Goal: Task Accomplishment & Management: Complete application form

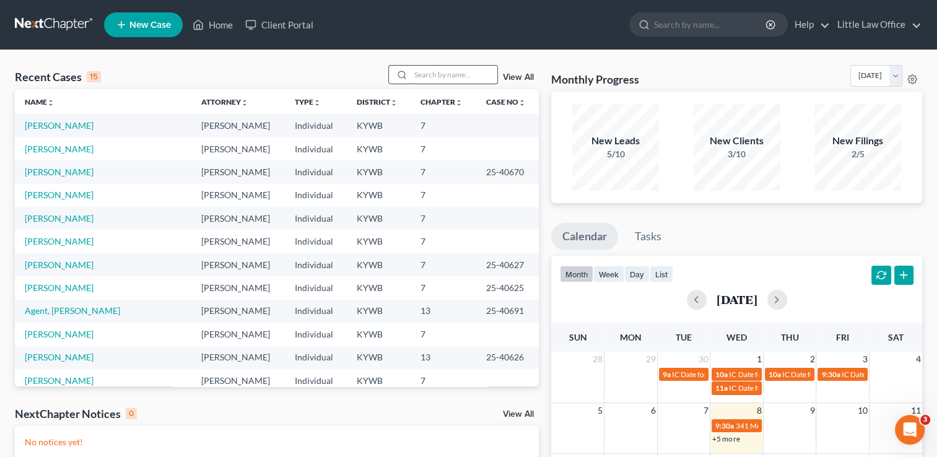
click at [445, 79] on input "search" at bounding box center [454, 75] width 87 height 18
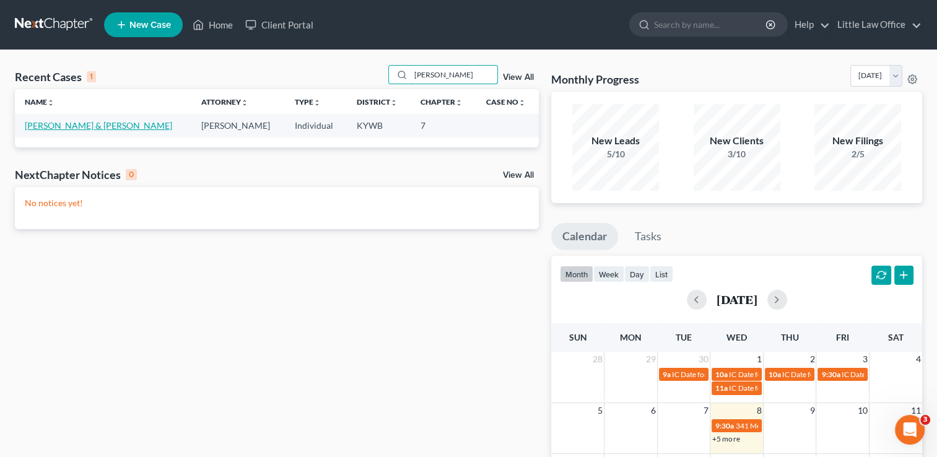
type input "[PERSON_NAME]"
click at [61, 125] on link "[PERSON_NAME] & [PERSON_NAME]" at bounding box center [98, 125] width 147 height 11
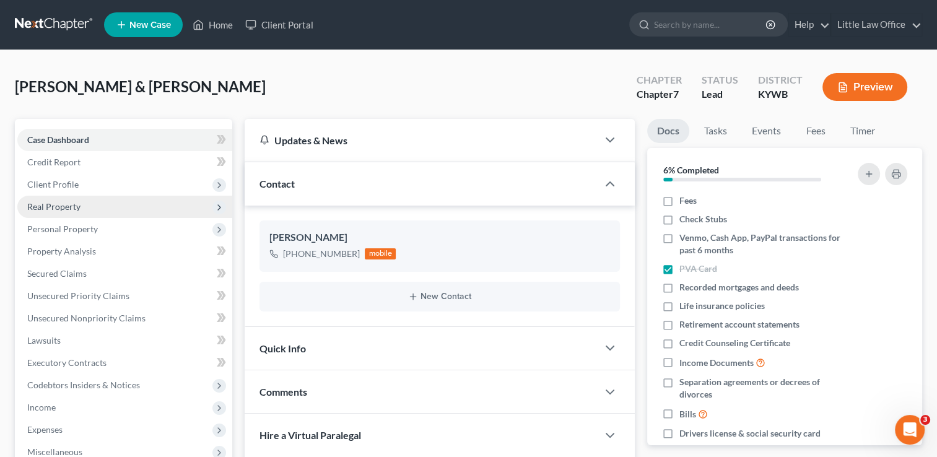
click at [67, 213] on span "Real Property" at bounding box center [124, 207] width 215 height 22
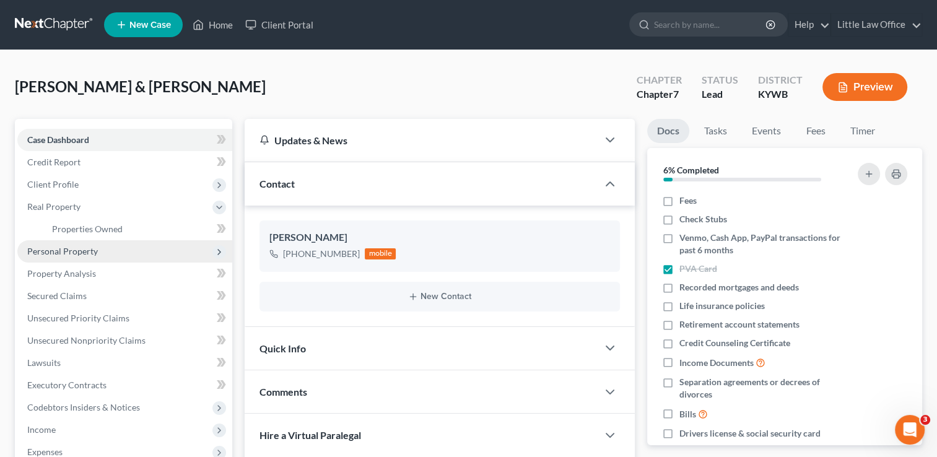
click at [82, 258] on span "Personal Property" at bounding box center [124, 251] width 215 height 22
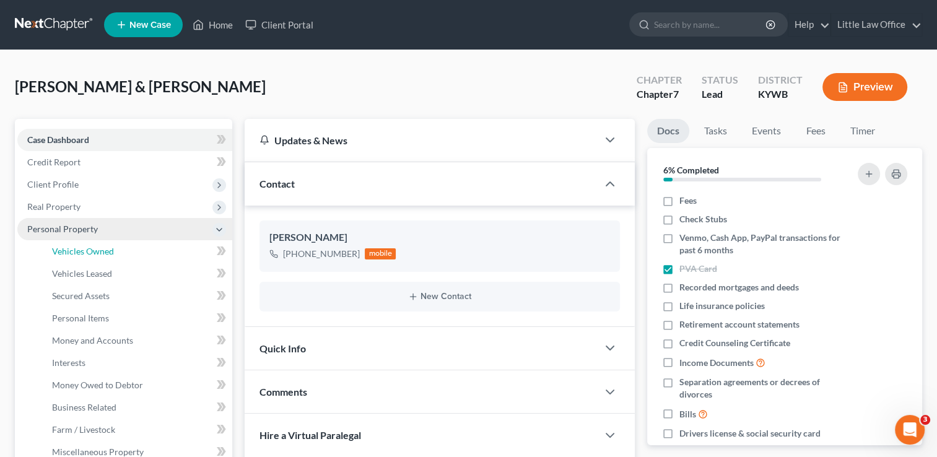
click at [82, 258] on link "Vehicles Owned" at bounding box center [137, 251] width 190 height 22
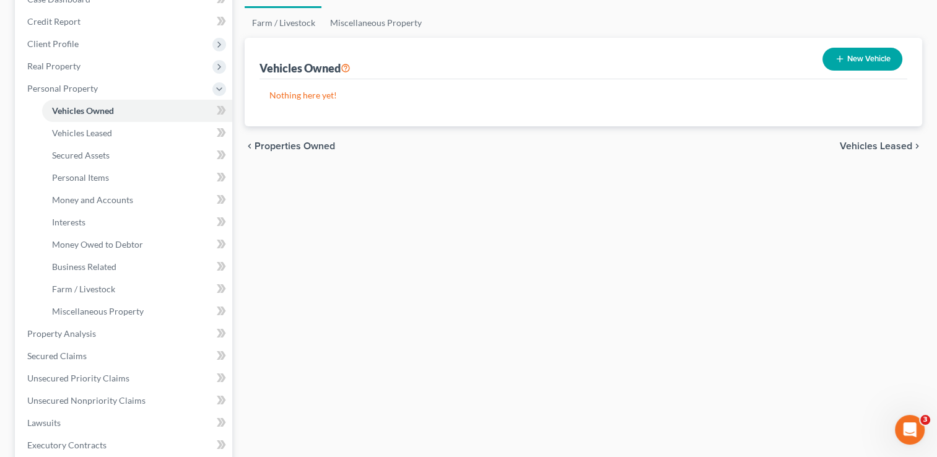
scroll to position [157, 0]
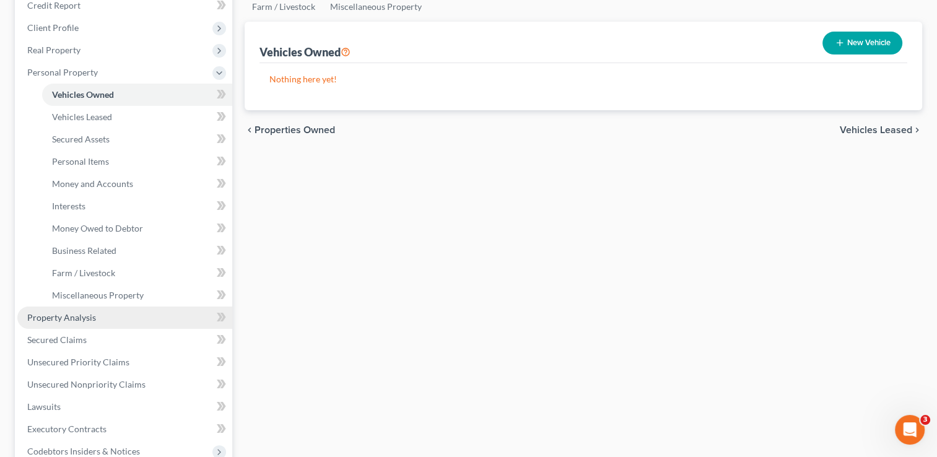
click at [86, 316] on span "Property Analysis" at bounding box center [61, 317] width 69 height 11
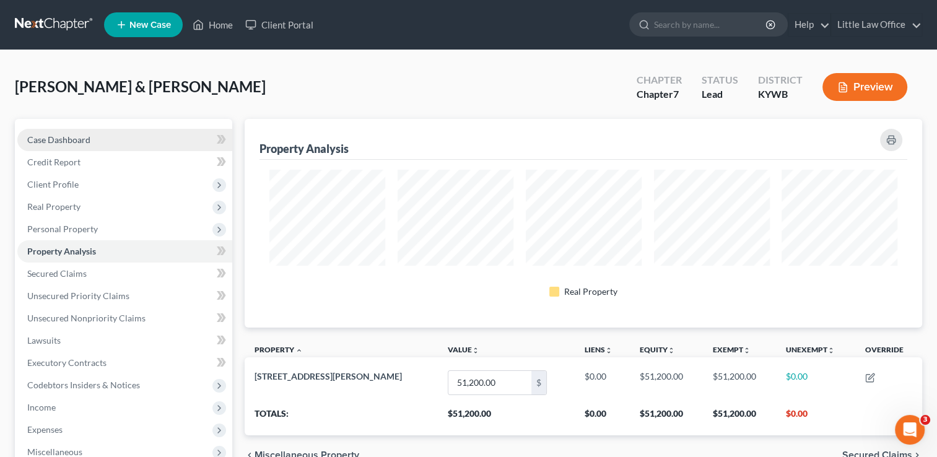
click at [75, 146] on link "Case Dashboard" at bounding box center [124, 140] width 215 height 22
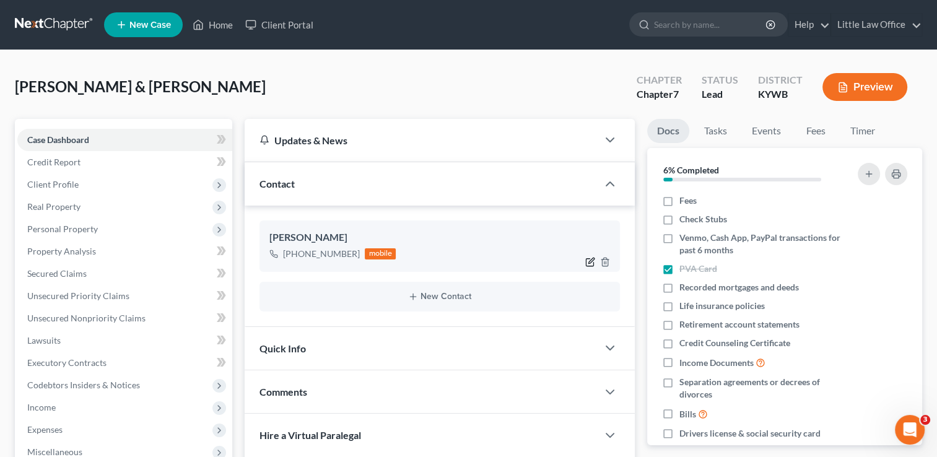
click at [588, 261] on icon "button" at bounding box center [590, 262] width 10 height 10
select select "0"
select select "1"
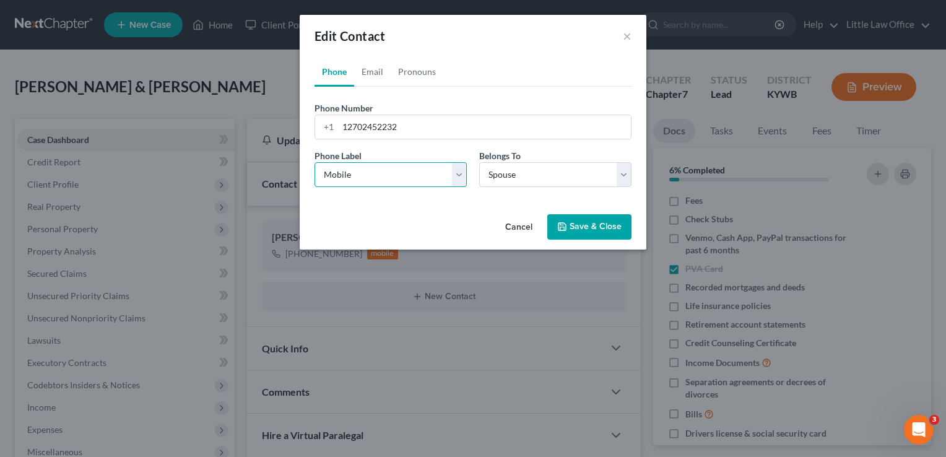
click at [422, 186] on select "Select Mobile Home Work Other" at bounding box center [391, 174] width 152 height 25
select select "1"
click at [315, 162] on select "Select Mobile Home Work Other" at bounding box center [391, 174] width 152 height 25
click at [595, 232] on button "Save & Close" at bounding box center [589, 227] width 84 height 26
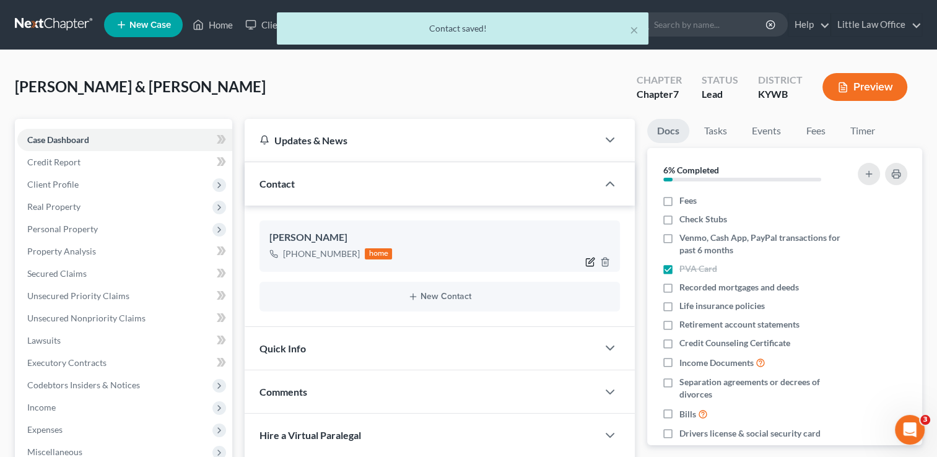
click at [590, 262] on icon "button" at bounding box center [591, 261] width 6 height 6
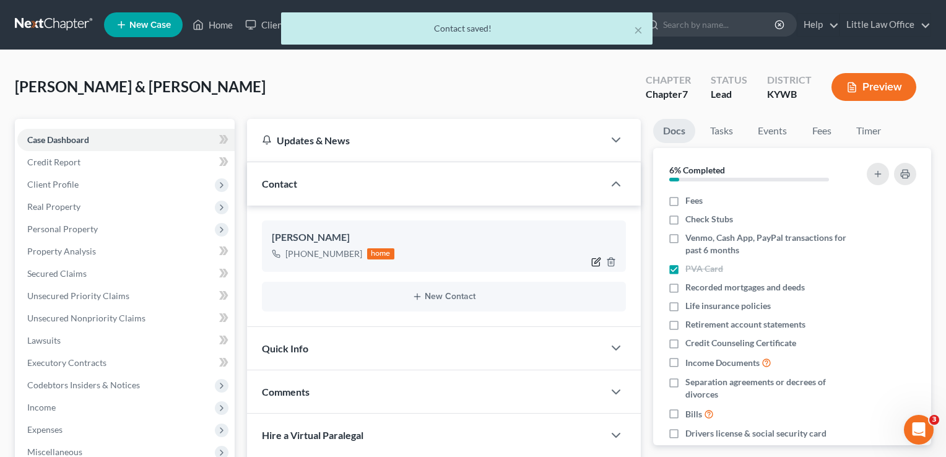
select select "1"
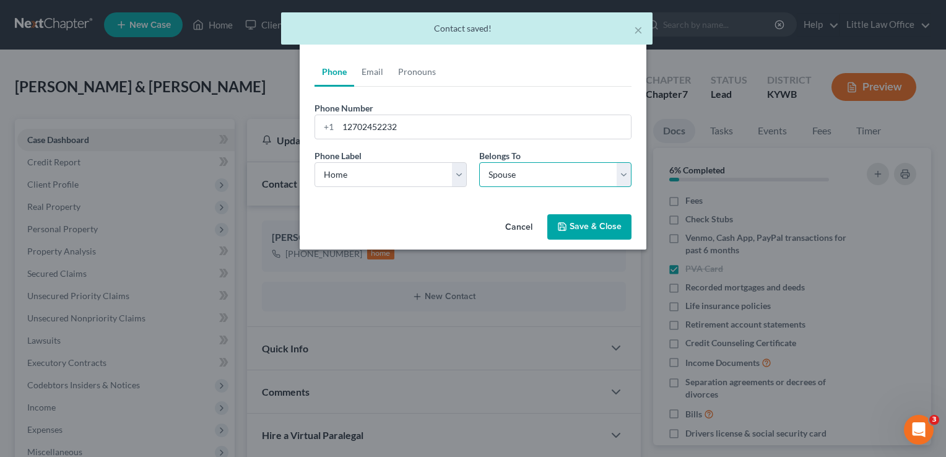
click at [515, 175] on select "Select Client Spouse Other" at bounding box center [555, 174] width 152 height 25
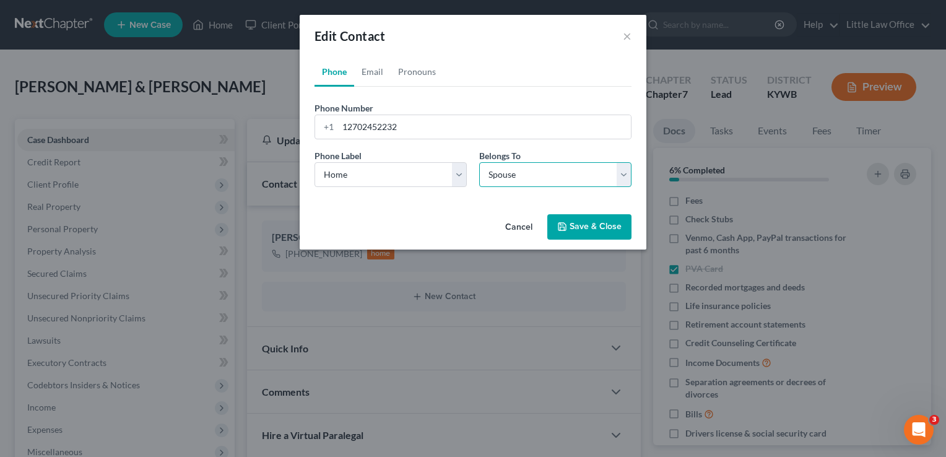
select select "0"
click at [479, 162] on select "Select Client Spouse Other" at bounding box center [555, 174] width 152 height 25
click at [584, 226] on button "Save & Close" at bounding box center [589, 227] width 84 height 26
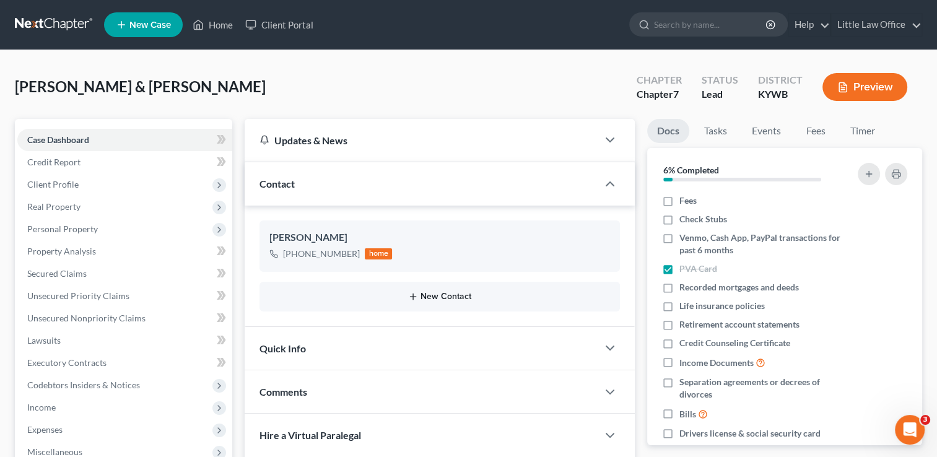
click at [453, 297] on button "New Contact" at bounding box center [439, 297] width 341 height 10
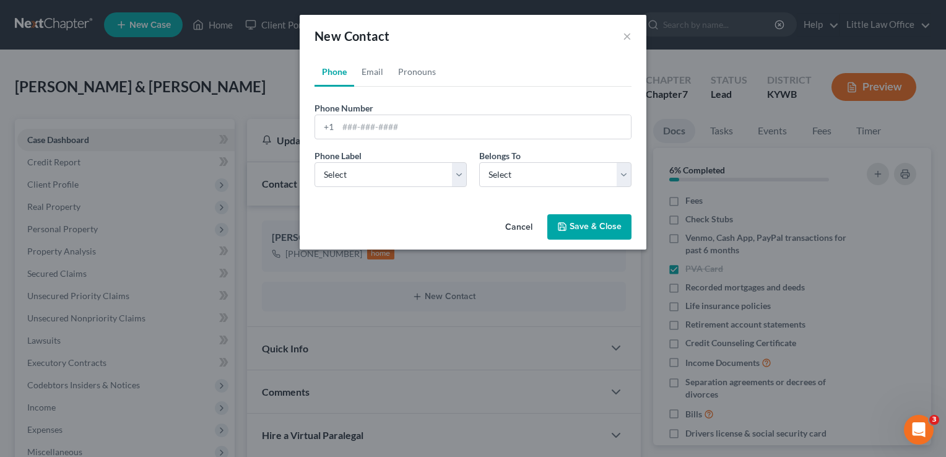
click at [357, 112] on span "Phone Number" at bounding box center [344, 108] width 59 height 11
click at [358, 125] on input "tel" at bounding box center [484, 127] width 293 height 24
click at [357, 126] on input "2702456190169" at bounding box center [484, 127] width 293 height 24
click at [412, 125] on input "2456190169" at bounding box center [484, 127] width 293 height 24
click at [354, 127] on input "2456190169" at bounding box center [484, 127] width 293 height 24
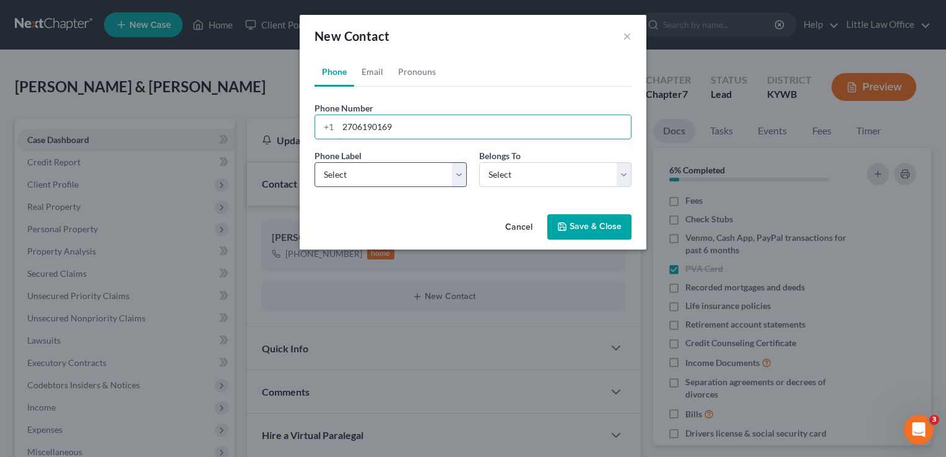
type input "2706190169"
click at [394, 174] on select "Select Mobile Home Work Other" at bounding box center [391, 174] width 152 height 25
select select "0"
click at [315, 162] on select "Select Mobile Home Work Other" at bounding box center [391, 174] width 152 height 25
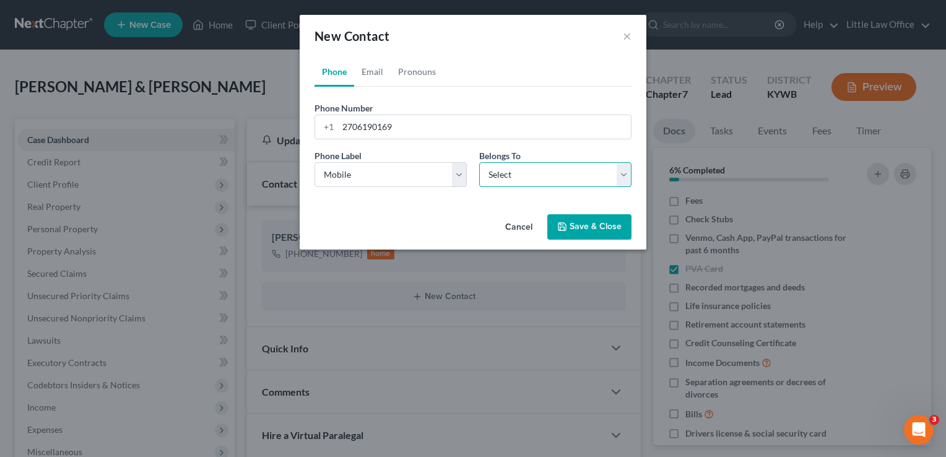
click at [498, 180] on select "Select Client Spouse Other" at bounding box center [555, 174] width 152 height 25
select select "1"
click at [479, 162] on select "Select Client Spouse Other" at bounding box center [555, 174] width 152 height 25
click at [579, 228] on button "Save & Close" at bounding box center [589, 227] width 84 height 26
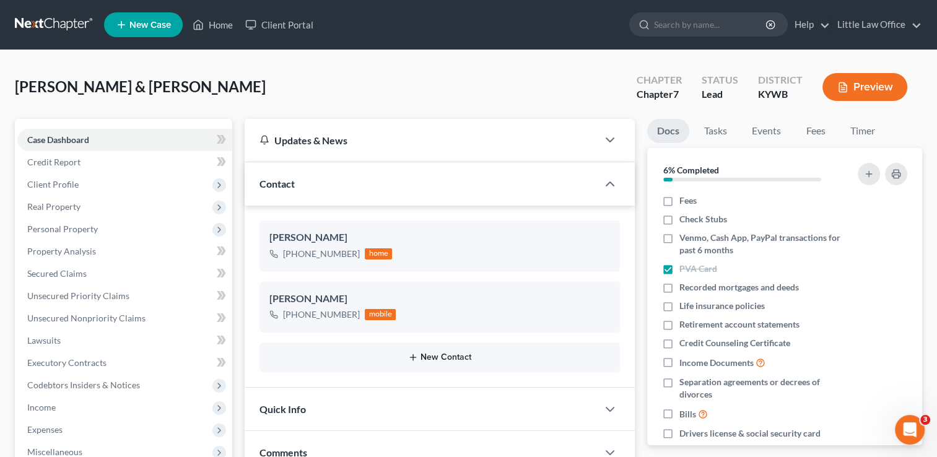
click at [456, 353] on button "New Contact" at bounding box center [439, 357] width 341 height 10
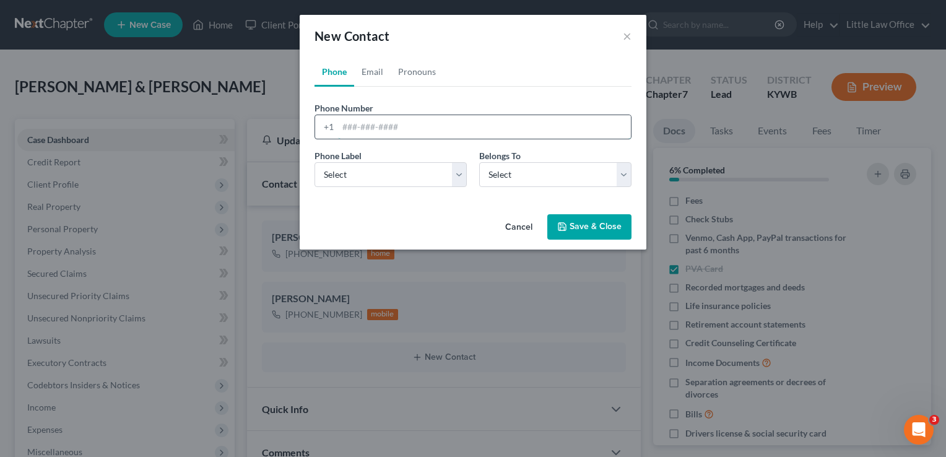
click at [360, 130] on input "tel" at bounding box center [484, 127] width 293 height 24
type input "2706199175"
click at [367, 184] on select "Select Mobile Home Work Other" at bounding box center [391, 174] width 152 height 25
select select "0"
click at [315, 162] on select "Select Mobile Home Work Other" at bounding box center [391, 174] width 152 height 25
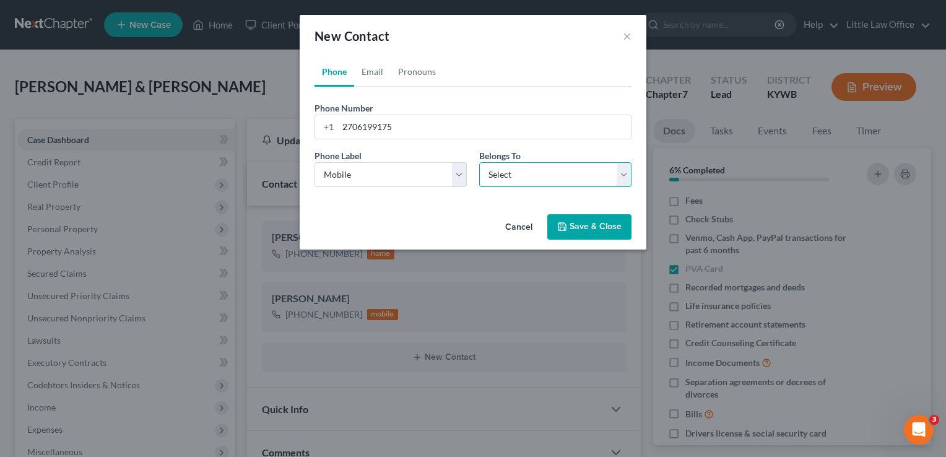
click at [511, 179] on select "Select Client Spouse Other" at bounding box center [555, 174] width 152 height 25
select select "0"
click at [479, 162] on select "Select Client Spouse Other" at bounding box center [555, 174] width 152 height 25
click at [375, 183] on select "Select Mobile Home Work Other" at bounding box center [391, 174] width 152 height 25
select select "1"
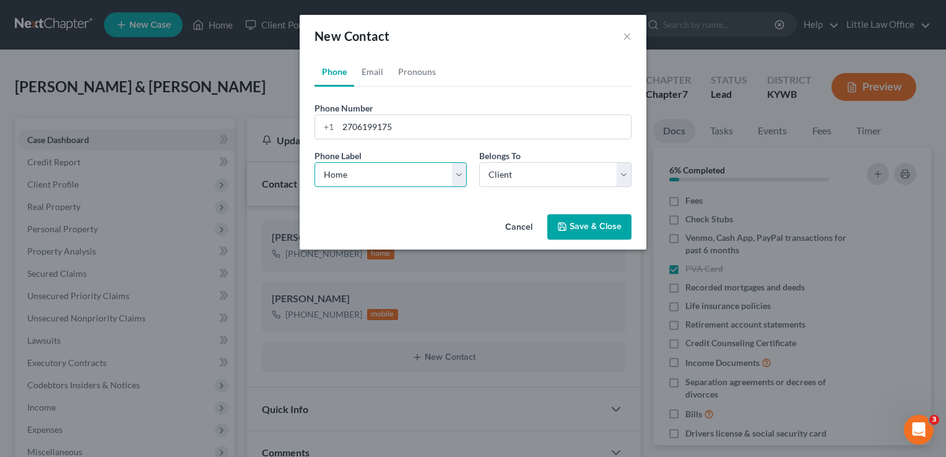
click at [315, 162] on select "Select Mobile Home Work Other" at bounding box center [391, 174] width 152 height 25
drag, startPoint x: 574, startPoint y: 235, endPoint x: 560, endPoint y: 234, distance: 14.3
click at [560, 234] on button "Save & Close" at bounding box center [589, 227] width 84 height 26
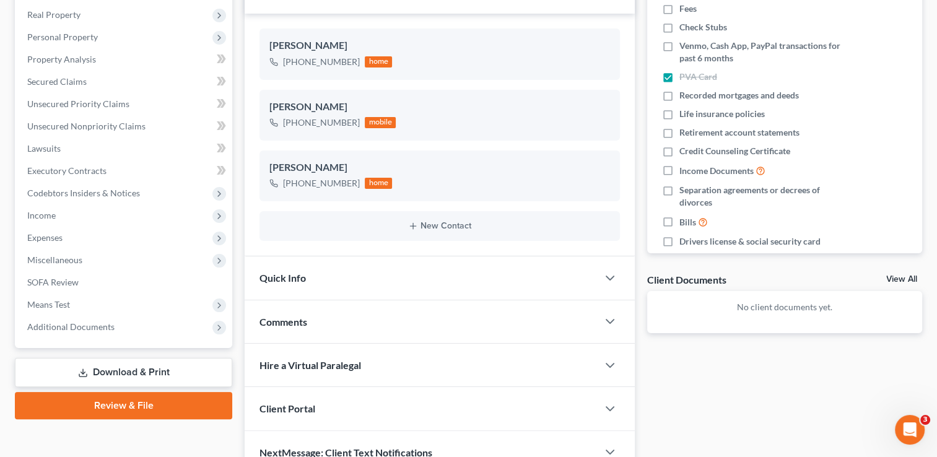
scroll to position [255, 0]
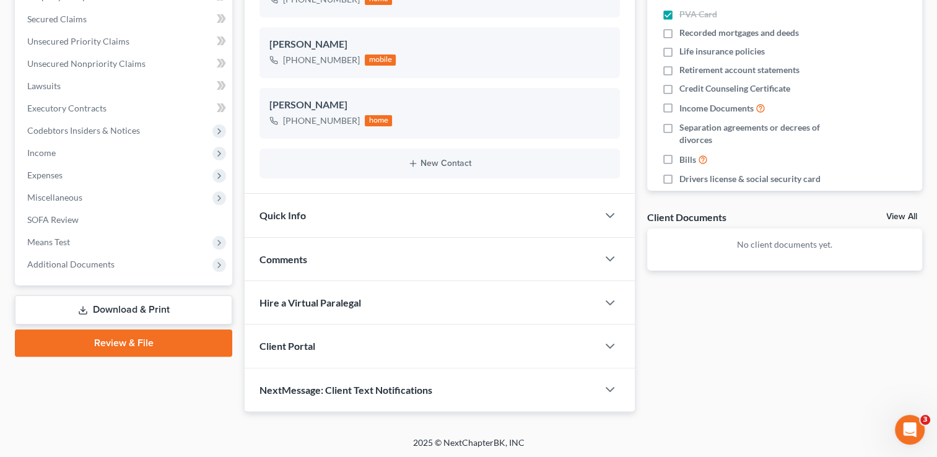
click at [288, 397] on div "NextMessage: Client Text Notifications" at bounding box center [421, 389] width 353 height 43
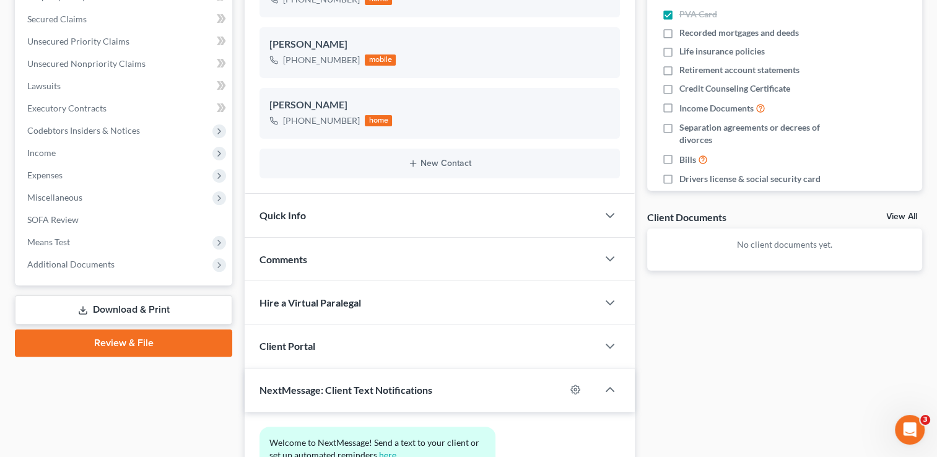
scroll to position [368, 0]
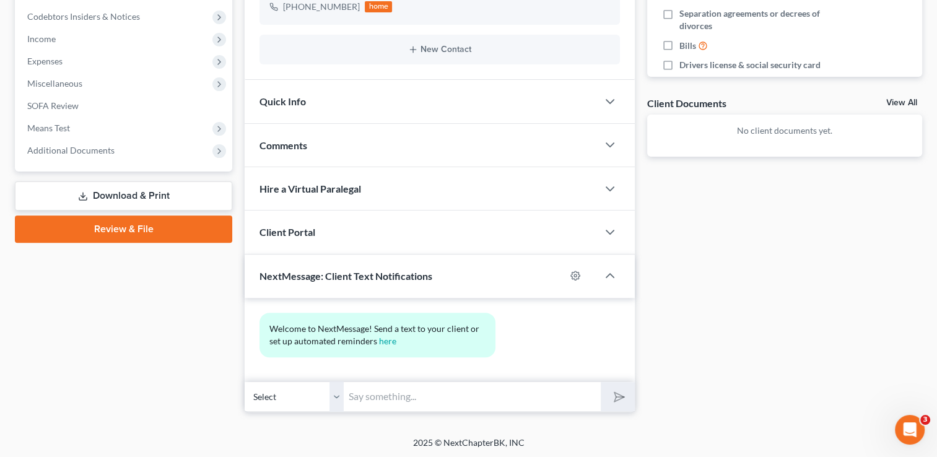
click at [510, 391] on input "text" at bounding box center [472, 397] width 257 height 30
type input "This is [PERSON_NAME] from [PERSON_NAME] Office."
click at [601, 382] on button "submit" at bounding box center [618, 396] width 34 height 29
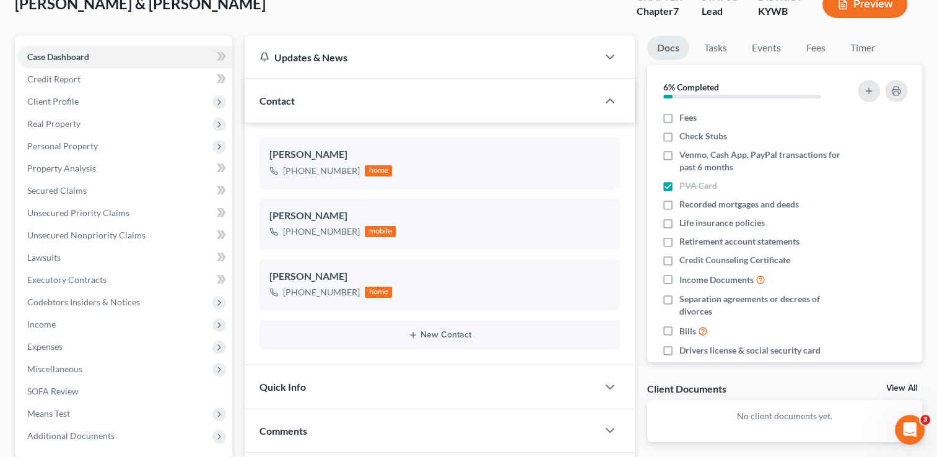
scroll to position [82, 0]
click at [313, 378] on div "Quick Info" at bounding box center [421, 388] width 353 height 43
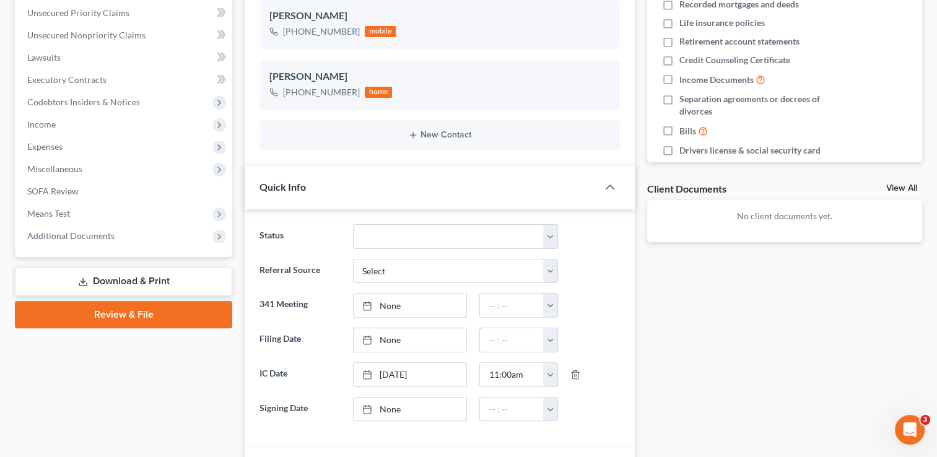
scroll to position [368, 0]
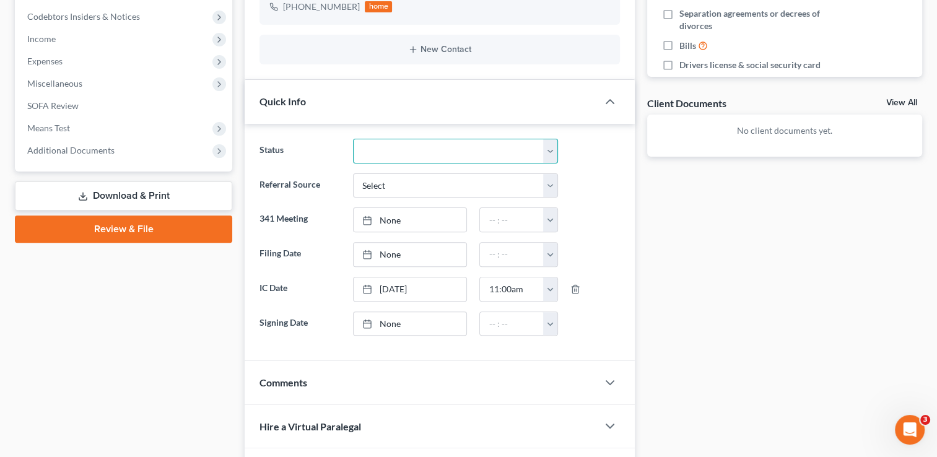
click at [552, 152] on select "Discharged Discharged & Reported Discharge Litigation Dismissal Notice Dismisse…" at bounding box center [455, 151] width 205 height 25
select select "8"
click at [353, 139] on select "Discharged Discharged & Reported Discharge Litigation Dismissal Notice Dismisse…" at bounding box center [455, 151] width 205 height 25
click at [554, 186] on select "Select Word Of Mouth Previous Clients Direct Mail Website Google Search Modern …" at bounding box center [455, 185] width 205 height 25
select select "4"
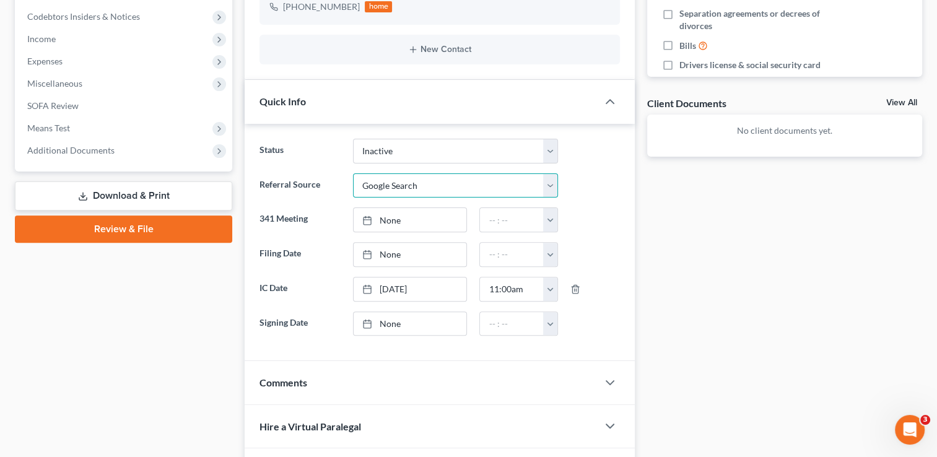
click at [353, 173] on select "Select Word Of Mouth Previous Clients Direct Mail Website Google Search Modern …" at bounding box center [455, 185] width 205 height 25
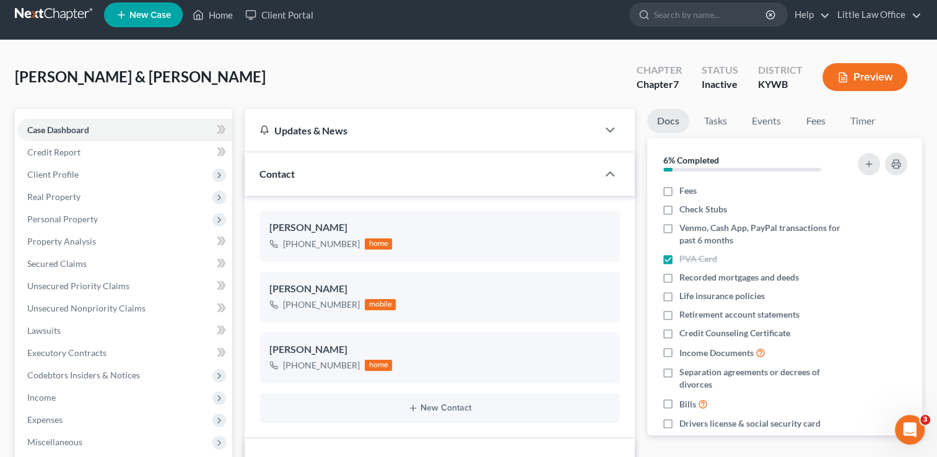
scroll to position [2, 0]
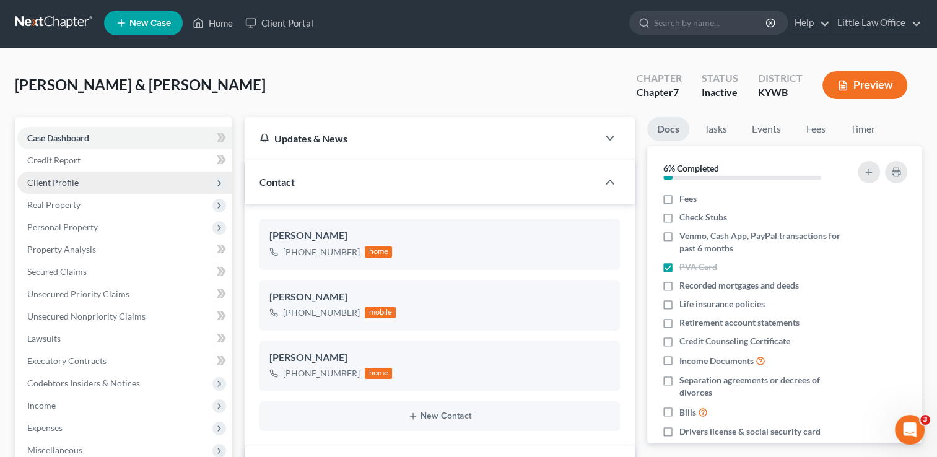
click at [61, 180] on span "Client Profile" at bounding box center [52, 182] width 51 height 11
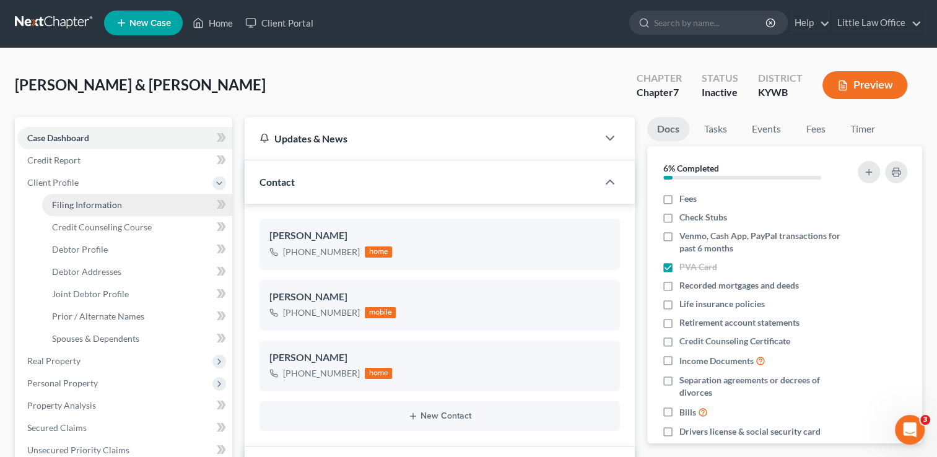
click at [75, 197] on link "Filing Information" at bounding box center [137, 205] width 190 height 22
select select "1"
select select "0"
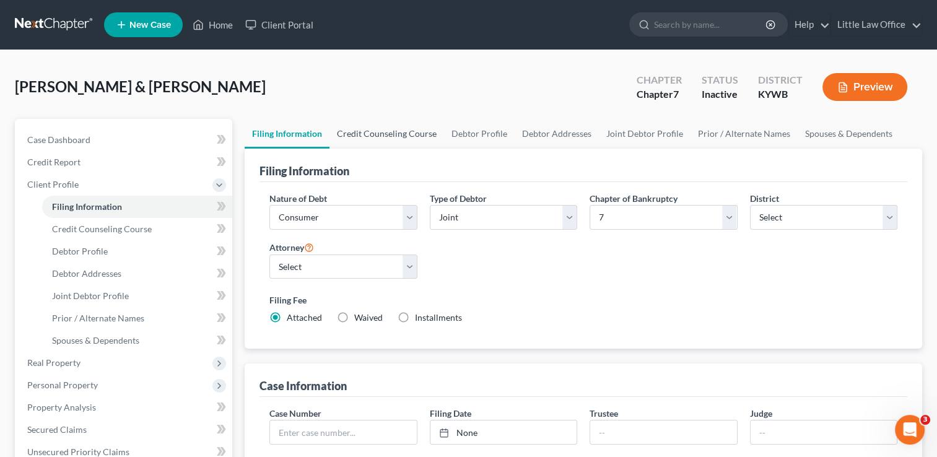
click at [365, 140] on link "Credit Counseling Course" at bounding box center [386, 134] width 115 height 30
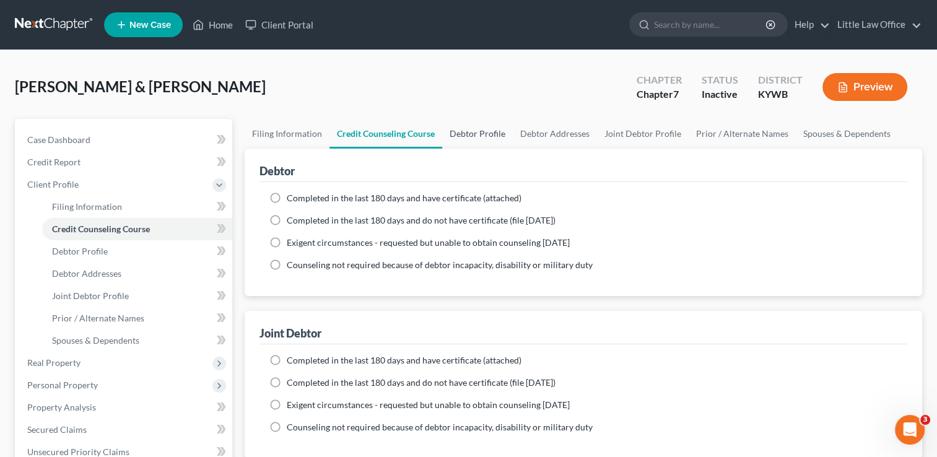
click at [455, 135] on link "Debtor Profile" at bounding box center [477, 134] width 71 height 30
select select "1"
select select "0"
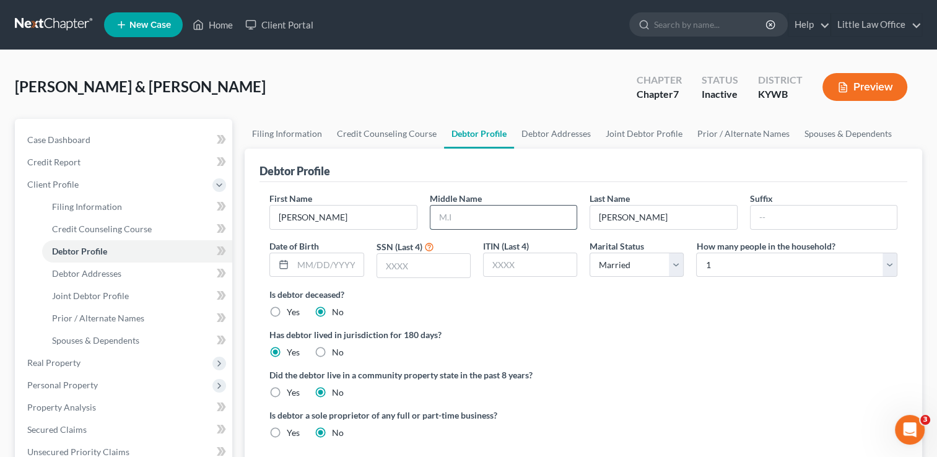
click at [461, 213] on input "text" at bounding box center [503, 218] width 146 height 24
type input "[PERSON_NAME]"
type input "[DATE]"
type input "4538"
click at [847, 259] on select "Select 1 2 3 4 5 6 7 8 9 10 11 12 13 14 15 16 17 18 19 20" at bounding box center [796, 265] width 201 height 25
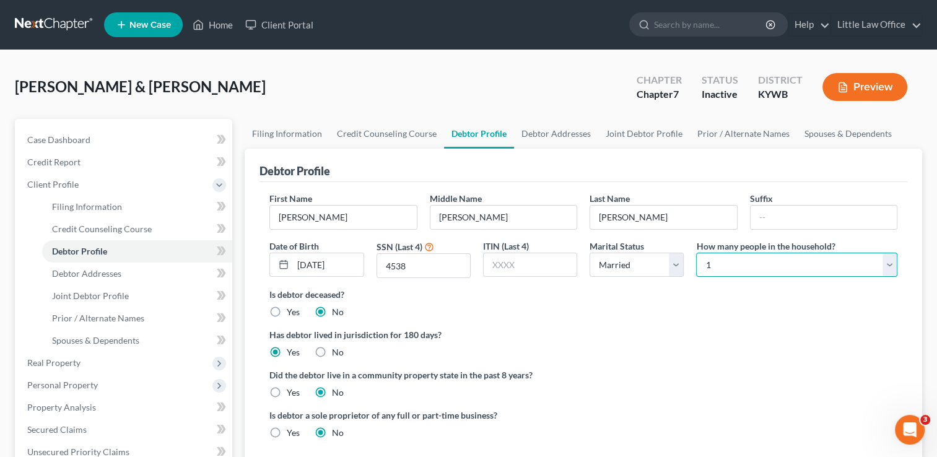
select select "1"
click at [696, 253] on select "Select 1 2 3 4 5 6 7 8 9 10 11 12 13 14 15 16 17 18 19 20" at bounding box center [796, 265] width 201 height 25
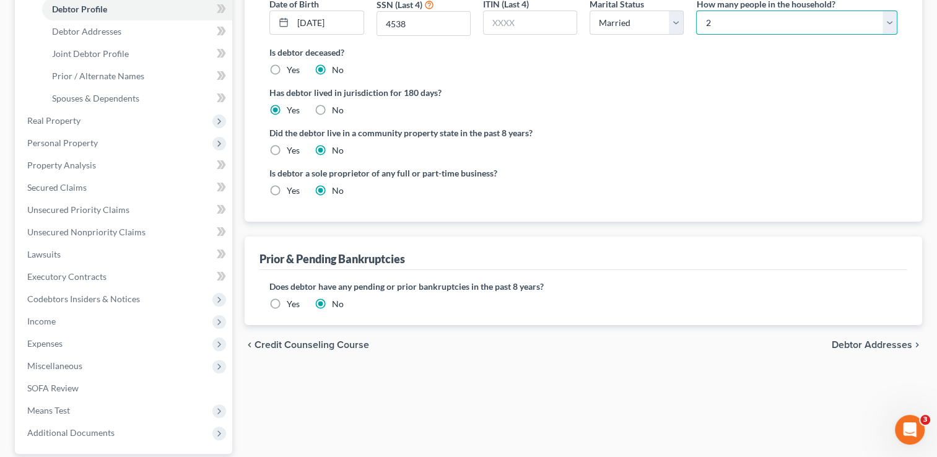
scroll to position [245, 0]
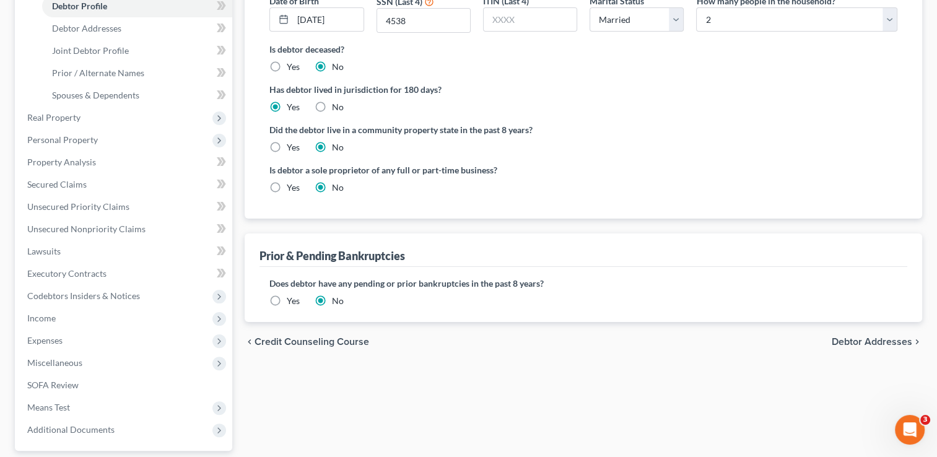
click at [877, 346] on span "Debtor Addresses" at bounding box center [872, 342] width 81 height 10
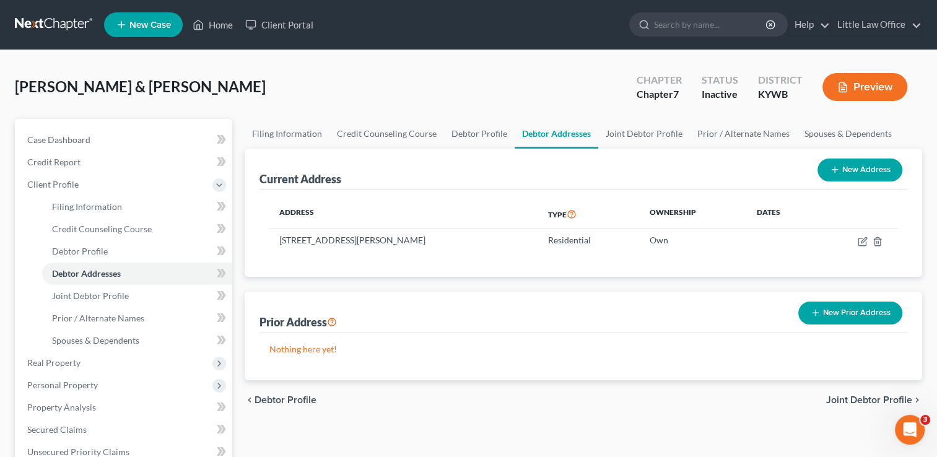
click at [863, 404] on span "Joint Debtor Profile" at bounding box center [869, 400] width 86 height 10
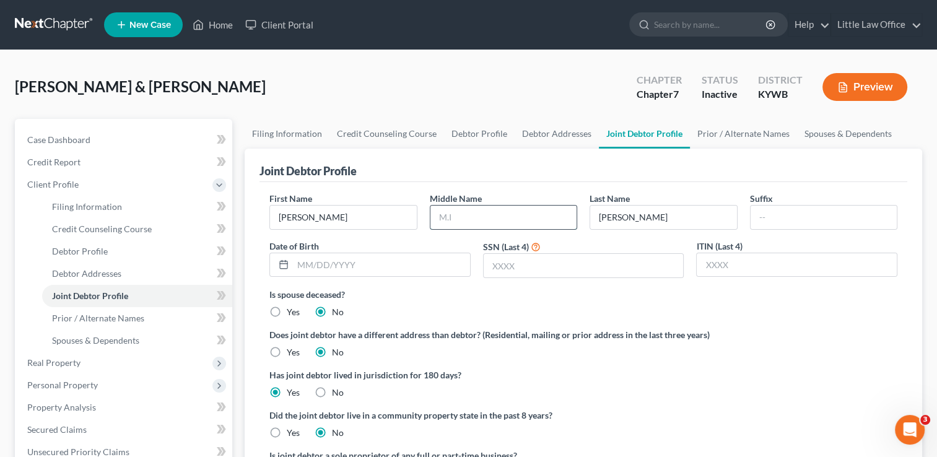
click at [488, 207] on input "text" at bounding box center [503, 218] width 146 height 24
click at [477, 214] on input "Lere" at bounding box center [503, 218] width 146 height 24
type input "[PERSON_NAME]"
type input "1"
type input "[DATE]"
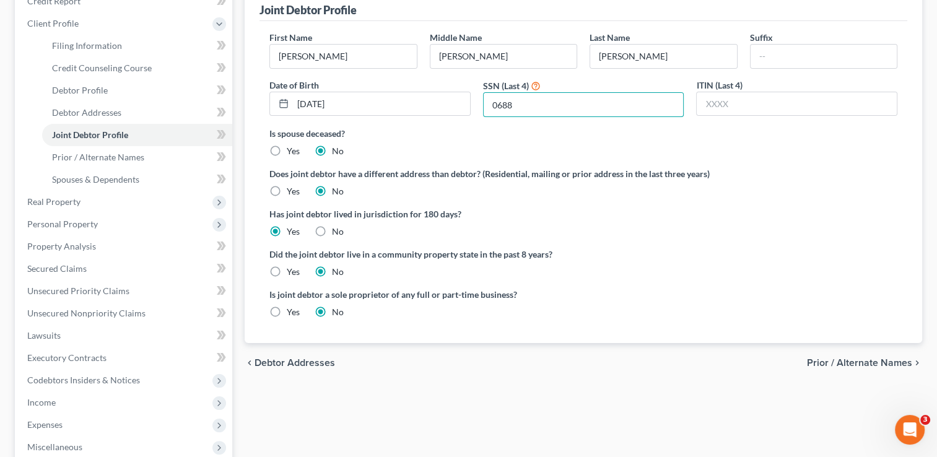
scroll to position [206, 0]
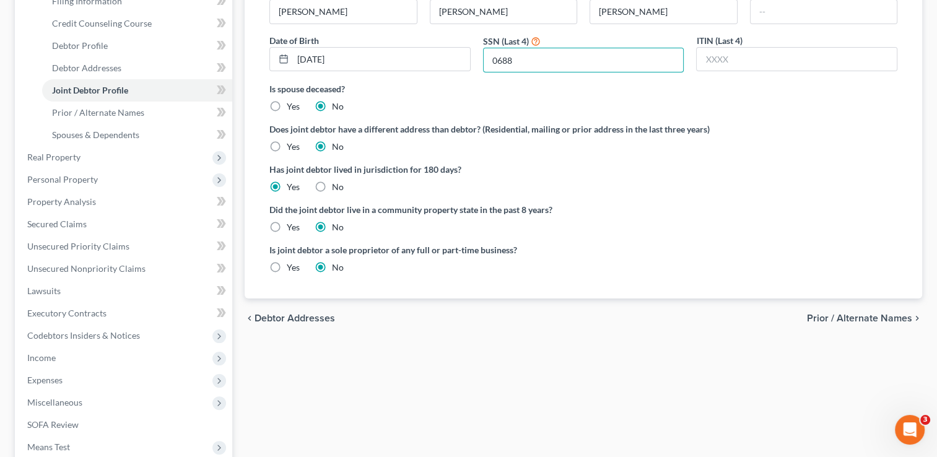
type input "0688"
click at [857, 317] on span "Prior / Alternate Names" at bounding box center [859, 318] width 105 height 10
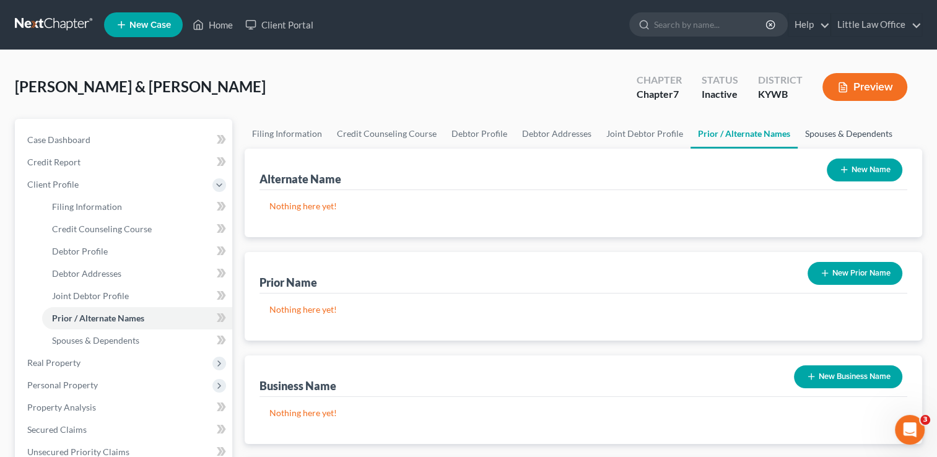
click at [857, 134] on link "Spouses & Dependents" at bounding box center [849, 134] width 102 height 30
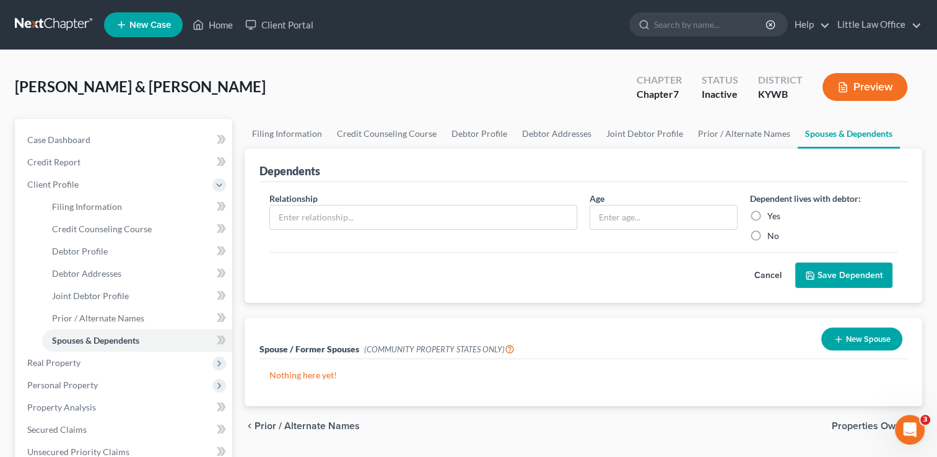
click at [860, 432] on div "chevron_left Prior / Alternate Names Properties Owned chevron_right" at bounding box center [584, 426] width 678 height 40
click at [858, 416] on div "chevron_left Prior / Alternate Names Properties Owned chevron_right" at bounding box center [584, 426] width 678 height 40
click at [858, 426] on span "Properties Owned" at bounding box center [872, 426] width 81 height 10
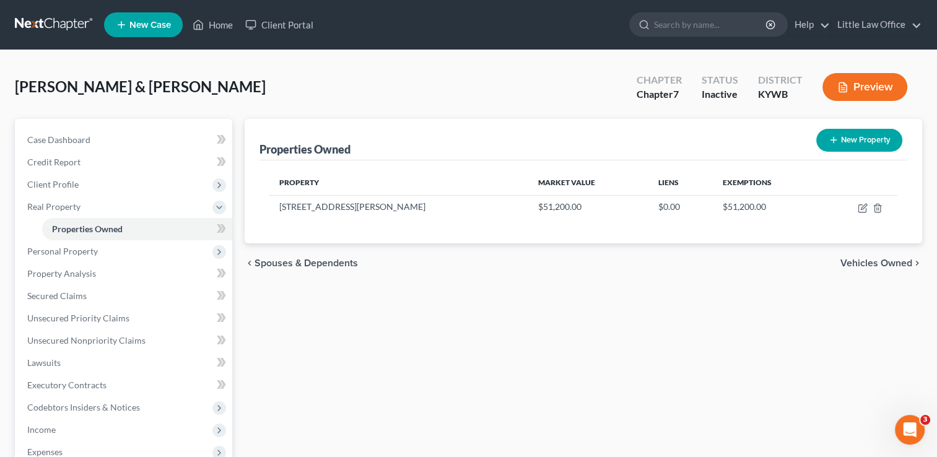
click at [900, 266] on span "Vehicles Owned" at bounding box center [876, 263] width 72 height 10
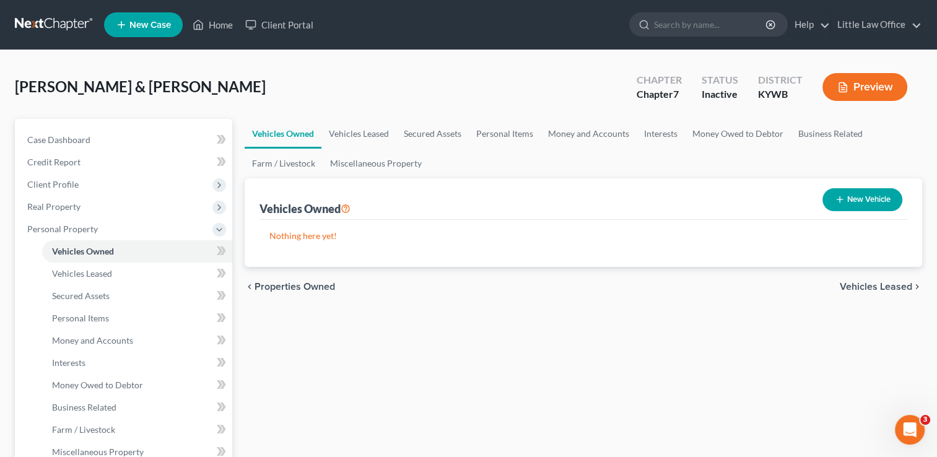
click at [860, 196] on button "New Vehicle" at bounding box center [862, 199] width 80 height 23
select select "0"
select select "2"
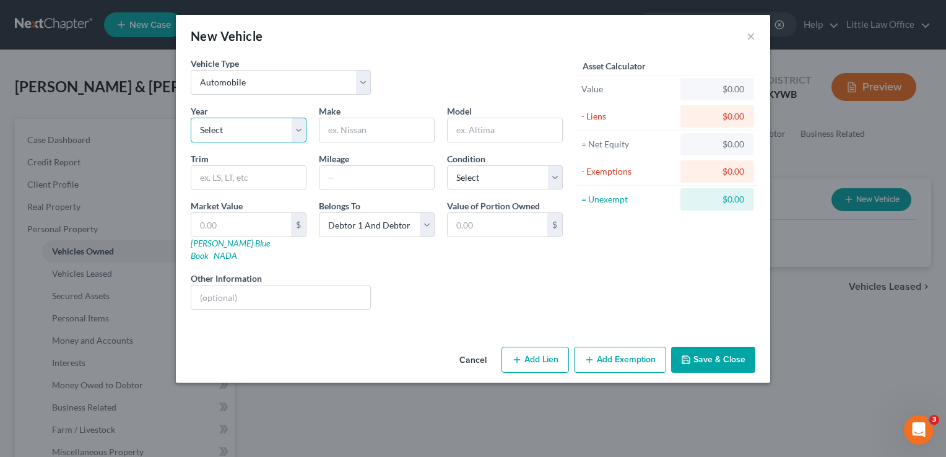
click at [295, 126] on select "Select 2026 2025 2024 2023 2022 2021 2020 2019 2018 2017 2016 2015 2014 2013 20…" at bounding box center [249, 130] width 116 height 25
select select "8"
click at [191, 118] on select "Select 2026 2025 2024 2023 2022 2021 2020 2019 2018 2017 2016 2015 2014 2013 20…" at bounding box center [249, 130] width 116 height 25
type input "Chevrolet"
type input "Equinox"
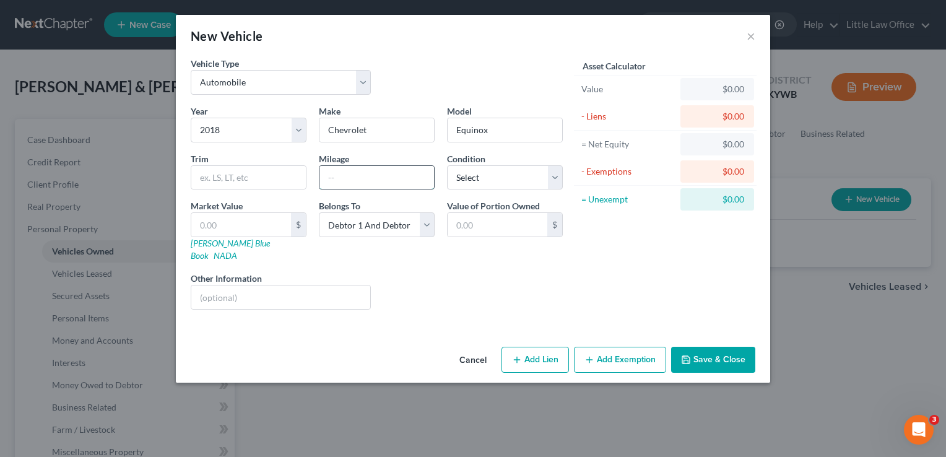
click at [380, 176] on input "text" at bounding box center [377, 178] width 115 height 24
type input "99,000"
click at [557, 178] on select "Select Excellent Very Good Good Fair Poor" at bounding box center [505, 177] width 116 height 25
click at [447, 165] on select "Select Excellent Very Good Good Fair Poor" at bounding box center [505, 177] width 116 height 25
click at [554, 182] on select "Select Excellent Very Good Good Fair Poor" at bounding box center [505, 177] width 116 height 25
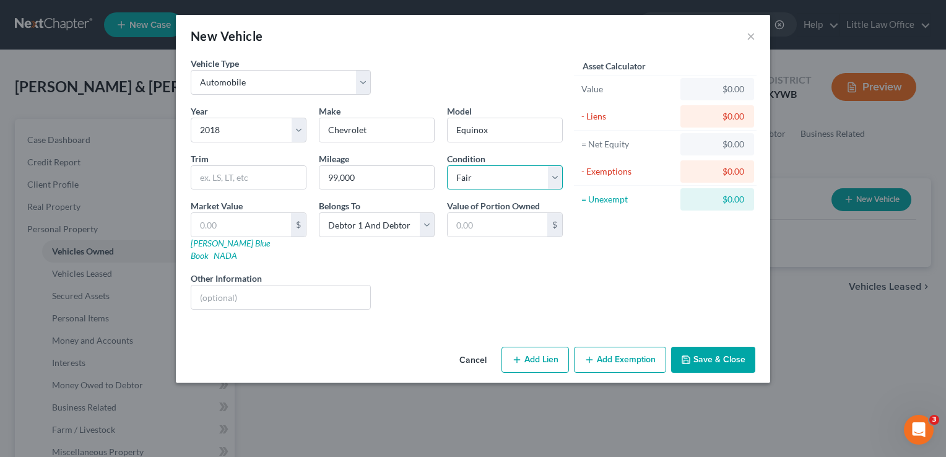
select select "2"
click at [447, 165] on select "Select Excellent Very Good Good Fair Poor" at bounding box center [505, 177] width 116 height 25
click at [425, 227] on select "Select Debtor 1 Only Debtor 2 Only Debtor 1 And Debtor 2 Only At Least One Of T…" at bounding box center [377, 224] width 116 height 25
click at [319, 212] on select "Select Debtor 1 Only Debtor 2 Only Debtor 1 And Debtor 2 Only At Least One Of T…" at bounding box center [377, 224] width 116 height 25
click at [748, 354] on button "Save & Close" at bounding box center [713, 360] width 84 height 26
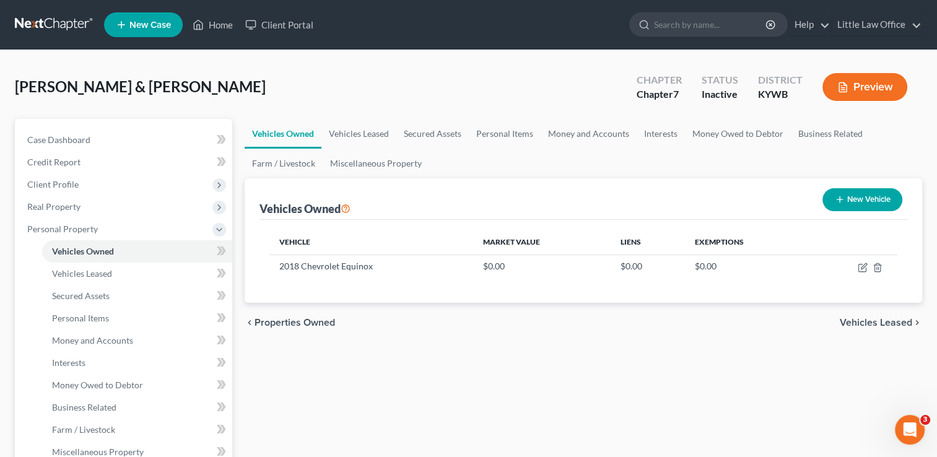
click at [894, 321] on span "Vehicles Leased" at bounding box center [876, 323] width 72 height 10
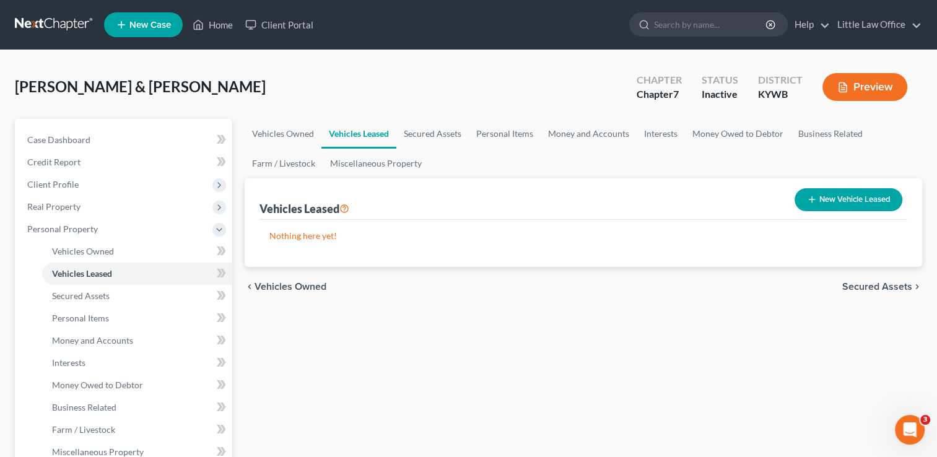
click at [894, 286] on span "Secured Assets" at bounding box center [877, 287] width 70 height 10
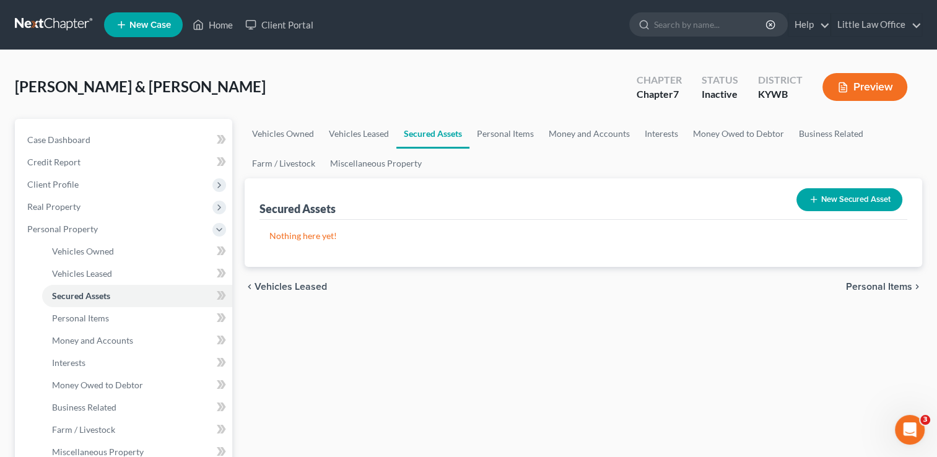
click at [894, 286] on span "Personal Items" at bounding box center [879, 287] width 66 height 10
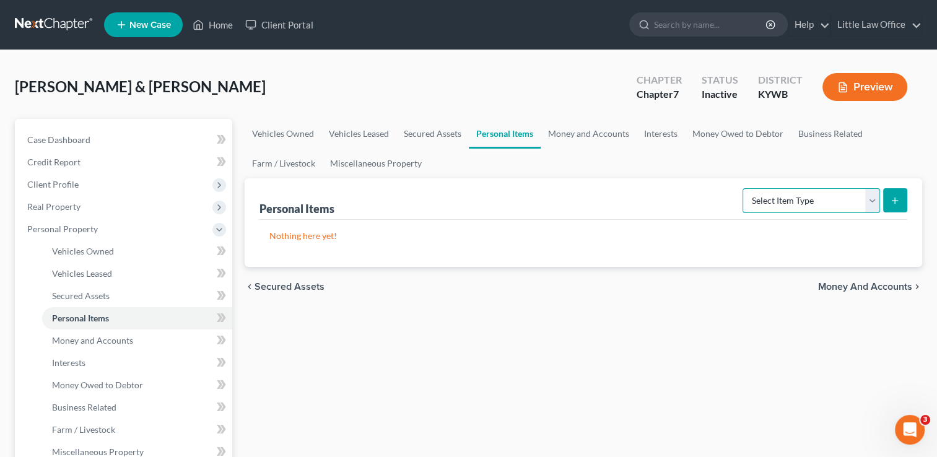
click at [860, 191] on select "Select Item Type Clothing Collectibles Of Value Electronics Firearms Household …" at bounding box center [811, 200] width 137 height 25
select select "clothing"
click at [744, 188] on select "Select Item Type Clothing Collectibles Of Value Electronics Firearms Household …" at bounding box center [811, 200] width 137 height 25
click at [892, 206] on button "submit" at bounding box center [895, 200] width 24 height 24
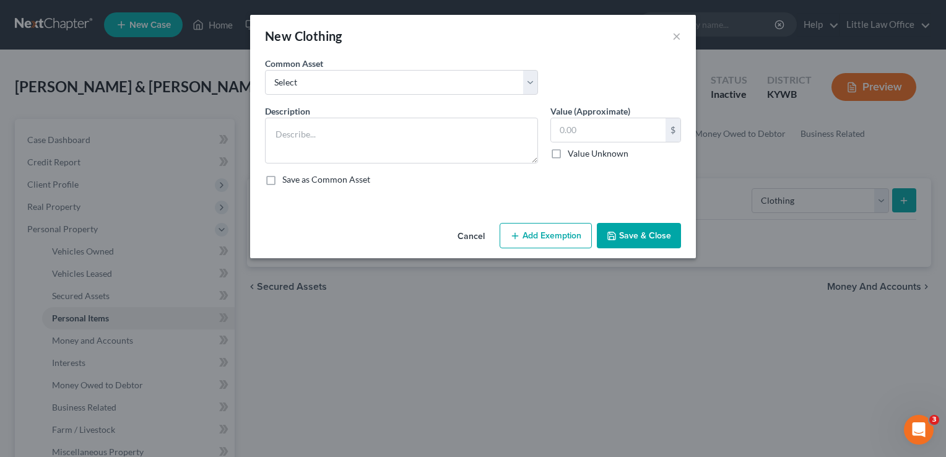
click at [385, 168] on div "Description * Value (Approximate) $ Value Unknown Balance Undetermined $ Value …" at bounding box center [473, 150] width 429 height 91
click at [385, 154] on textarea at bounding box center [401, 141] width 273 height 46
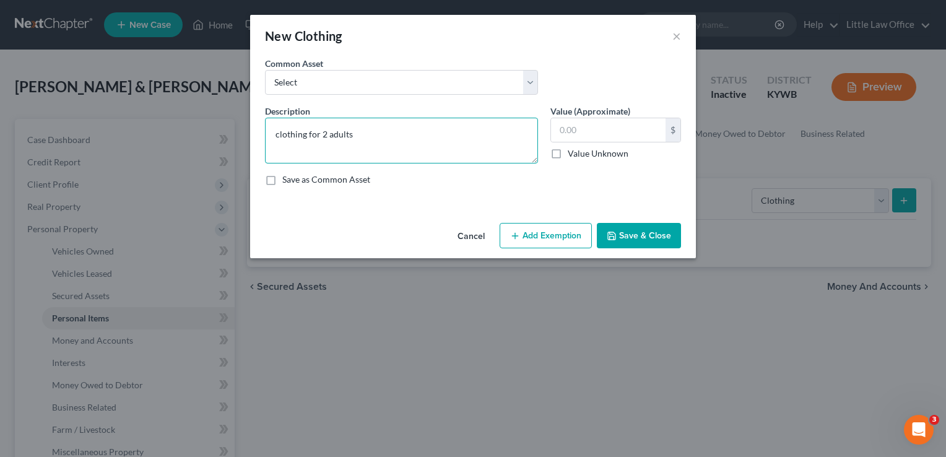
type textarea "clothing for 2 adults"
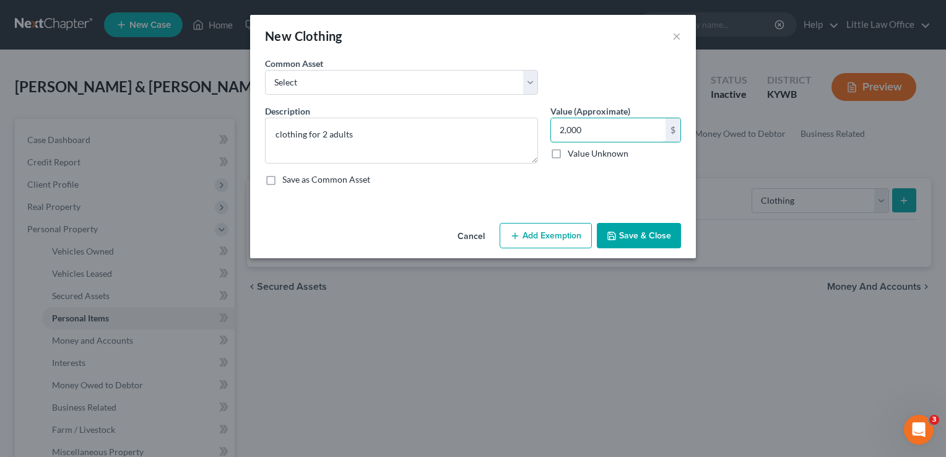
type input "2,000"
click at [637, 235] on button "Save & Close" at bounding box center [639, 236] width 84 height 26
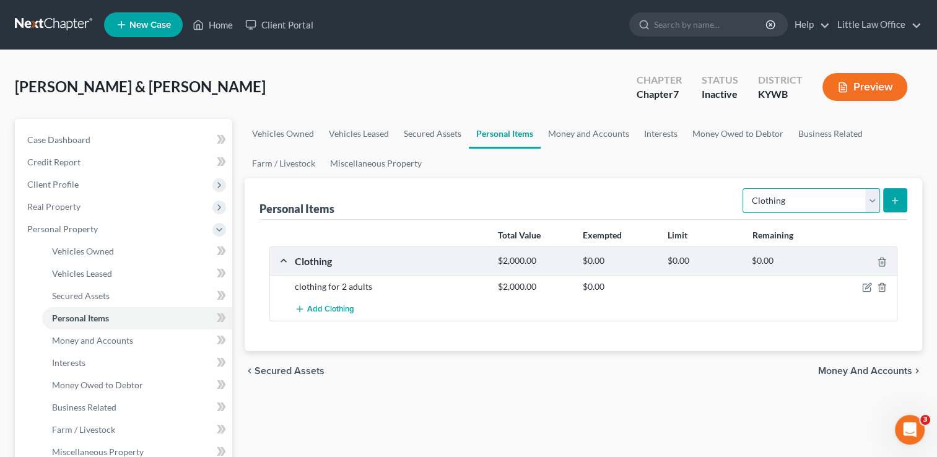
click at [805, 206] on select "Select Item Type Clothing Collectibles Of Value Electronics Firearms Household …" at bounding box center [811, 200] width 137 height 25
select select "collectibles_of_value"
click at [744, 188] on select "Select Item Type Clothing Collectibles Of Value Electronics Firearms Household …" at bounding box center [811, 200] width 137 height 25
click at [892, 203] on icon "submit" at bounding box center [895, 201] width 10 height 10
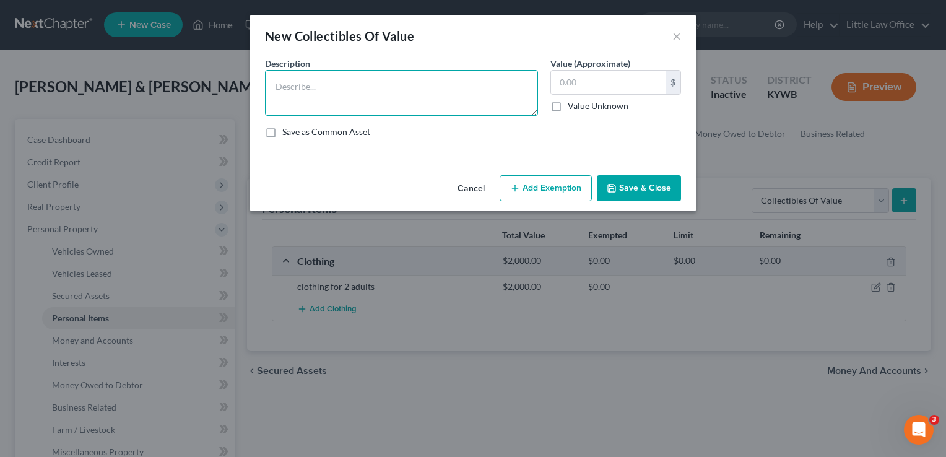
click at [447, 92] on textarea at bounding box center [401, 93] width 273 height 46
type textarea "[PERSON_NAME] prints"
type input "500"
click at [276, 89] on textarea "[PERSON_NAME] prints" at bounding box center [401, 93] width 273 height 46
type textarea "5 [PERSON_NAME] prints"
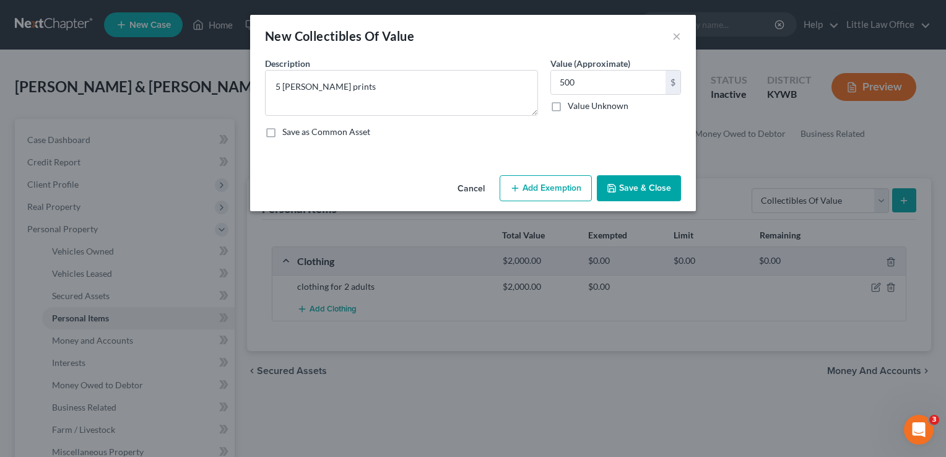
click at [666, 177] on button "Save & Close" at bounding box center [639, 188] width 84 height 26
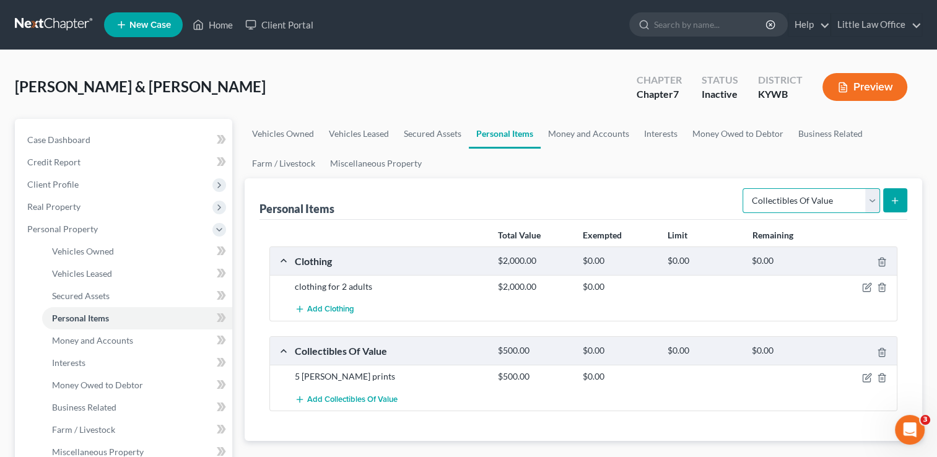
click at [808, 203] on select "Select Item Type Clothing Collectibles Of Value Electronics Firearms Household …" at bounding box center [811, 200] width 137 height 25
select select "electronics"
click at [744, 188] on select "Select Item Type Clothing Collectibles Of Value Electronics Firearms Household …" at bounding box center [811, 200] width 137 height 25
click at [894, 208] on button "submit" at bounding box center [895, 200] width 24 height 24
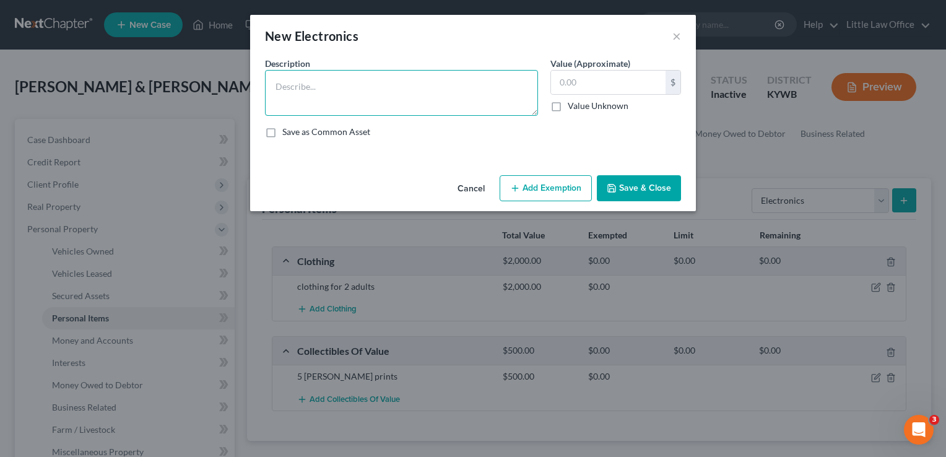
click at [503, 103] on textarea at bounding box center [401, 93] width 273 height 46
click at [275, 89] on textarea "cell phone;" at bounding box center [401, 93] width 273 height 46
type textarea "2 cell phones; 3 televisions"
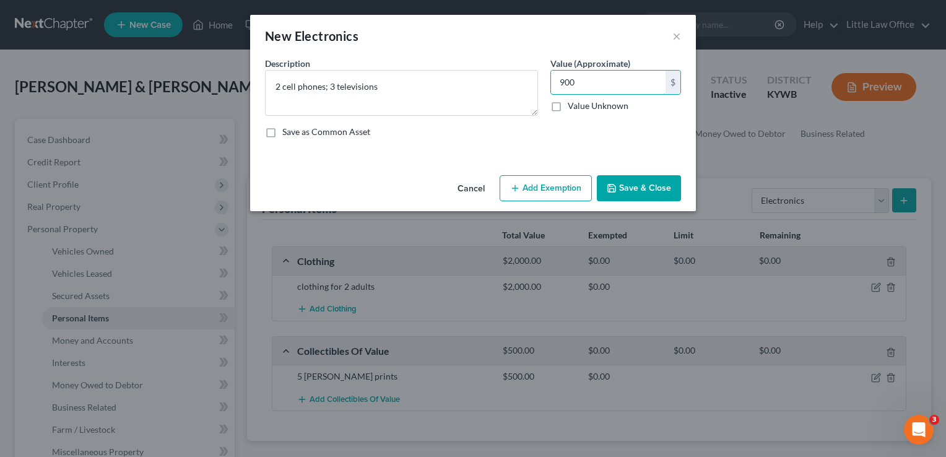
type input "900"
click at [648, 188] on button "Save & Close" at bounding box center [639, 188] width 84 height 26
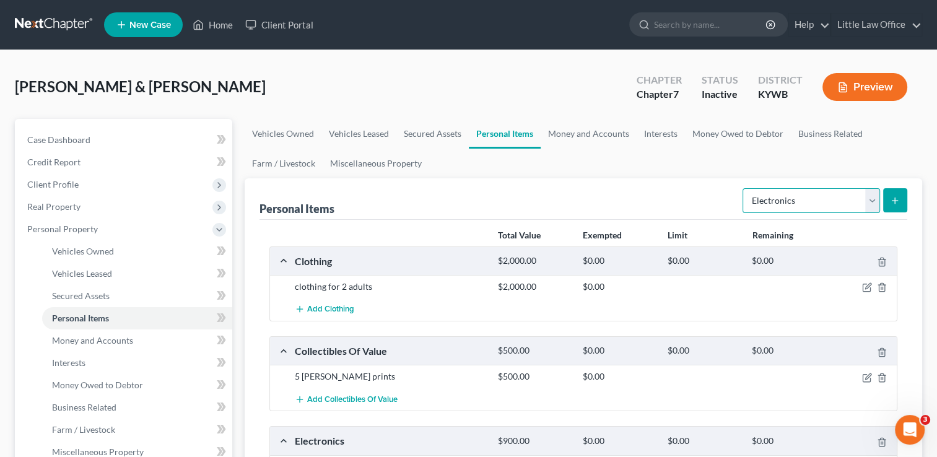
click at [781, 209] on select "Select Item Type Clothing Collectibles Of Value Electronics Firearms Household …" at bounding box center [811, 200] width 137 height 25
select select "firearms"
click at [744, 188] on select "Select Item Type Clothing Collectibles Of Value Electronics Firearms Household …" at bounding box center [811, 200] width 137 height 25
click at [891, 210] on button "submit" at bounding box center [895, 200] width 24 height 24
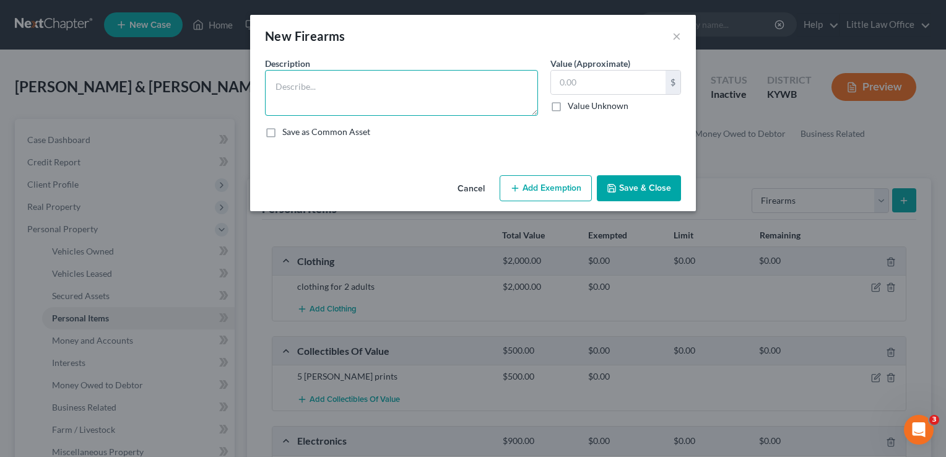
click at [512, 81] on textarea at bounding box center [401, 93] width 273 height 46
click at [348, 89] on textarea "Ruger 9 mm pistol; ammunition" at bounding box center [401, 93] width 273 height 46
type textarea "Ruger 9 mm pistol; 1 box ammunition"
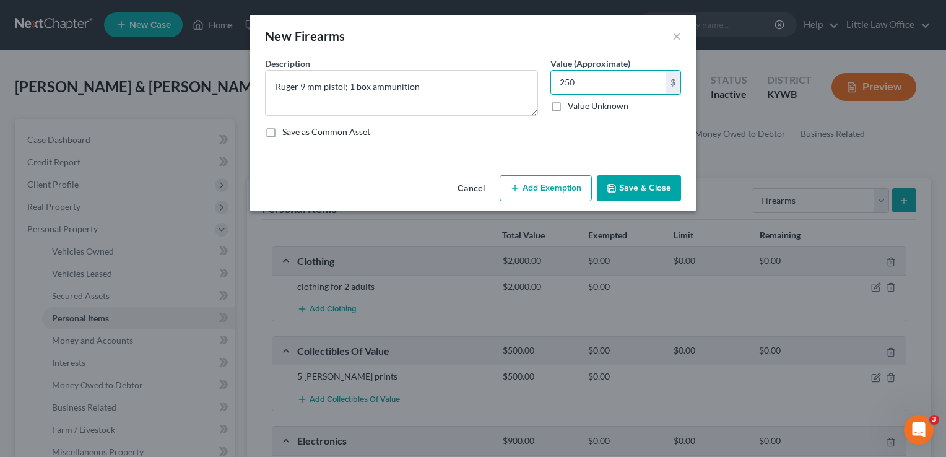
type input "250"
click at [656, 196] on button "Save & Close" at bounding box center [639, 188] width 84 height 26
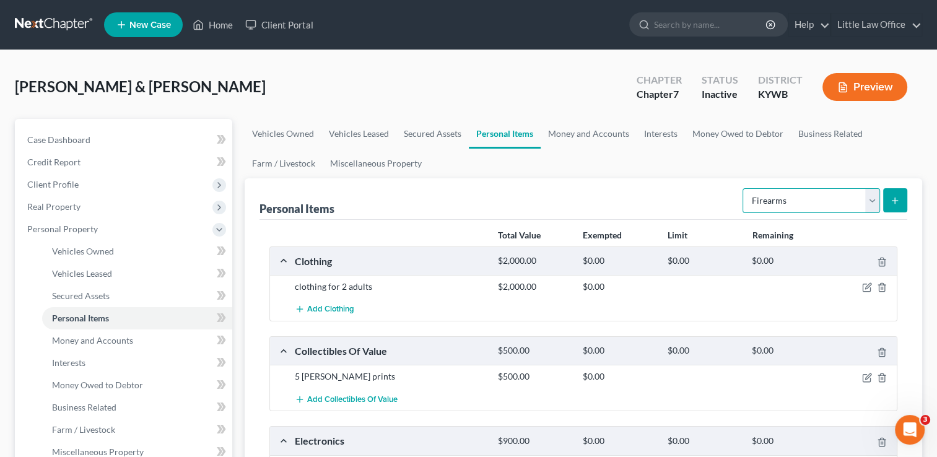
click at [821, 203] on select "Select Item Type Clothing Collectibles Of Value Electronics Firearms Household …" at bounding box center [811, 200] width 137 height 25
select select "household_goods"
click at [744, 188] on select "Select Item Type Clothing Collectibles Of Value Electronics Firearms Household …" at bounding box center [811, 200] width 137 height 25
click at [892, 191] on button "submit" at bounding box center [895, 200] width 24 height 24
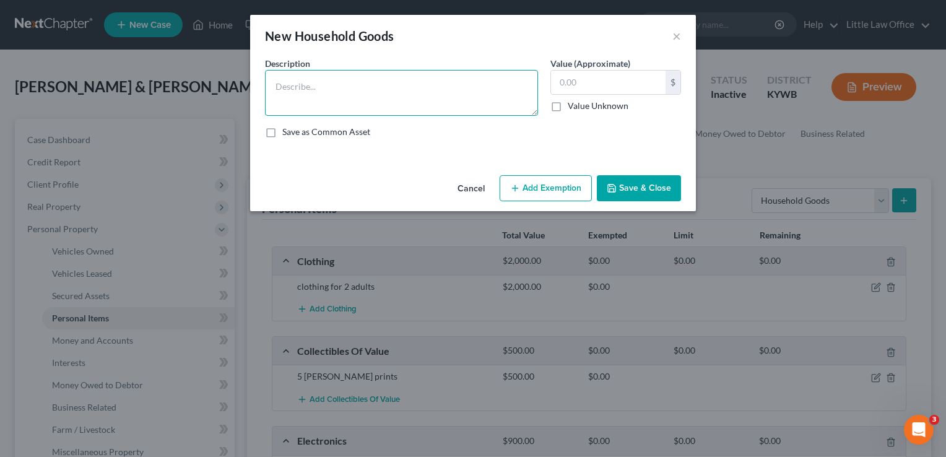
click at [362, 103] on textarea at bounding box center [401, 93] width 273 height 46
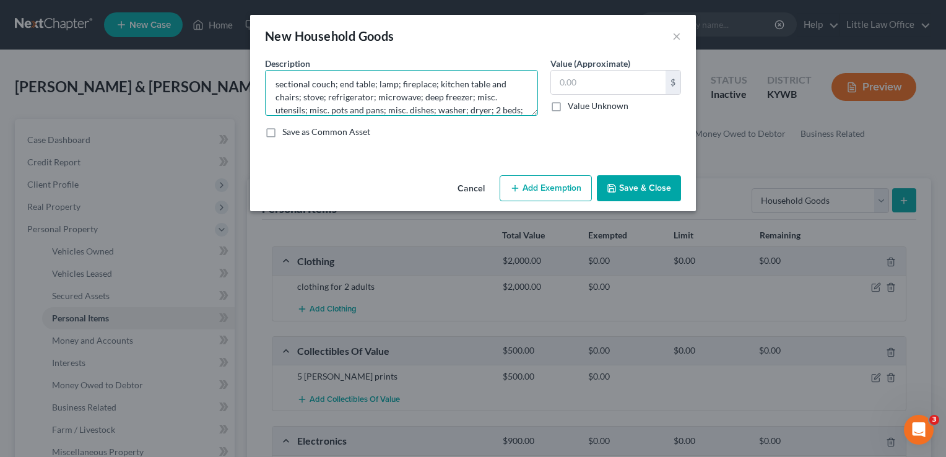
scroll to position [15, 0]
click at [399, 108] on textarea "sectional couch; end table; lamp; fireplace; kitchen table and chairs; stove; r…" at bounding box center [401, 93] width 273 height 46
click at [524, 110] on textarea "sectional couch; end table; lamp; fireplace; kitchen table and chairs; stove; r…" at bounding box center [401, 93] width 273 height 46
type textarea "sectional couch; end table; lamp; fireplace; kitchen table and chairs; stove; r…"
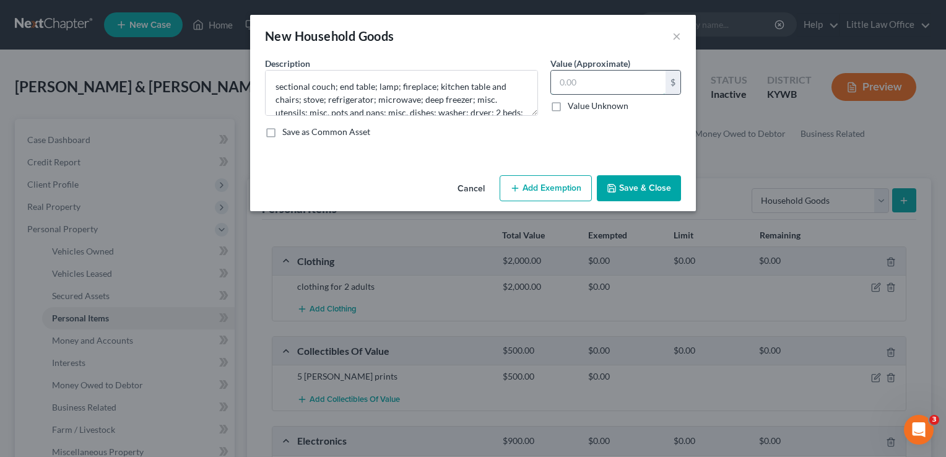
click at [560, 85] on input "text" at bounding box center [608, 83] width 115 height 24
type input "4,000"
click at [677, 192] on button "Save & Close" at bounding box center [639, 188] width 84 height 26
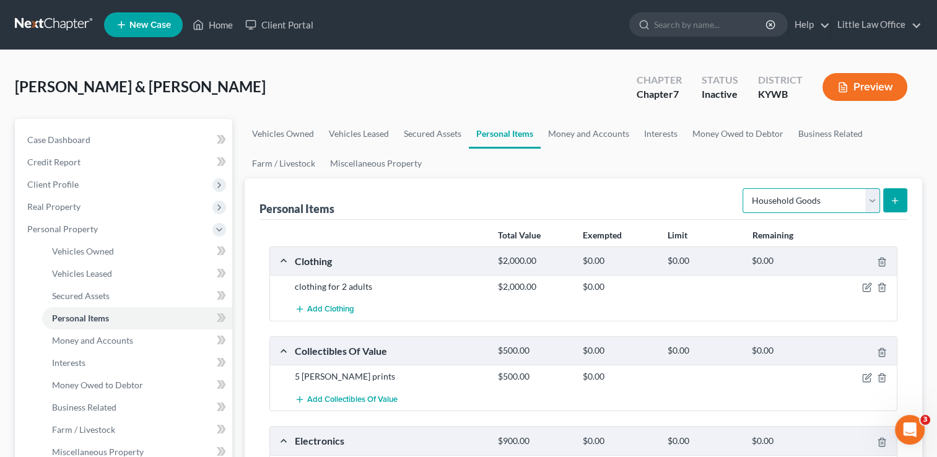
click at [870, 203] on select "Select Item Type Clothing Collectibles Of Value Electronics Firearms Household …" at bounding box center [811, 200] width 137 height 25
select select "jewelry"
click at [744, 188] on select "Select Item Type Clothing Collectibles Of Value Electronics Firearms Household …" at bounding box center [811, 200] width 137 height 25
click at [887, 210] on button "submit" at bounding box center [895, 200] width 24 height 24
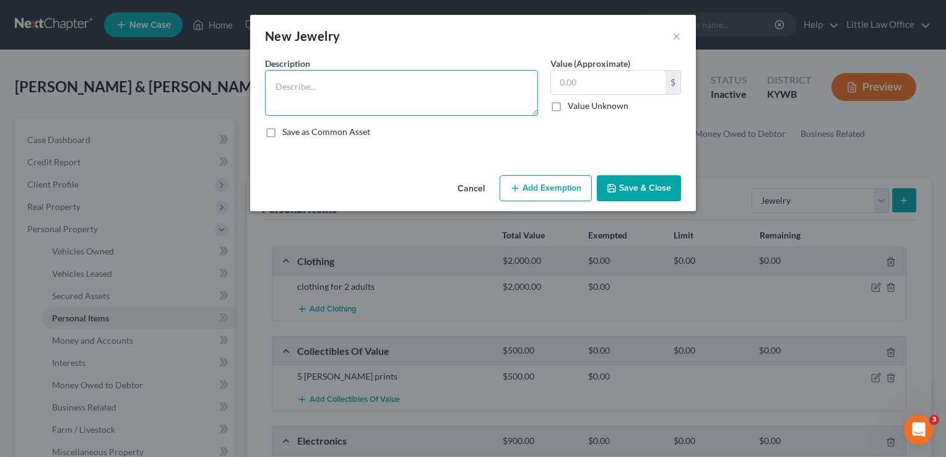
click at [447, 95] on textarea at bounding box center [401, 93] width 273 height 46
type textarea "misc. costume jewelry; [DATE] ring; wedding band"
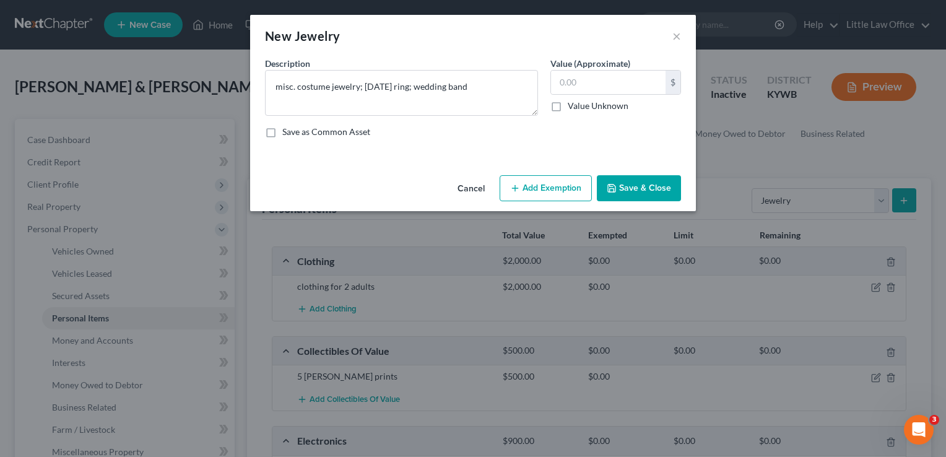
click at [535, 186] on button "Add Exemption" at bounding box center [546, 188] width 92 height 26
select select "2"
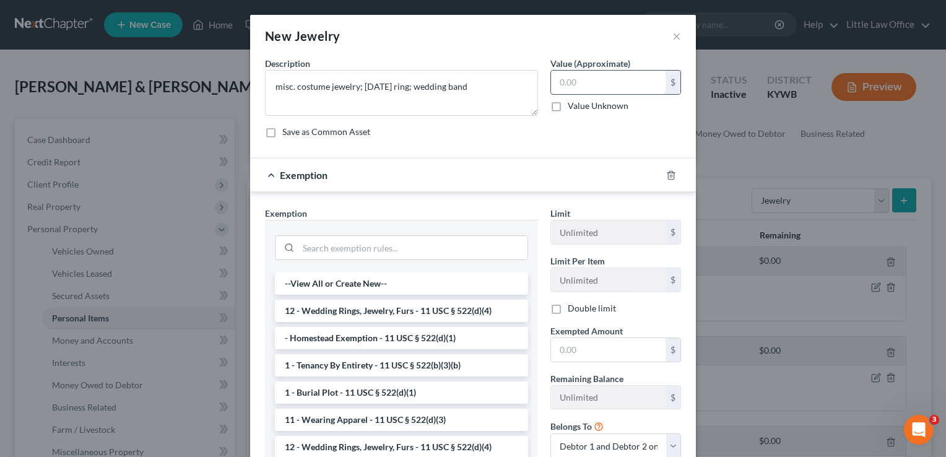
click at [582, 92] on input "text" at bounding box center [608, 83] width 115 height 24
type input "550"
click at [356, 301] on li "12 - Wedding Rings, Jewelry, Furs - 11 USC § 522(d)(4)" at bounding box center [401, 311] width 253 height 22
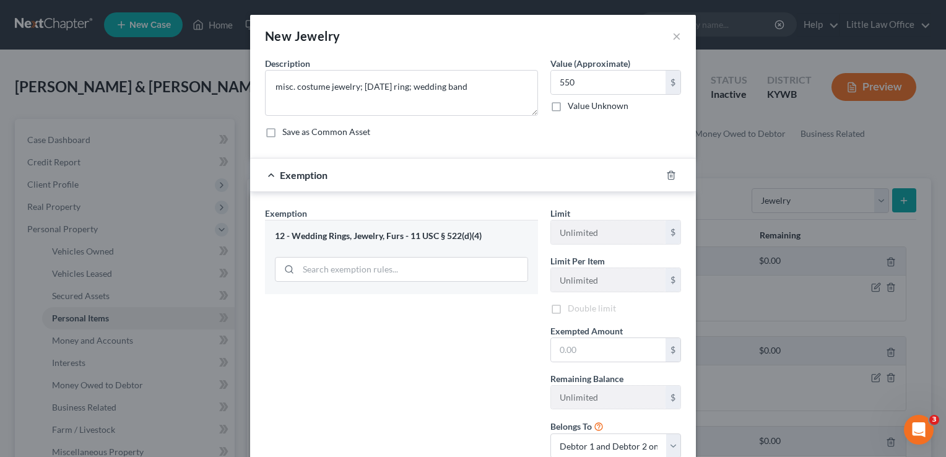
click at [356, 301] on div "Exemption Set must be selected for CA. Exemption * 12 - Wedding Rings, Jewelry,…" at bounding box center [402, 337] width 286 height 261
click at [619, 353] on input "text" at bounding box center [608, 350] width 115 height 24
type input "550"
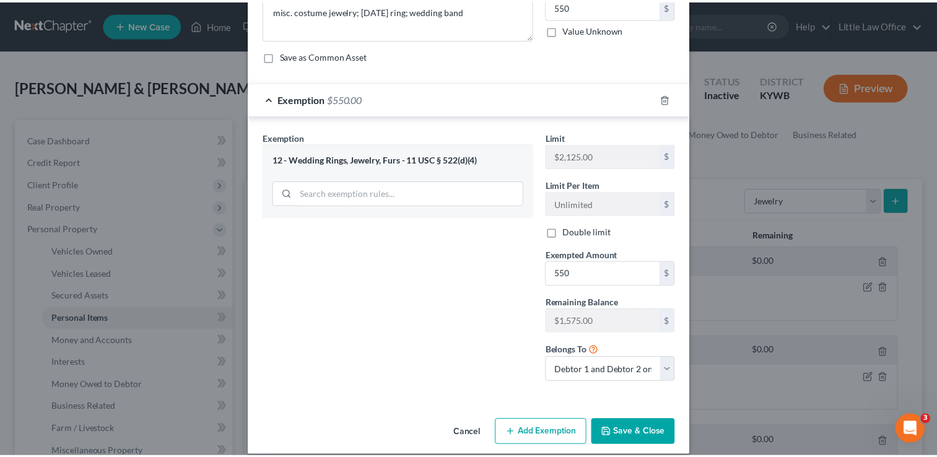
scroll to position [79, 0]
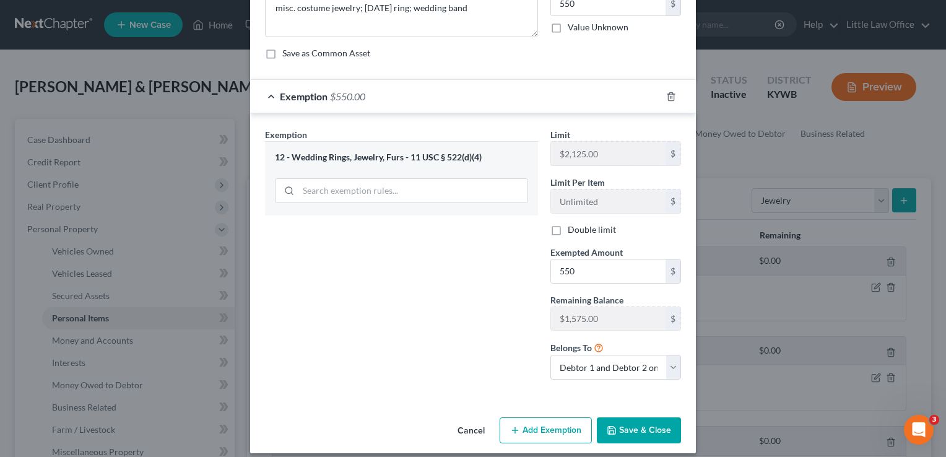
click at [664, 378] on div "Limit $2,125.00 $ Limit Per Item Unlimited $ Double limit Exempted Amount * 550…" at bounding box center [615, 258] width 143 height 261
click at [663, 373] on select "Debtor 1 only Debtor 2 only Debtor 1 and Debtor 2 only" at bounding box center [616, 367] width 131 height 25
select select "1"
click at [551, 355] on select "Debtor 1 only Debtor 2 only Debtor 1 and Debtor 2 only" at bounding box center [616, 367] width 131 height 25
click at [634, 433] on button "Save & Close" at bounding box center [639, 430] width 84 height 26
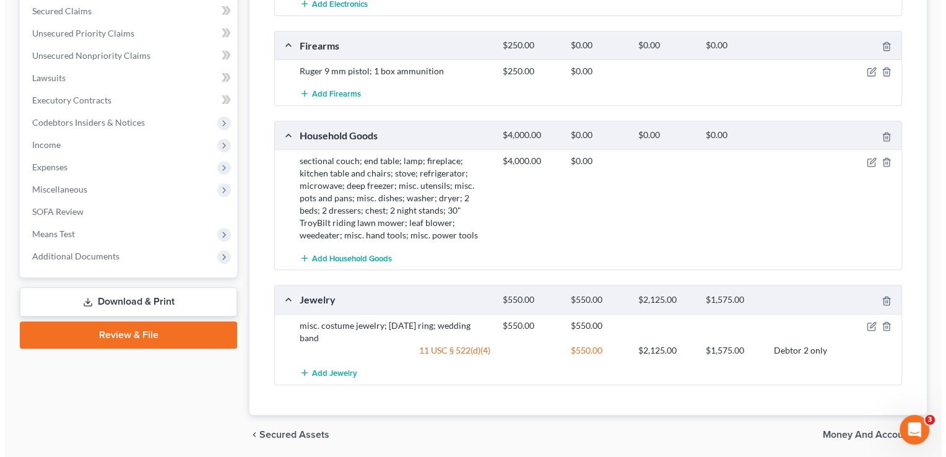
scroll to position [526, 0]
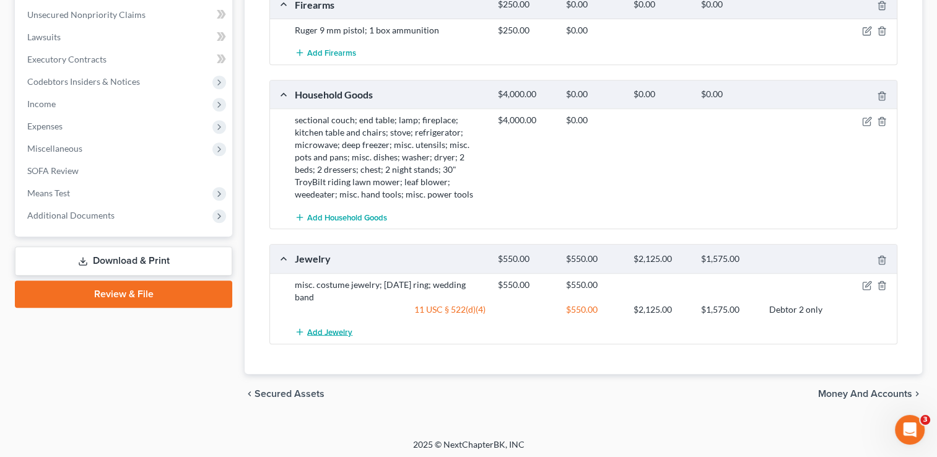
click at [314, 329] on span "Add Jewelry" at bounding box center [329, 332] width 45 height 10
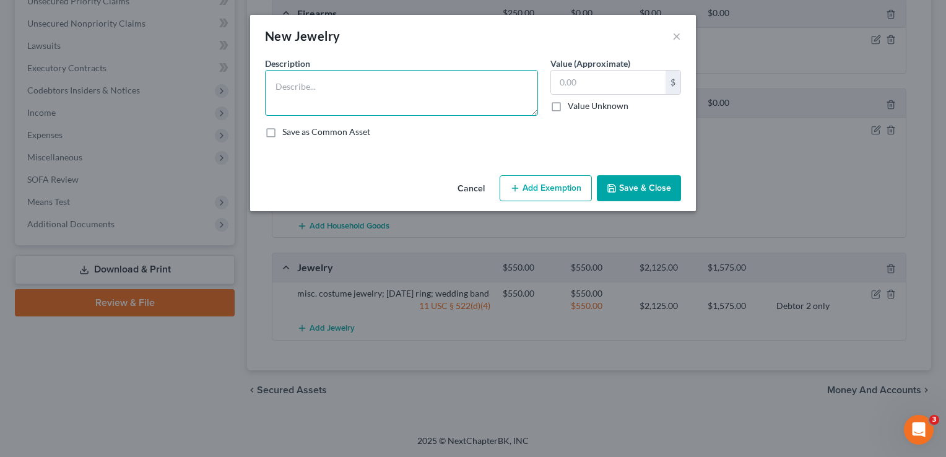
click at [301, 84] on textarea at bounding box center [401, 93] width 273 height 46
click at [301, 84] on textarea "we" at bounding box center [401, 93] width 273 height 46
type textarea "wedding band"
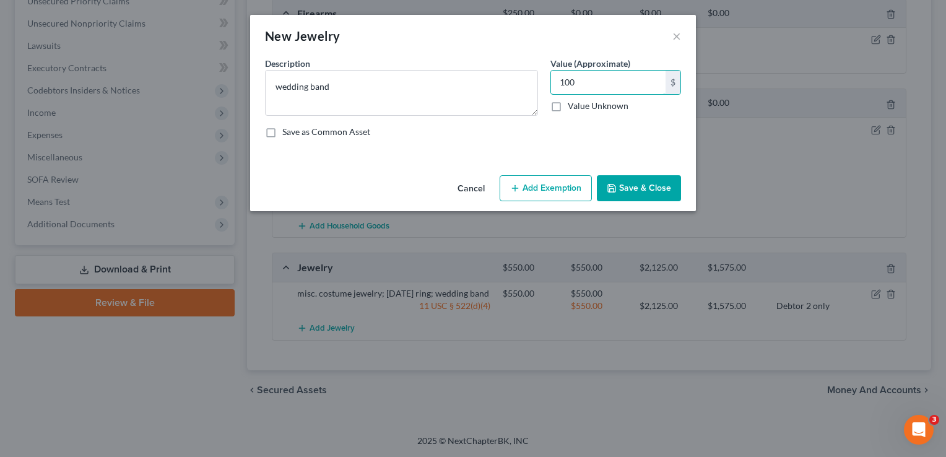
type input "100"
click at [543, 180] on button "Add Exemption" at bounding box center [546, 188] width 92 height 26
select select "2"
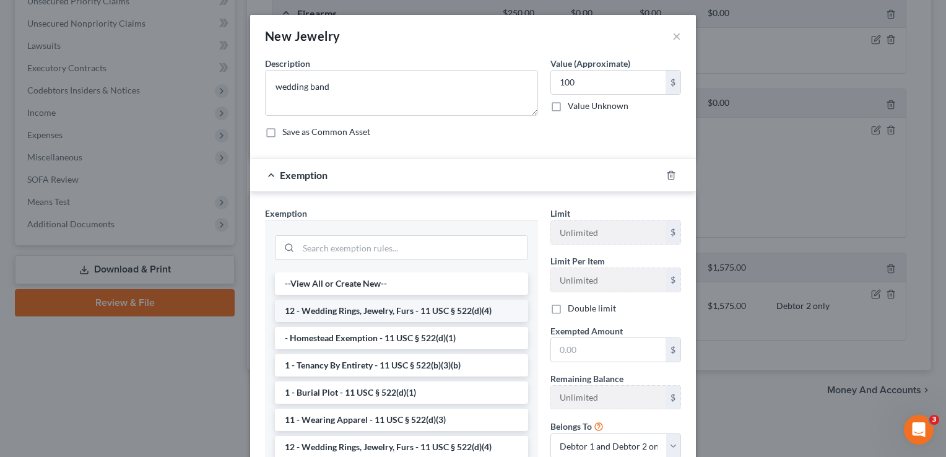
click at [390, 308] on li "12 - Wedding Rings, Jewelry, Furs - 11 USC § 522(d)(4)" at bounding box center [401, 311] width 253 height 22
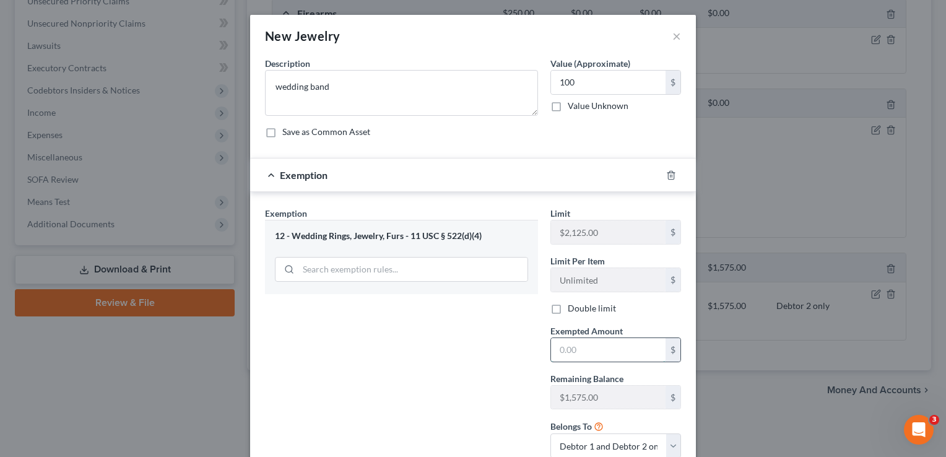
click at [615, 343] on input "text" at bounding box center [608, 350] width 115 height 24
type input "100"
click at [585, 441] on select "Debtor 1 only Debtor 2 only Debtor 1 and Debtor 2 only" at bounding box center [616, 446] width 131 height 25
select select "0"
click at [551, 434] on select "Debtor 1 only Debtor 2 only Debtor 1 and Debtor 2 only" at bounding box center [616, 446] width 131 height 25
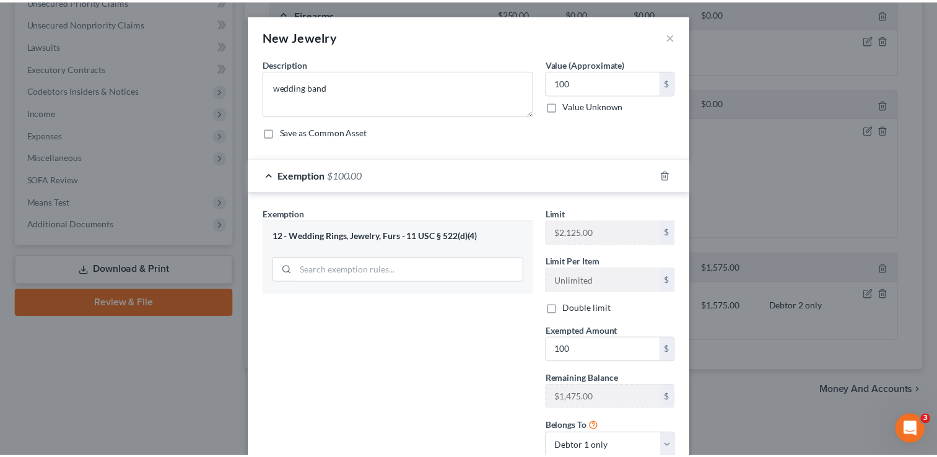
scroll to position [88, 0]
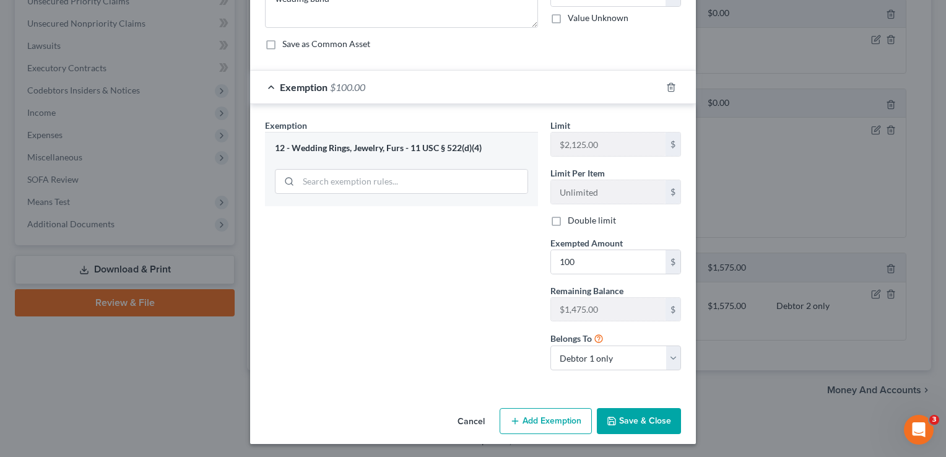
click at [626, 424] on button "Save & Close" at bounding box center [639, 421] width 84 height 26
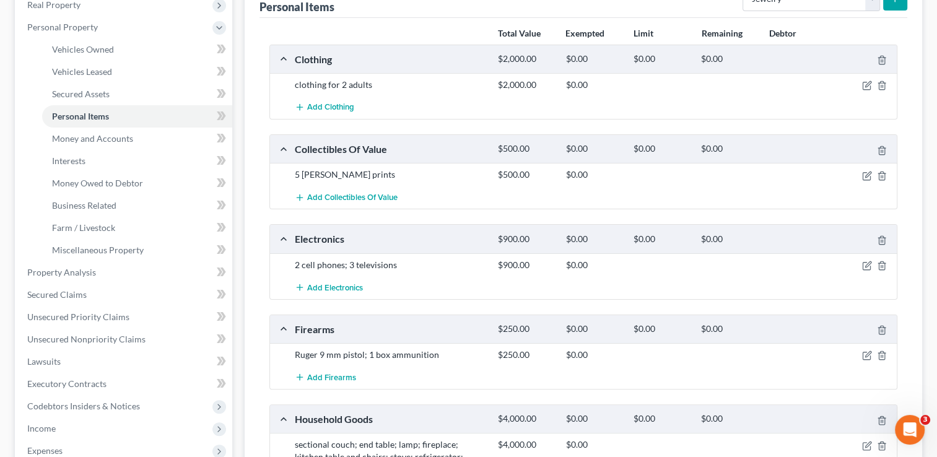
scroll to position [0, 0]
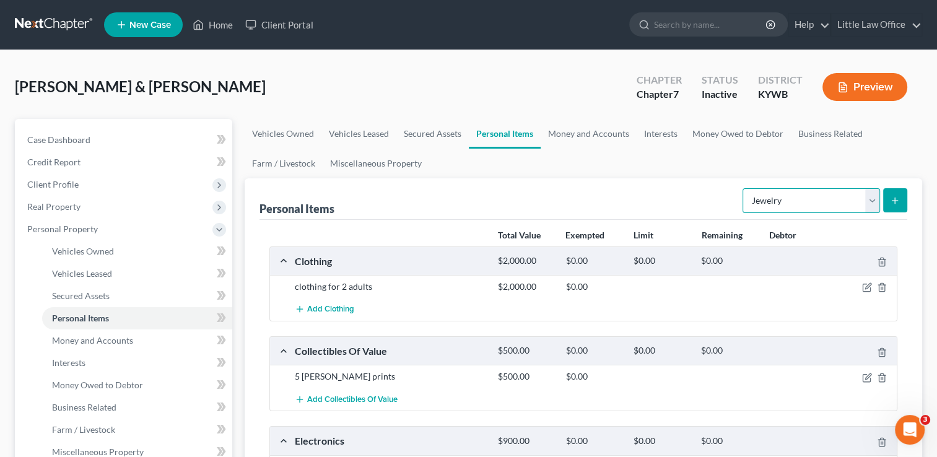
click at [873, 203] on select "Select Item Type Clothing Collectibles Of Value Electronics Firearms Household …" at bounding box center [811, 200] width 137 height 25
select select "pets"
click at [744, 188] on select "Select Item Type Clothing Collectibles Of Value Electronics Firearms Household …" at bounding box center [811, 200] width 137 height 25
click at [904, 196] on button "submit" at bounding box center [895, 200] width 24 height 24
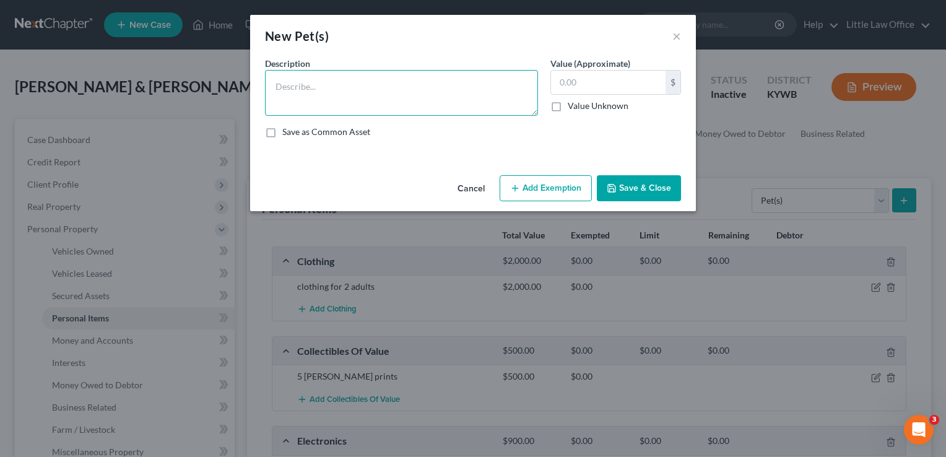
click at [400, 100] on textarea at bounding box center [401, 93] width 273 height 46
type textarea "Cat"
click at [566, 76] on input "text" at bounding box center [608, 83] width 115 height 24
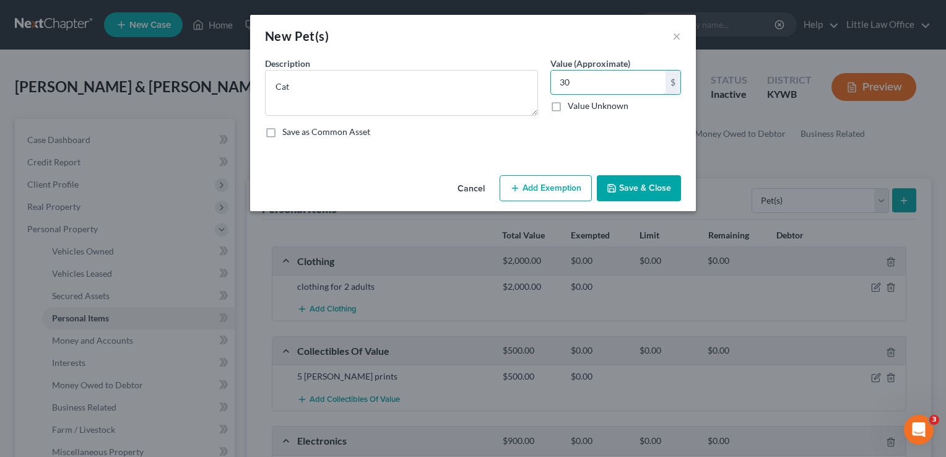
type input "30"
click at [640, 192] on button "Save & Close" at bounding box center [639, 188] width 84 height 26
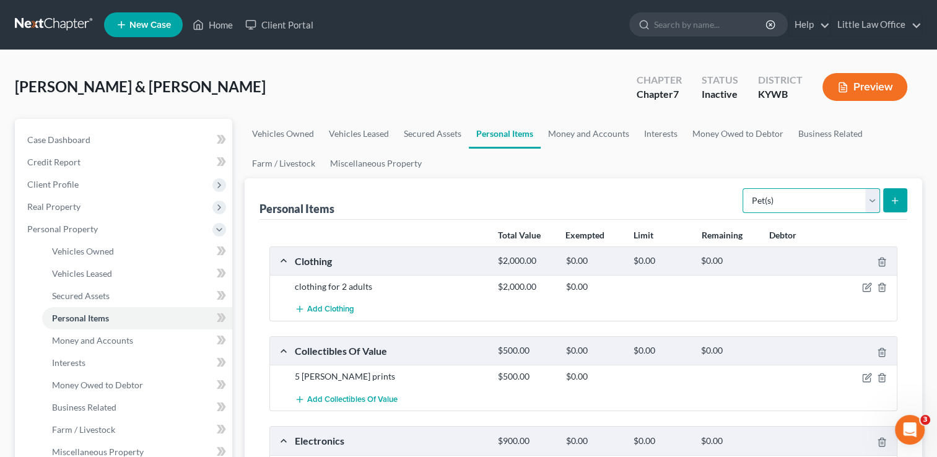
click at [874, 201] on select "Select Item Type Clothing Collectibles Of Value Electronics Firearms Household …" at bounding box center [811, 200] width 137 height 25
click at [596, 140] on link "Money and Accounts" at bounding box center [589, 134] width 96 height 30
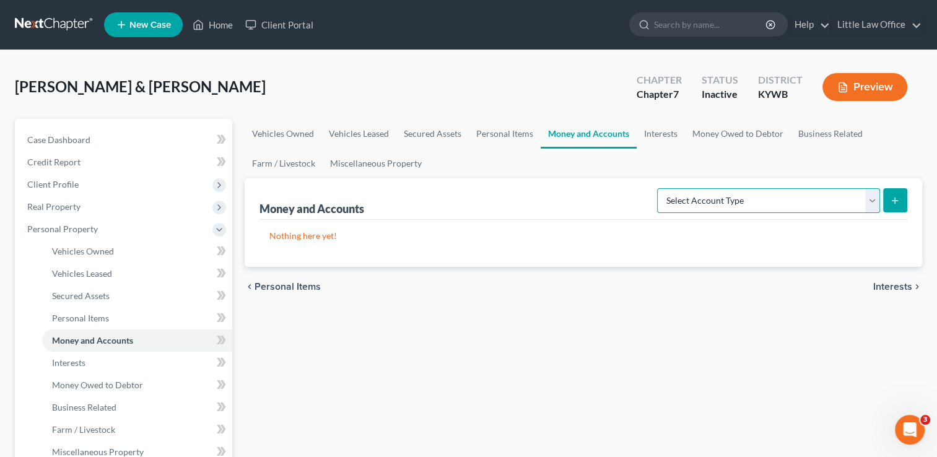
click at [766, 202] on select "Select Account Type Brokerage Cash on Hand Certificates of Deposit Checking Acc…" at bounding box center [768, 200] width 223 height 25
select select "checking"
click at [660, 188] on select "Select Account Type Brokerage Cash on Hand Certificates of Deposit Checking Acc…" at bounding box center [768, 200] width 223 height 25
click at [889, 198] on button "submit" at bounding box center [895, 200] width 24 height 24
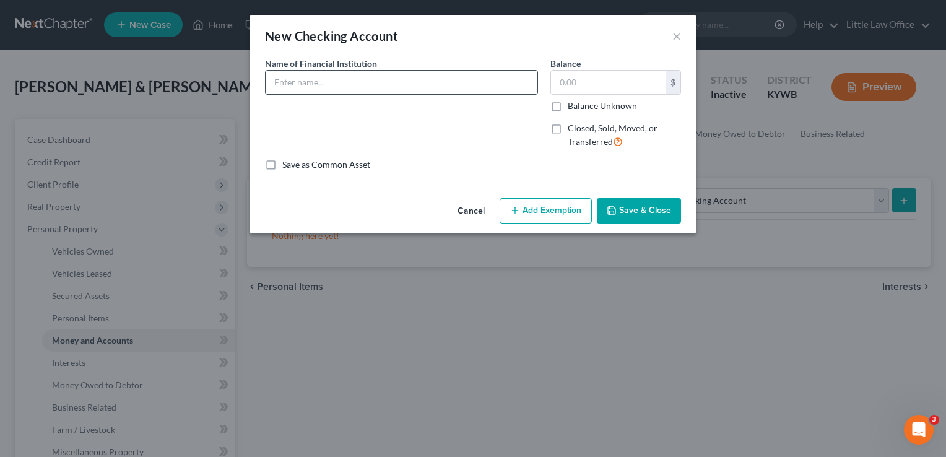
click at [446, 89] on input "text" at bounding box center [402, 83] width 272 height 24
type input "First United Bank"
type input "20"
click at [642, 199] on button "Save & Close" at bounding box center [639, 211] width 84 height 26
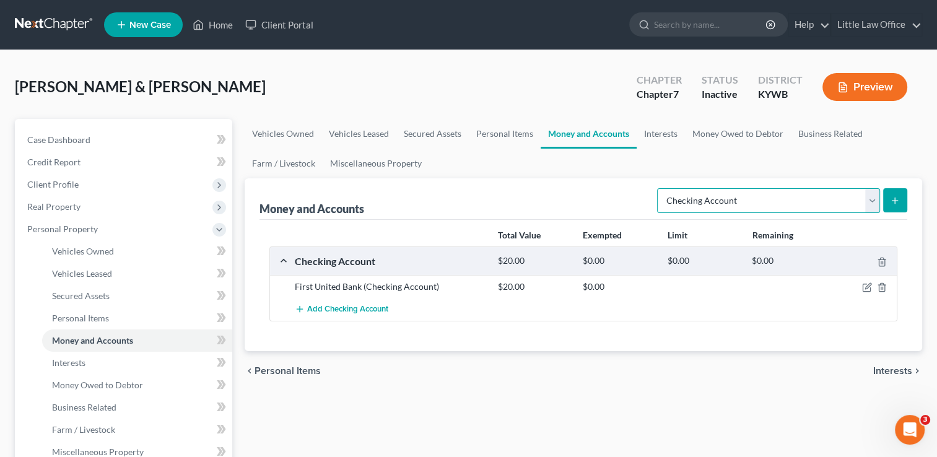
click at [772, 207] on select "Select Account Type Brokerage Cash on Hand Certificates of Deposit Checking Acc…" at bounding box center [768, 200] width 223 height 25
click at [663, 138] on link "Interests" at bounding box center [661, 134] width 48 height 30
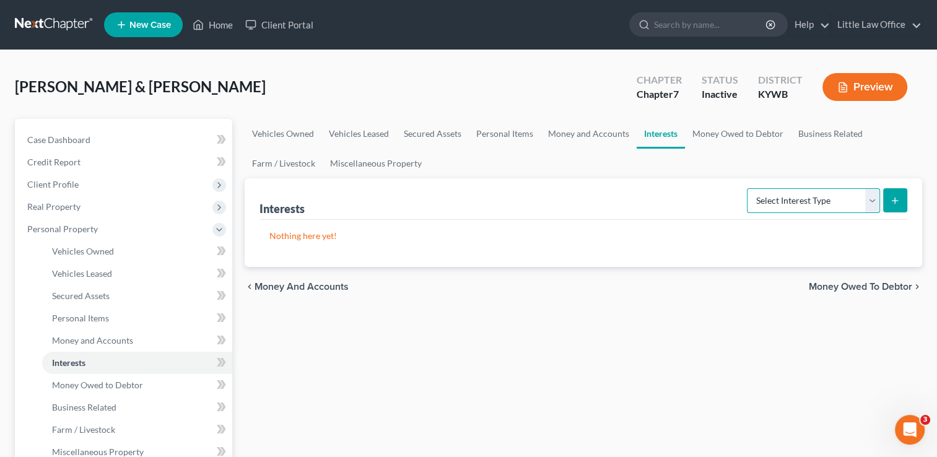
click at [814, 206] on select "Select Interest Type 401K Annuity Bond Education IRA Government Bond Government…" at bounding box center [813, 200] width 133 height 25
select select "whole_life_insurance"
click at [748, 188] on select "Select Interest Type 401K Annuity Bond Education IRA Government Bond Government…" at bounding box center [813, 200] width 133 height 25
click at [889, 208] on button "submit" at bounding box center [895, 200] width 24 height 24
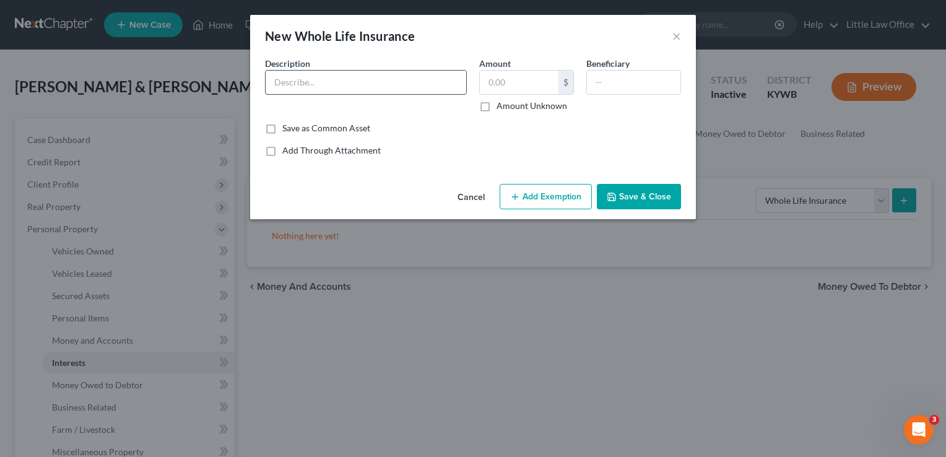
click at [385, 83] on input "text" at bounding box center [366, 83] width 201 height 24
type input "Whole Life Insurance Policies"
click at [675, 201] on button "Save & Close" at bounding box center [639, 197] width 84 height 26
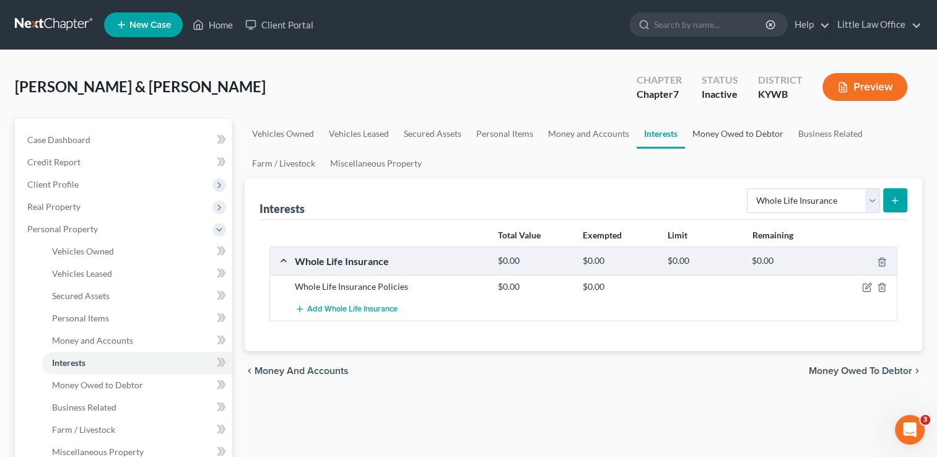
click at [726, 134] on link "Money Owed to Debtor" at bounding box center [738, 134] width 106 height 30
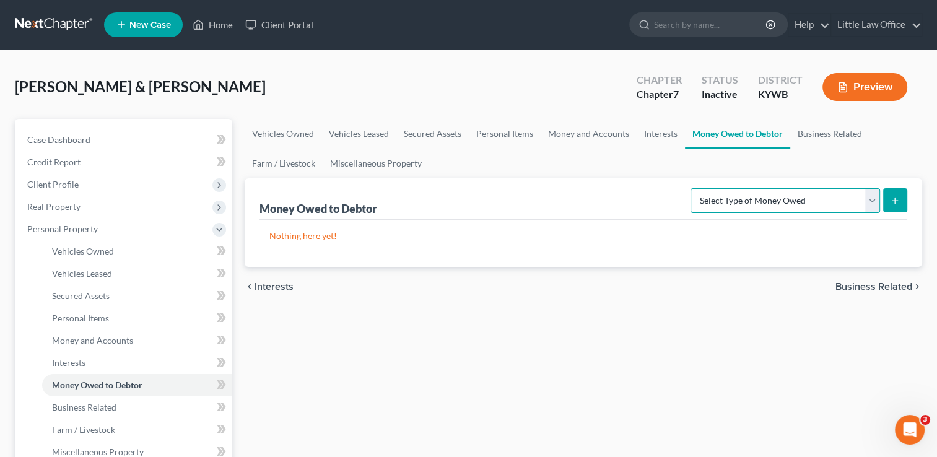
click at [818, 200] on select "Select Type of Money Owed Accounts Receivable Alimony Child Support Claims Agai…" at bounding box center [786, 200] width 190 height 25
click at [410, 176] on link "Miscellaneous Property" at bounding box center [376, 164] width 107 height 30
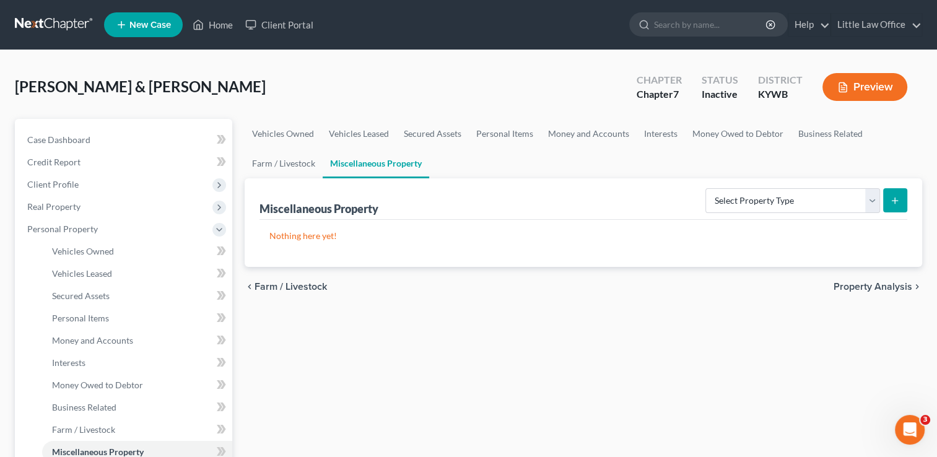
click at [763, 215] on div "Miscellaneous Property Select Property Type Assigned for Creditor Benefit [DATE…" at bounding box center [583, 198] width 648 height 41
click at [763, 209] on select "Select Property Type Assigned for Creditor Benefit [DATE] Holding for Another N…" at bounding box center [792, 200] width 175 height 25
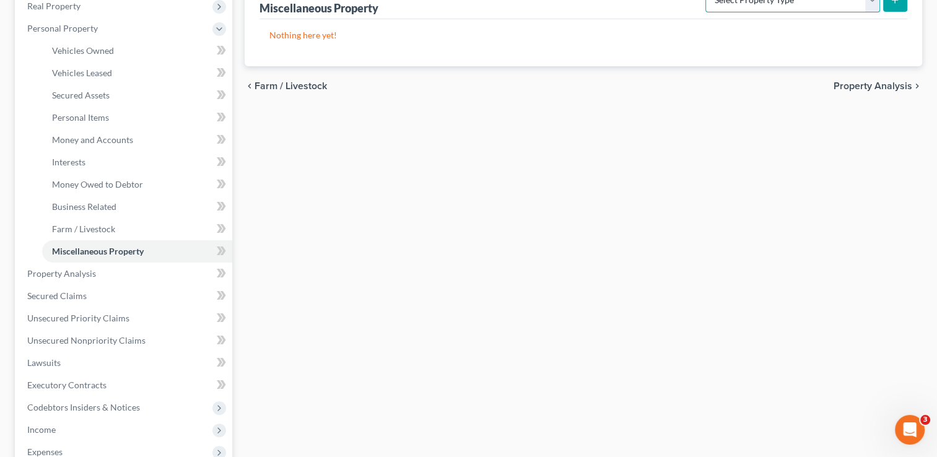
scroll to position [172, 0]
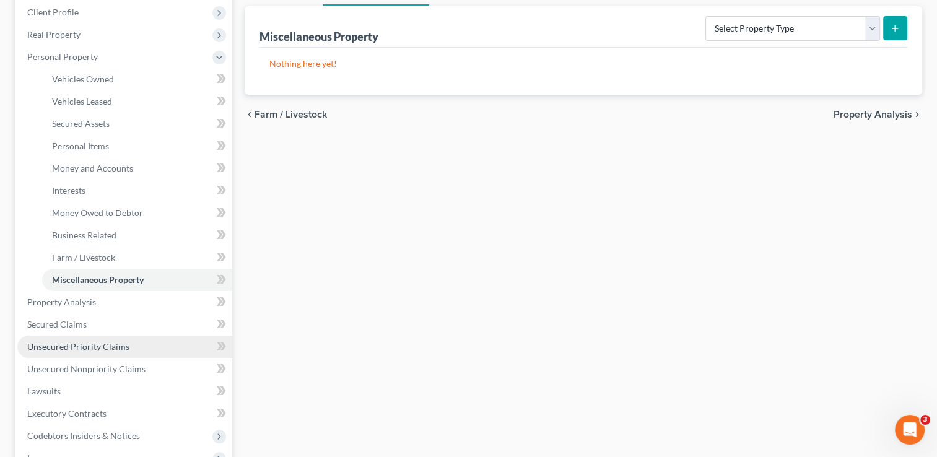
click at [84, 348] on span "Unsecured Priority Claims" at bounding box center [78, 346] width 102 height 11
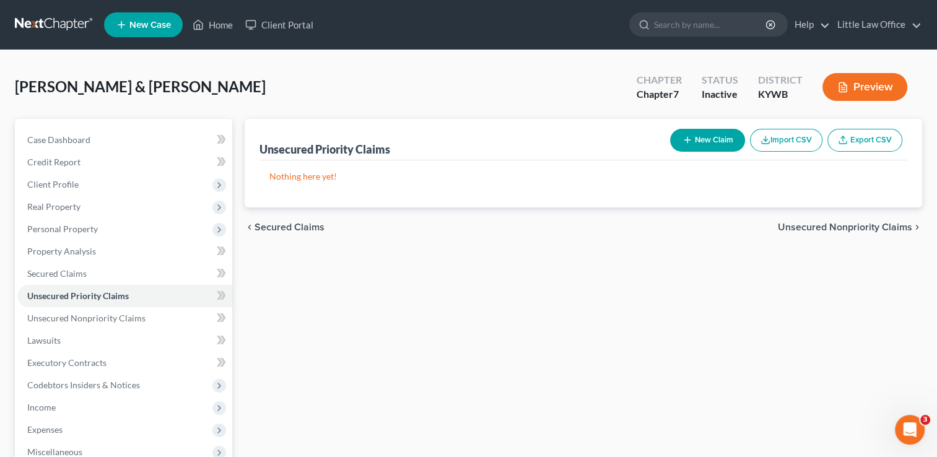
click at [885, 225] on span "Unsecured Nonpriority Claims" at bounding box center [845, 227] width 134 height 10
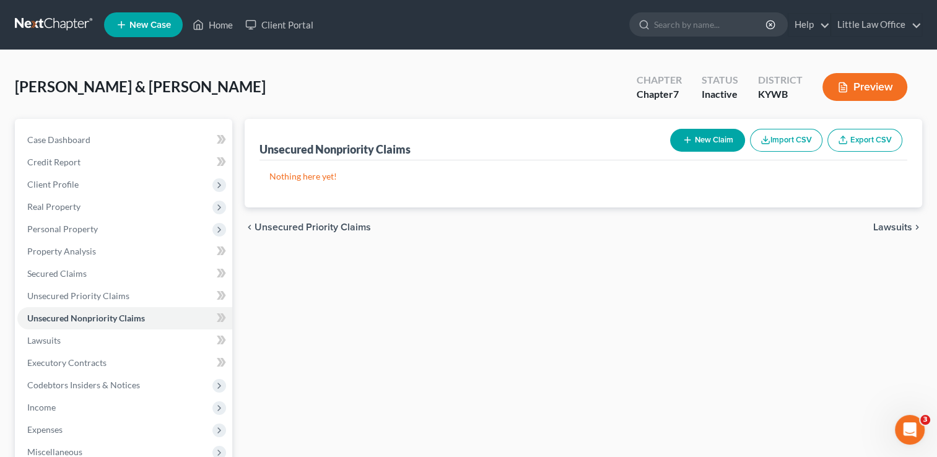
click at [887, 224] on span "Lawsuits" at bounding box center [892, 227] width 39 height 10
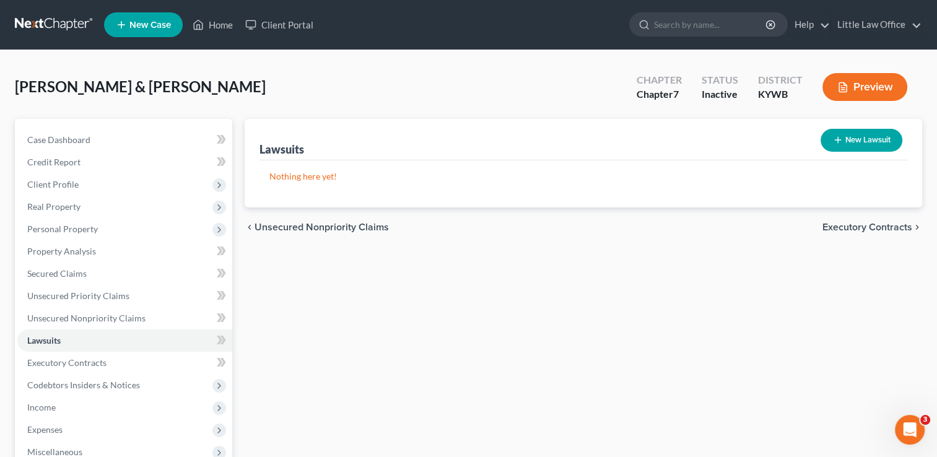
click at [877, 232] on span "Executory Contracts" at bounding box center [867, 227] width 90 height 10
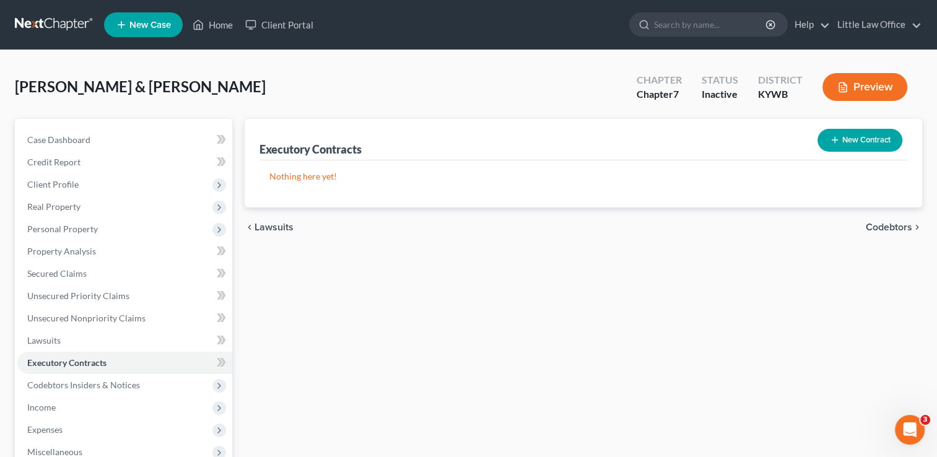
click at [884, 219] on div "chevron_left Lawsuits Codebtors chevron_right" at bounding box center [584, 227] width 678 height 40
click at [872, 137] on button "New Contract" at bounding box center [860, 140] width 85 height 23
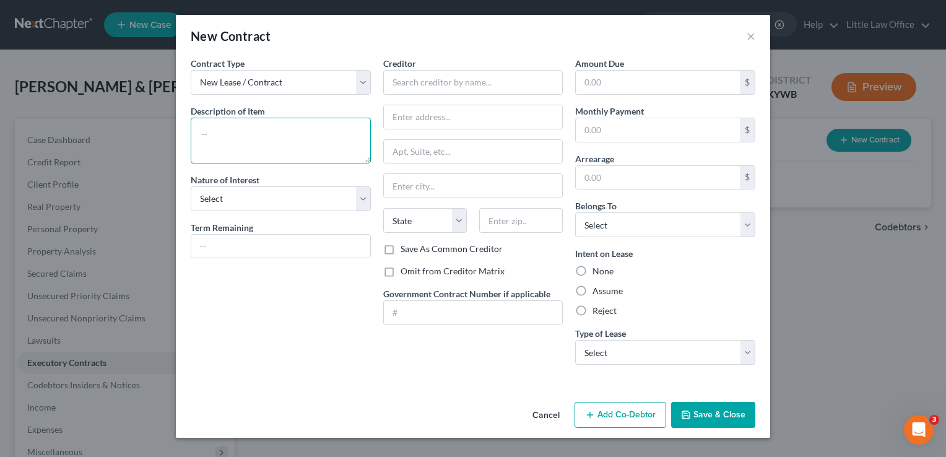
click at [281, 135] on textarea at bounding box center [281, 141] width 180 height 46
type textarea "television"
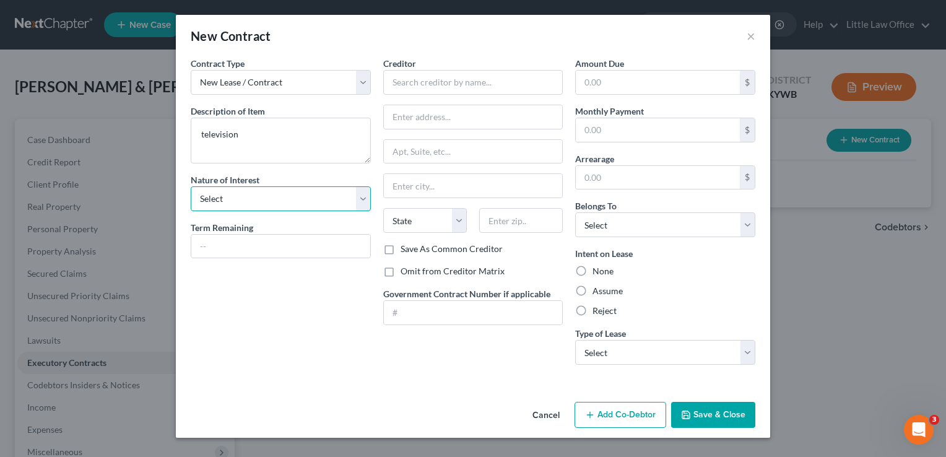
click at [256, 203] on select "Select Purchaser Agent Lessor Lessee" at bounding box center [281, 198] width 180 height 25
select select "0"
click at [191, 186] on select "Select Purchaser Agent Lessor Lessee" at bounding box center [281, 198] width 180 height 25
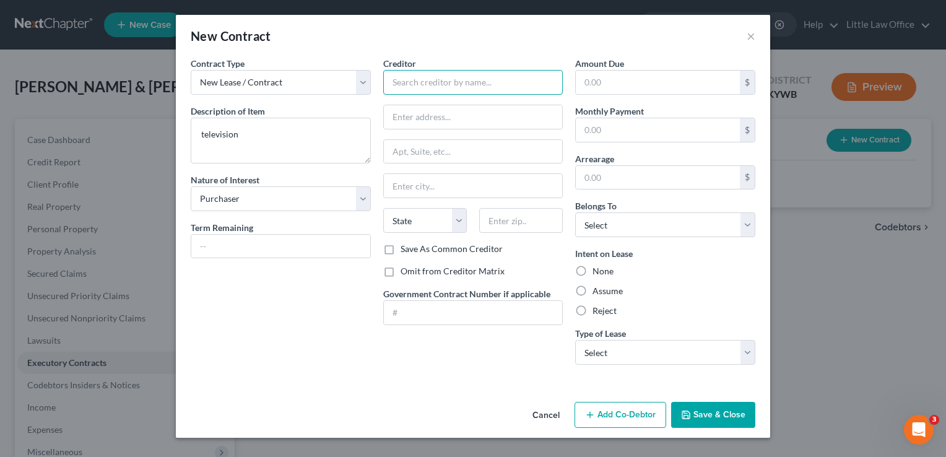
click at [421, 87] on input "text" at bounding box center [473, 82] width 180 height 25
type input "[PERSON_NAME] Rentals"
click at [287, 243] on input "text" at bounding box center [280, 247] width 179 height 24
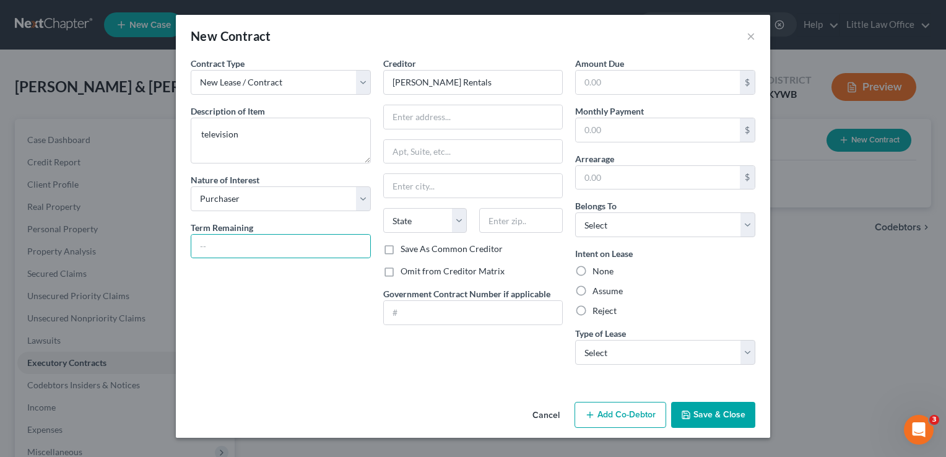
click at [626, 94] on div "Amount Due $ Monthly Payment $ Arrearage $ Belongs To * Select Debtor 1 Only De…" at bounding box center [665, 216] width 193 height 318
click at [626, 87] on input "text" at bounding box center [658, 83] width 164 height 24
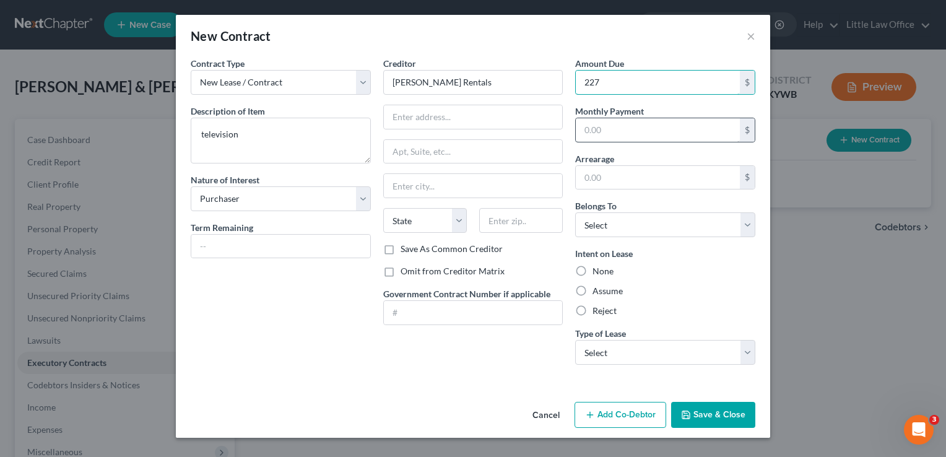
type input "227"
click at [662, 137] on input "text" at bounding box center [658, 130] width 164 height 24
type input "55"
click at [312, 392] on div "Contract Type New Lease / Contract New Timeshare Description of non-residential…" at bounding box center [473, 227] width 595 height 340
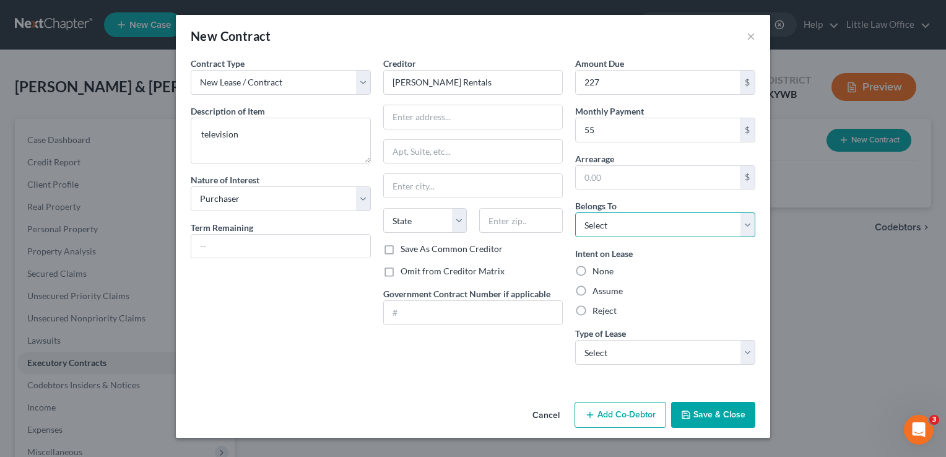
click at [634, 224] on select "Select Debtor 1 Only Debtor 2 Only Debtor 1 And Debtor 2 Only At Least One Of T…" at bounding box center [665, 224] width 180 height 25
select select "0"
click at [575, 212] on select "Select Debtor 1 Only Debtor 2 Only Debtor 1 And Debtor 2 Only At Least One Of T…" at bounding box center [665, 224] width 180 height 25
click at [608, 293] on label "Assume" at bounding box center [608, 291] width 30 height 12
click at [606, 293] on input "Assume" at bounding box center [602, 289] width 8 height 8
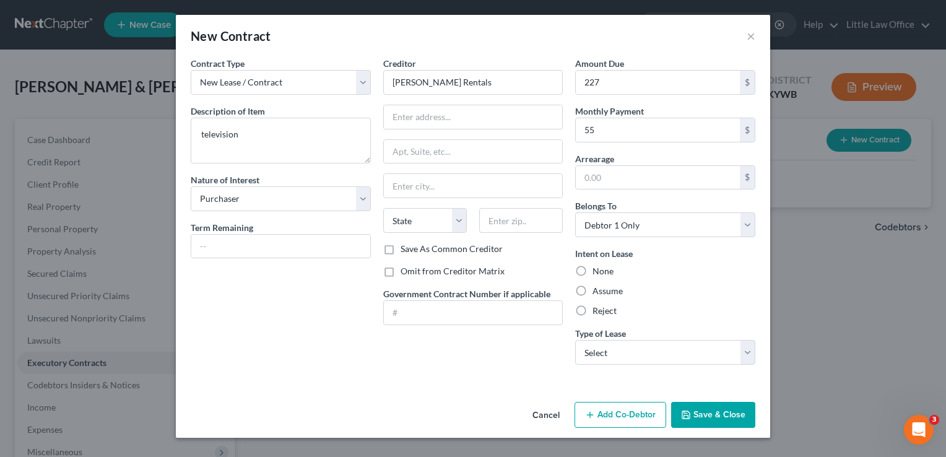
radio input "true"
click at [637, 351] on select "Select Real Estate Car Other" at bounding box center [665, 352] width 180 height 25
select select "2"
click at [575, 340] on select "Select Real Estate Car Other" at bounding box center [665, 352] width 180 height 25
click at [714, 414] on button "Save & Close" at bounding box center [713, 415] width 84 height 26
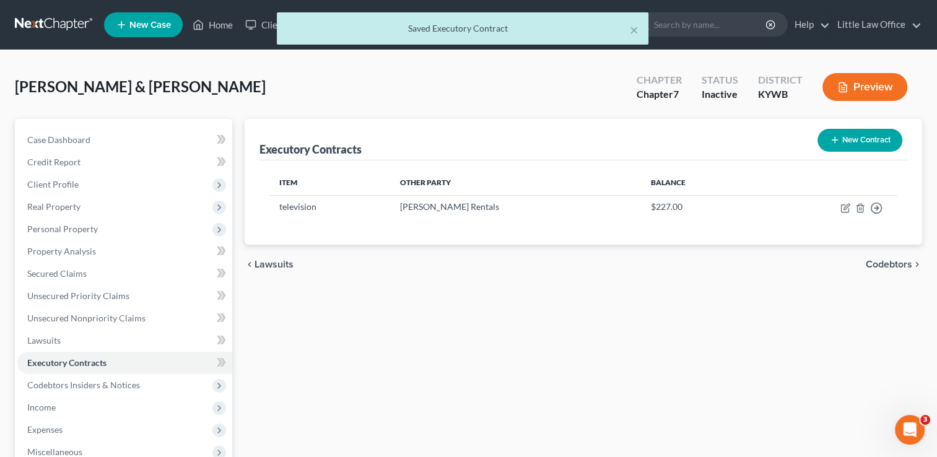
click at [857, 151] on div "New Contract" at bounding box center [860, 140] width 95 height 33
drag, startPoint x: 857, startPoint y: 151, endPoint x: 856, endPoint y: 144, distance: 6.9
click at [856, 144] on div "New Contract" at bounding box center [860, 140] width 95 height 33
click at [856, 144] on button "New Contract" at bounding box center [860, 140] width 85 height 23
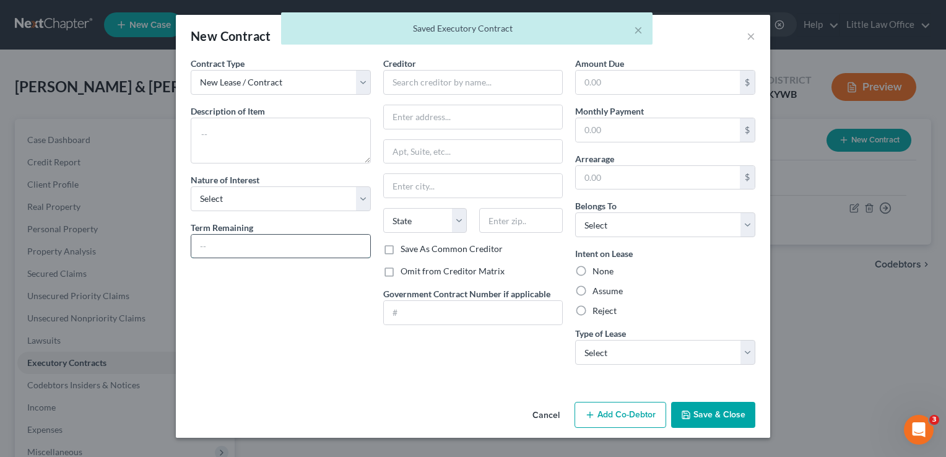
drag, startPoint x: 263, startPoint y: 262, endPoint x: 260, endPoint y: 246, distance: 15.8
click at [260, 246] on input "text" at bounding box center [280, 247] width 179 height 24
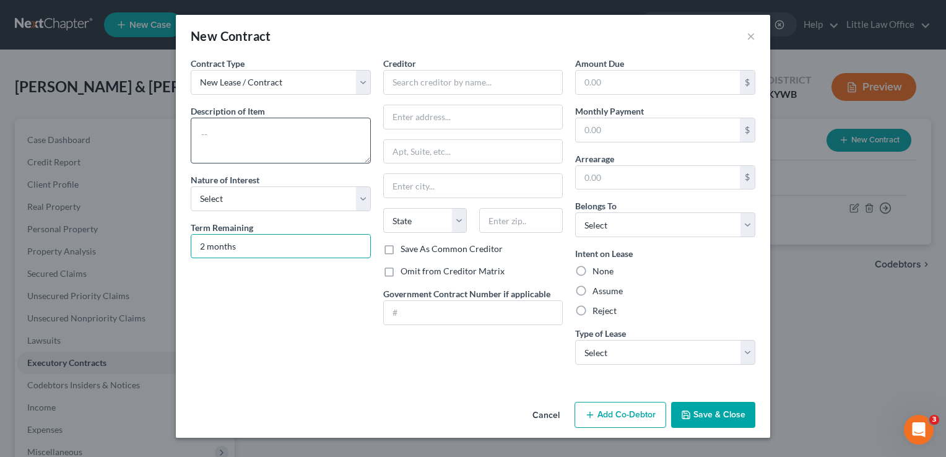
type input "2 months"
click at [317, 153] on textarea at bounding box center [281, 141] width 180 height 46
type textarea "sectional couch"
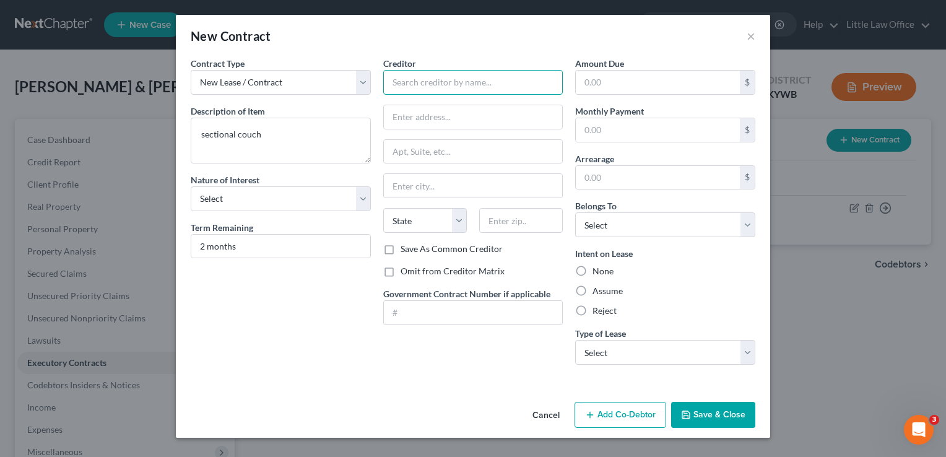
click at [447, 93] on input "text" at bounding box center [473, 82] width 180 height 25
type input "[PERSON_NAME] Rentals"
click at [609, 347] on select "Select Real Estate Car Other" at bounding box center [665, 352] width 180 height 25
select select "2"
click at [575, 340] on select "Select Real Estate Car Other" at bounding box center [665, 352] width 180 height 25
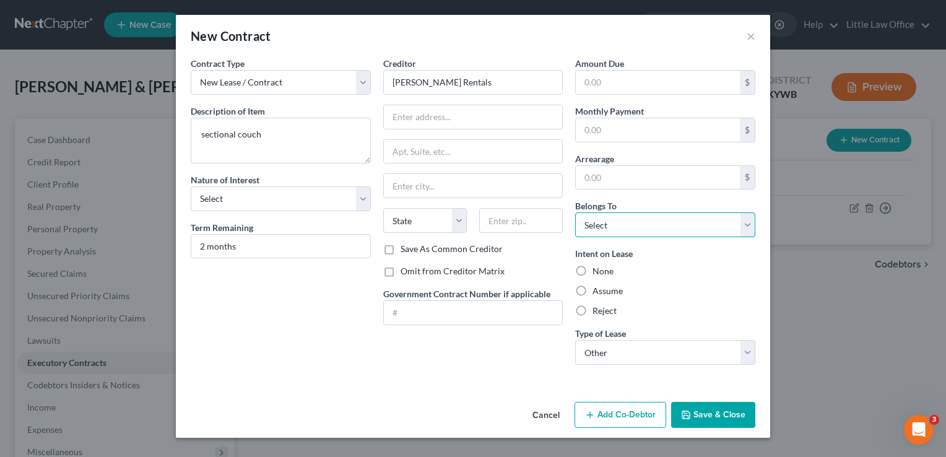
click at [647, 227] on select "Select Debtor 1 Only Debtor 2 Only Debtor 1 And Debtor 2 Only At Least One Of T…" at bounding box center [665, 224] width 180 height 25
select select "0"
click at [575, 212] on select "Select Debtor 1 Only Debtor 2 Only Debtor 1 And Debtor 2 Only At Least One Of T…" at bounding box center [665, 224] width 180 height 25
click at [614, 294] on label "Assume" at bounding box center [608, 291] width 30 height 12
click at [606, 293] on input "Assume" at bounding box center [602, 289] width 8 height 8
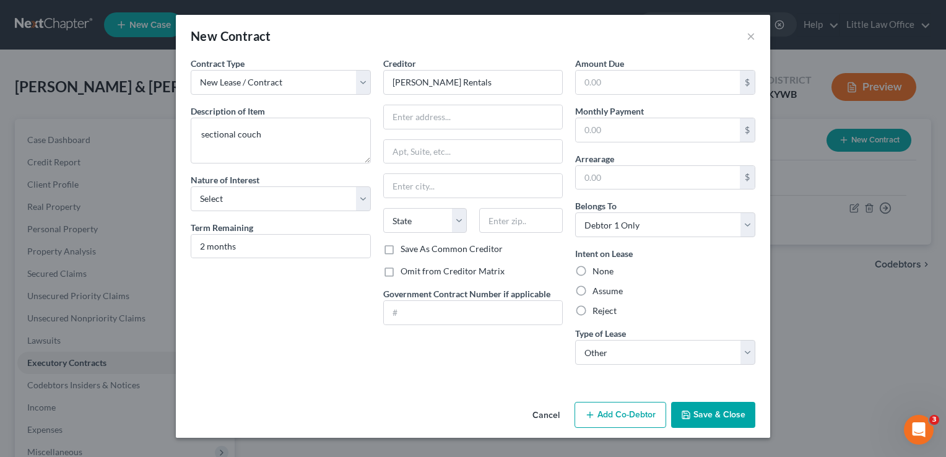
radio input "true"
click at [630, 126] on input "text" at bounding box center [658, 130] width 164 height 24
click at [626, 84] on input "text" at bounding box center [658, 83] width 164 height 24
type input "85"
click at [719, 426] on button "Save & Close" at bounding box center [713, 415] width 84 height 26
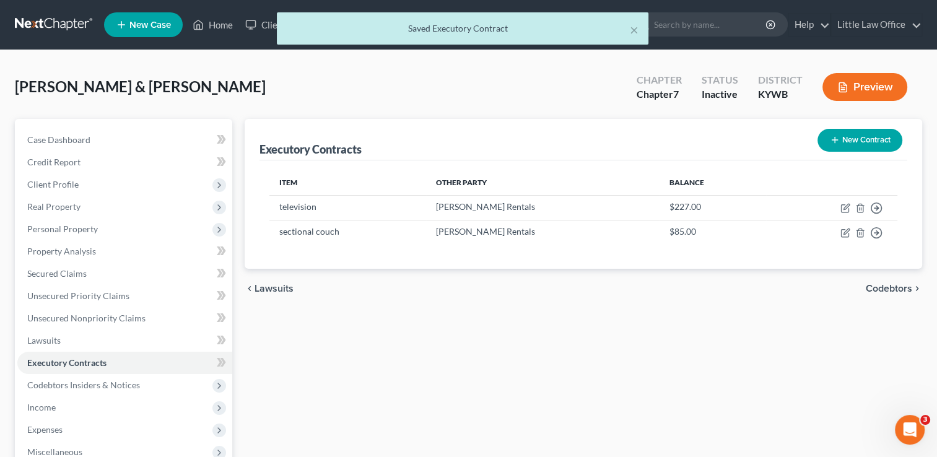
drag, startPoint x: 862, startPoint y: 134, endPoint x: 450, endPoint y: 286, distance: 438.9
click at [450, 286] on div "chevron_left Lawsuits Codebtors chevron_right" at bounding box center [584, 289] width 678 height 40
drag, startPoint x: 845, startPoint y: 137, endPoint x: 488, endPoint y: 346, distance: 413.5
click at [488, 346] on div "Executory Contracts New Contract Item Other Party Balance television [PERSON_NA…" at bounding box center [583, 365] width 690 height 492
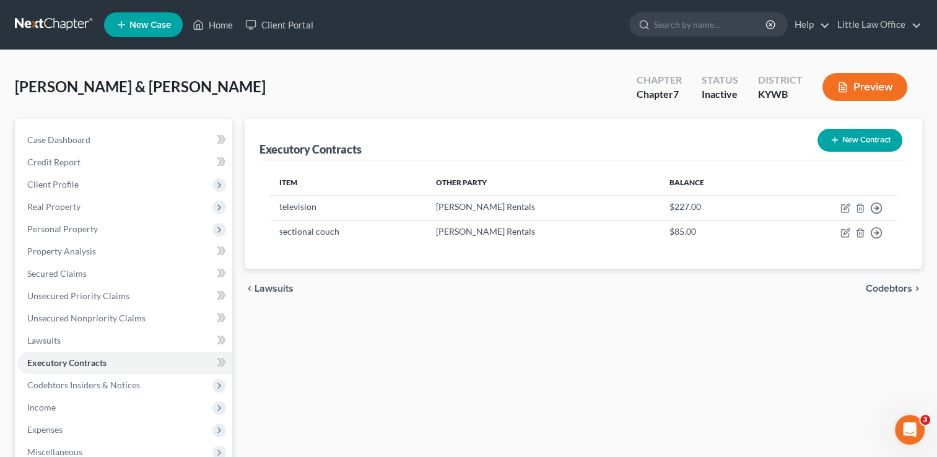
click at [848, 139] on button "New Contract" at bounding box center [860, 140] width 85 height 23
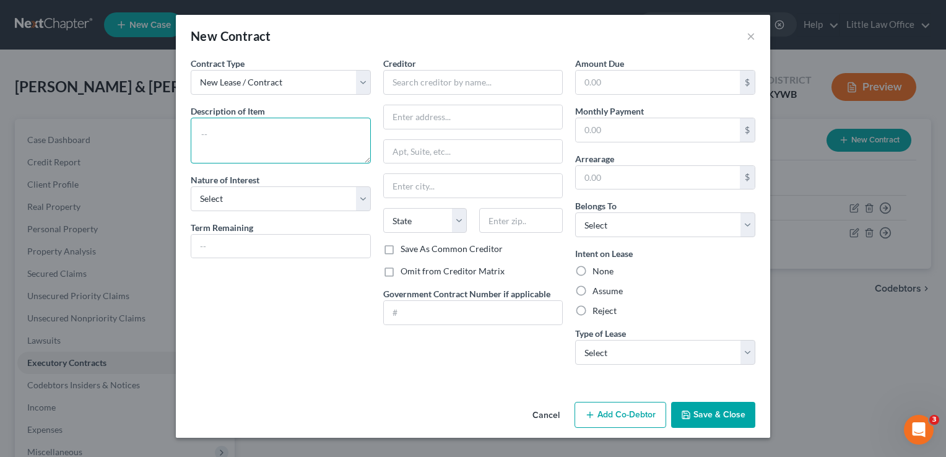
click at [281, 151] on textarea at bounding box center [281, 141] width 180 height 46
type textarea "washer and dryer"
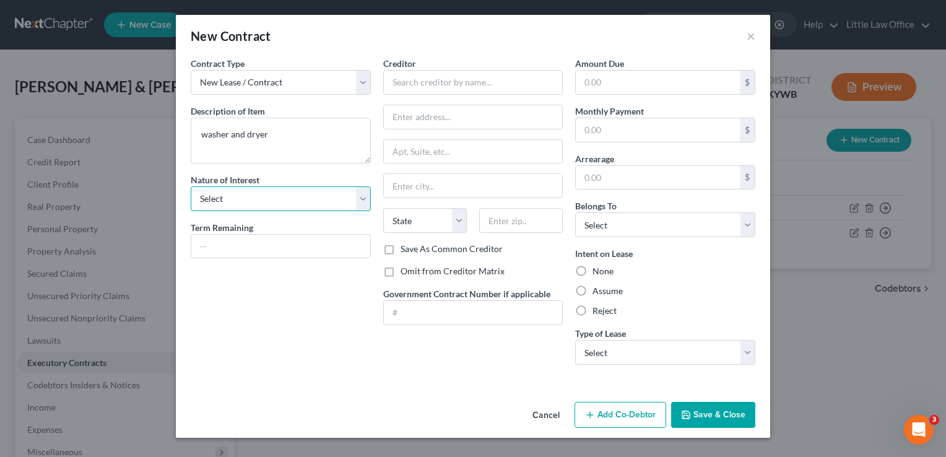
click at [280, 195] on select "Select Purchaser Agent Lessor Lessee" at bounding box center [281, 198] width 180 height 25
select select "0"
click at [191, 186] on select "Select Purchaser Agent Lessor Lessee" at bounding box center [281, 198] width 180 height 25
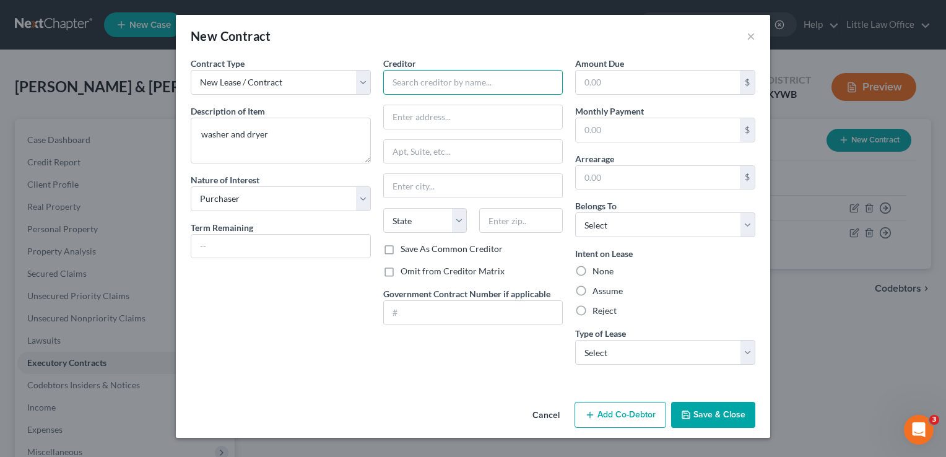
click at [454, 71] on input "text" at bounding box center [473, 82] width 180 height 25
type input "[PERSON_NAME] Rentals"
click at [261, 253] on input "text" at bounding box center [280, 247] width 179 height 24
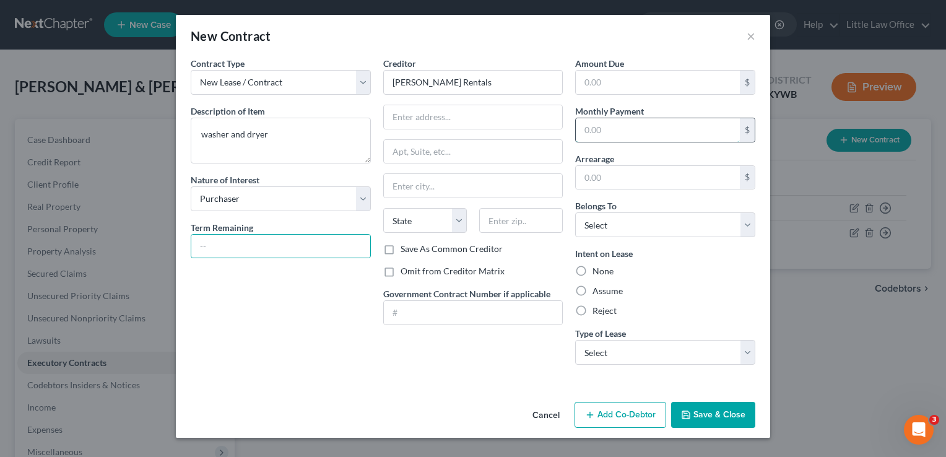
click at [638, 133] on input "text" at bounding box center [658, 130] width 164 height 24
click at [629, 82] on input "text" at bounding box center [658, 83] width 164 height 24
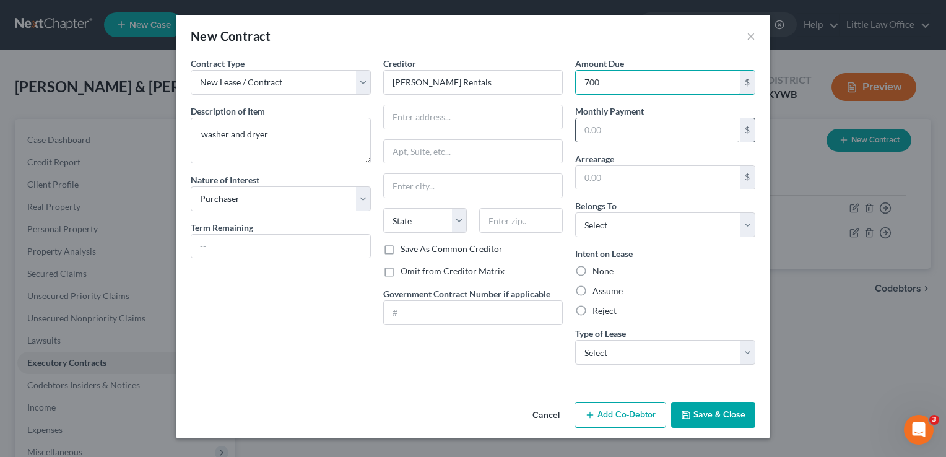
type input "700"
click at [639, 139] on input "text" at bounding box center [658, 130] width 164 height 24
type input "117"
click at [249, 237] on input "text" at bounding box center [280, 247] width 179 height 24
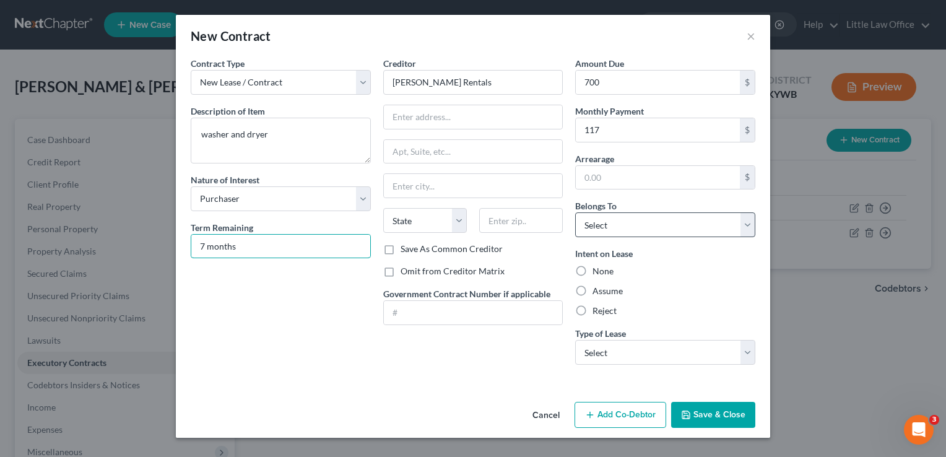
type input "7 months"
click at [617, 233] on select "Select Debtor 1 Only Debtor 2 Only Debtor 1 And Debtor 2 Only At Least One Of T…" at bounding box center [665, 224] width 180 height 25
select select "0"
click at [575, 212] on select "Select Debtor 1 Only Debtor 2 Only Debtor 1 And Debtor 2 Only At Least One Of T…" at bounding box center [665, 224] width 180 height 25
click at [599, 289] on label "Assume" at bounding box center [608, 291] width 30 height 12
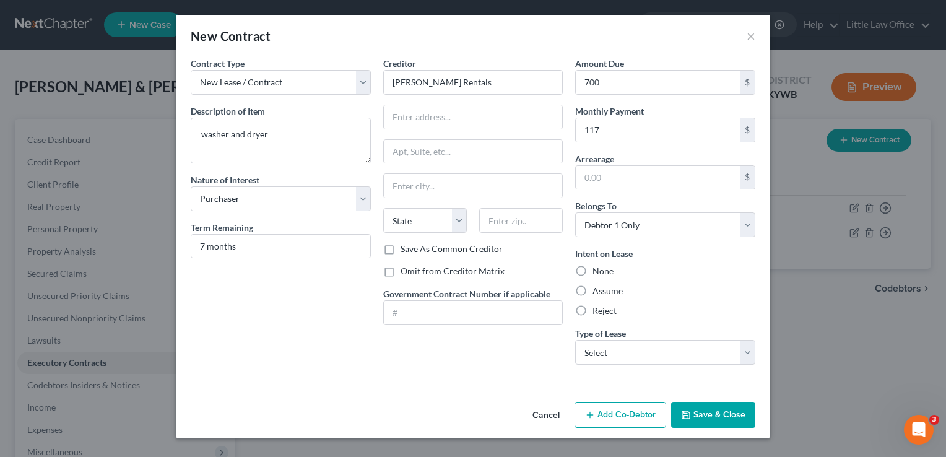
click at [599, 289] on input "Assume" at bounding box center [602, 289] width 8 height 8
radio input "true"
click at [609, 355] on select "Select Real Estate Car Other" at bounding box center [665, 352] width 180 height 25
select select "2"
click at [575, 340] on select "Select Real Estate Car Other" at bounding box center [665, 352] width 180 height 25
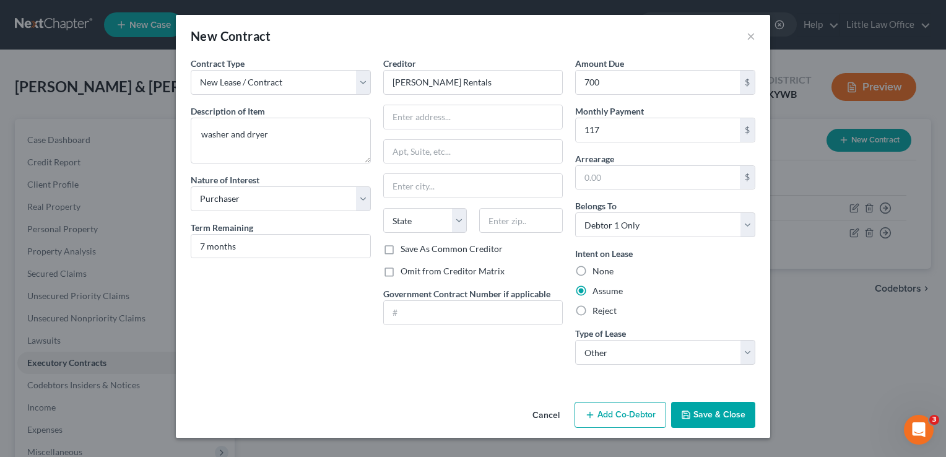
click at [704, 412] on button "Save & Close" at bounding box center [713, 415] width 84 height 26
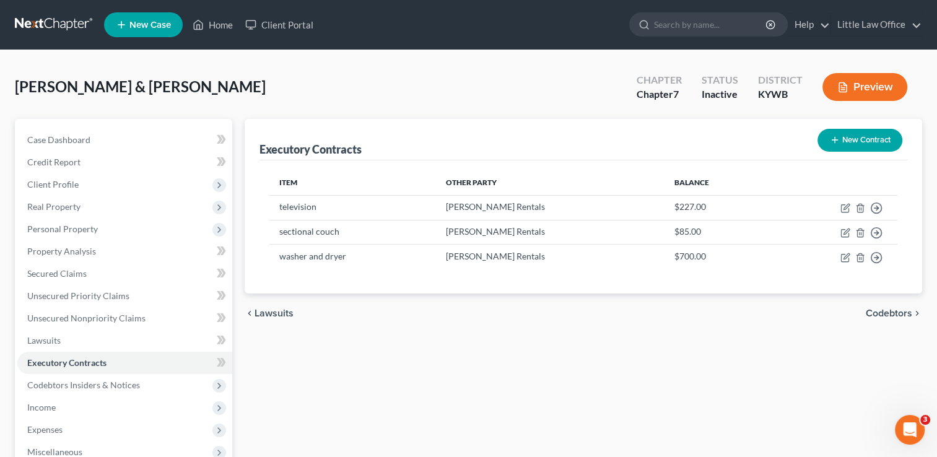
click at [886, 316] on span "Codebtors" at bounding box center [889, 313] width 46 height 10
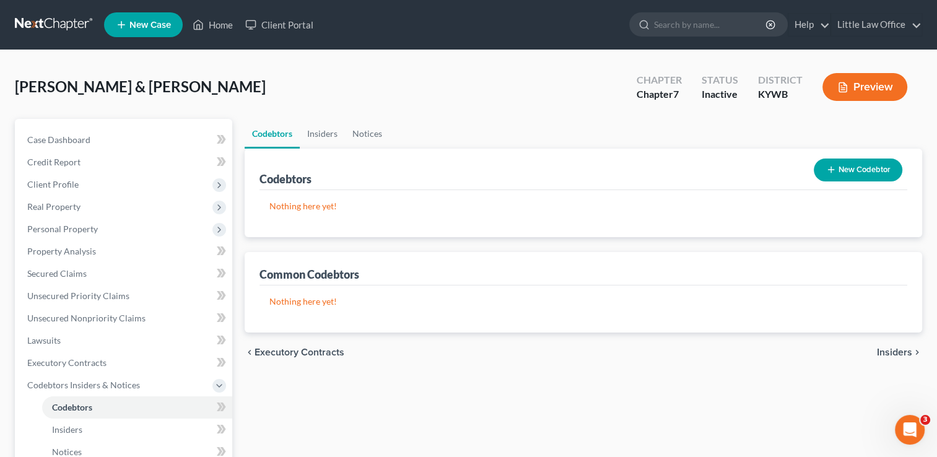
click at [896, 358] on div "chevron_left Executory Contracts Insiders chevron_right" at bounding box center [584, 353] width 678 height 40
click at [894, 351] on span "Insiders" at bounding box center [894, 352] width 35 height 10
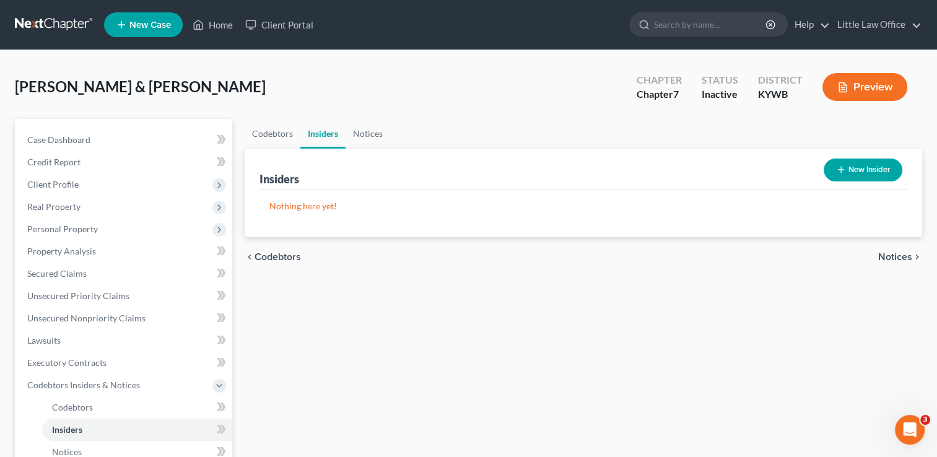
click at [865, 178] on button "New Insider" at bounding box center [863, 170] width 79 height 23
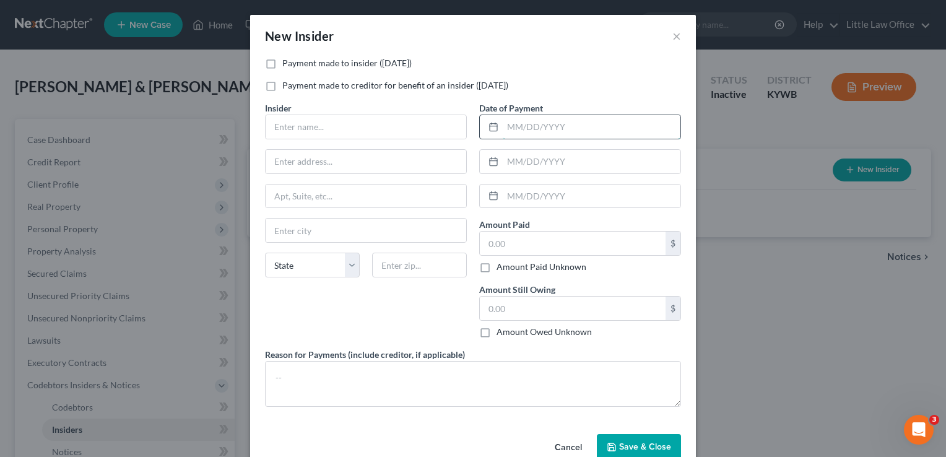
click at [624, 135] on input "text" at bounding box center [592, 127] width 178 height 24
type input "[DATE]"
click at [282, 85] on label "Payment made to creditor for benefit of an insider ([DATE])" at bounding box center [395, 85] width 226 height 12
click at [287, 85] on input "Payment made to creditor for benefit of an insider ([DATE])" at bounding box center [291, 83] width 8 height 8
checkbox input "true"
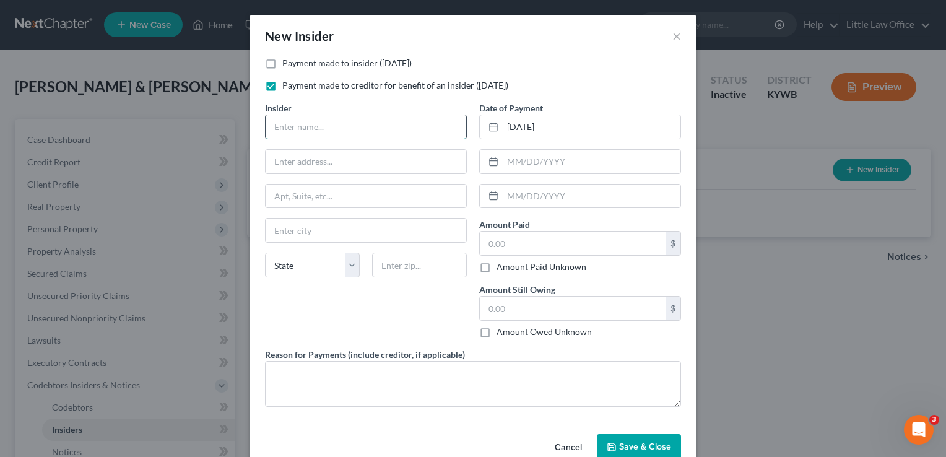
click at [282, 124] on input "text" at bounding box center [366, 127] width 201 height 24
type input "[PERSON_NAME]"
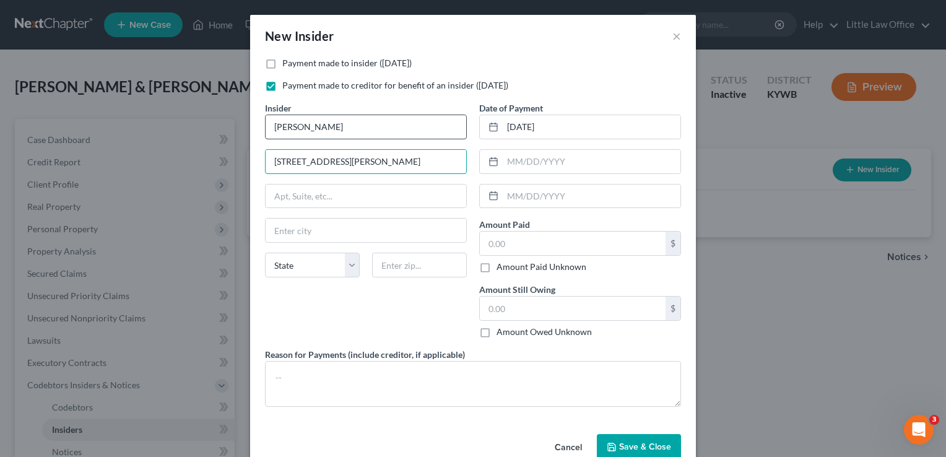
type input "[STREET_ADDRESS][PERSON_NAME]"
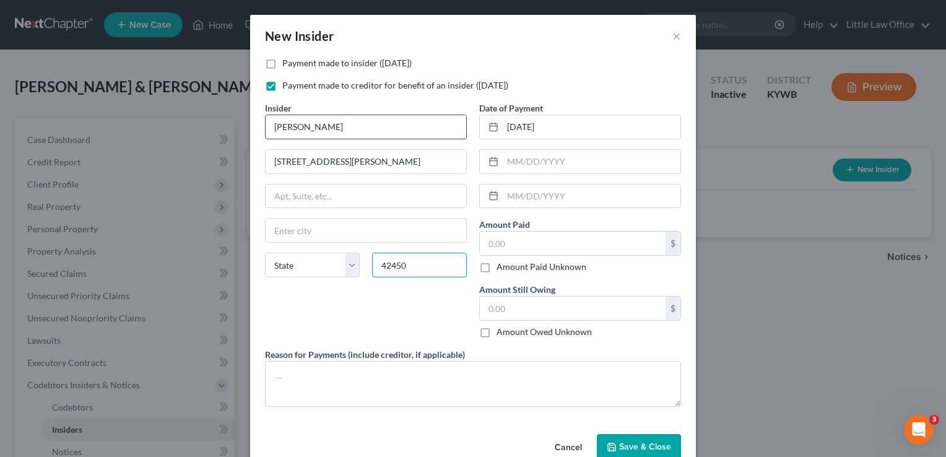
type input "42450"
type input "[GEOGRAPHIC_DATA]"
select select "18"
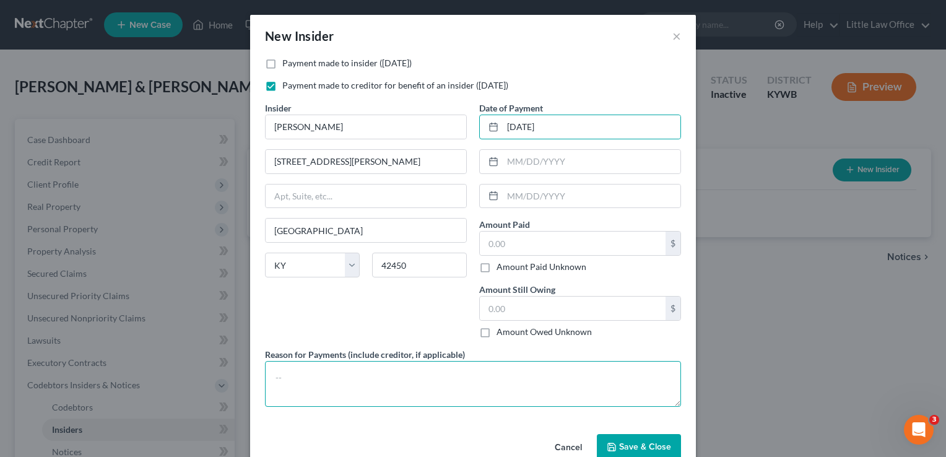
click at [397, 388] on textarea at bounding box center [473, 384] width 416 height 46
type textarea "D"
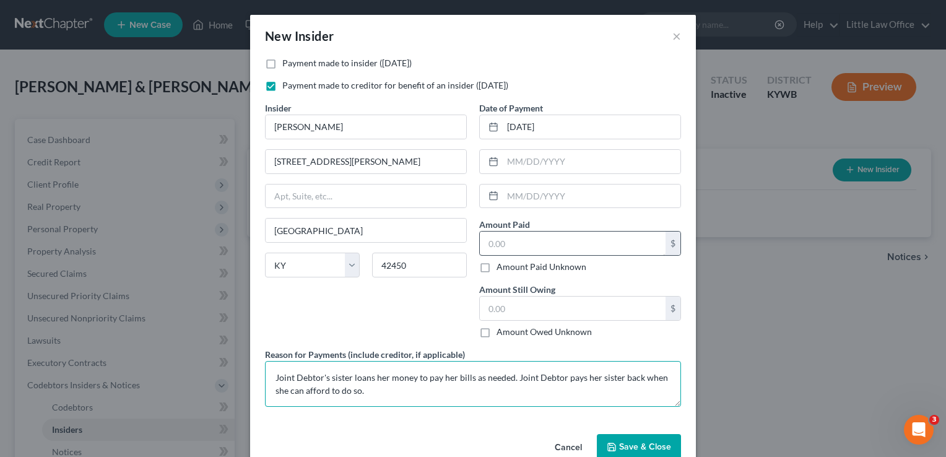
type textarea "Joint Debtor's sister loans her money to pay her bills as needed. Joint Debtor …"
click at [557, 245] on input "text" at bounding box center [573, 244] width 186 height 24
type input "200"
click at [528, 315] on input "text" at bounding box center [573, 309] width 186 height 24
type input "300"
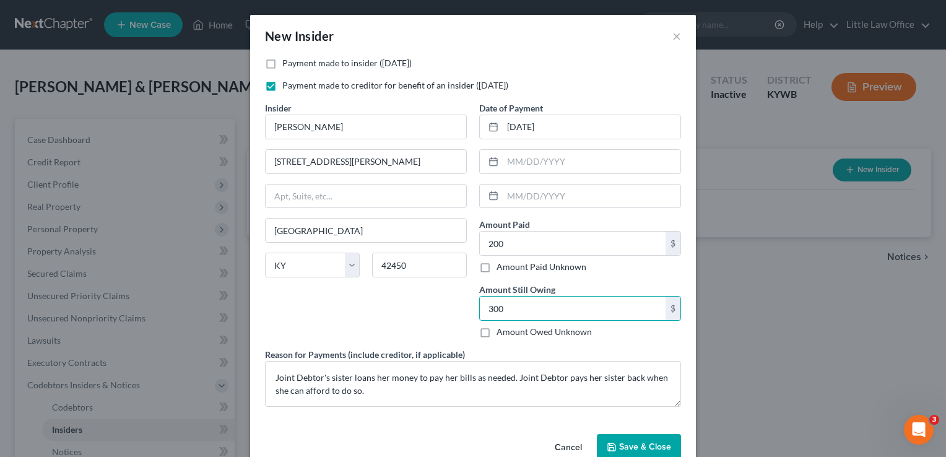
click at [637, 447] on span "Save & Close" at bounding box center [645, 447] width 52 height 11
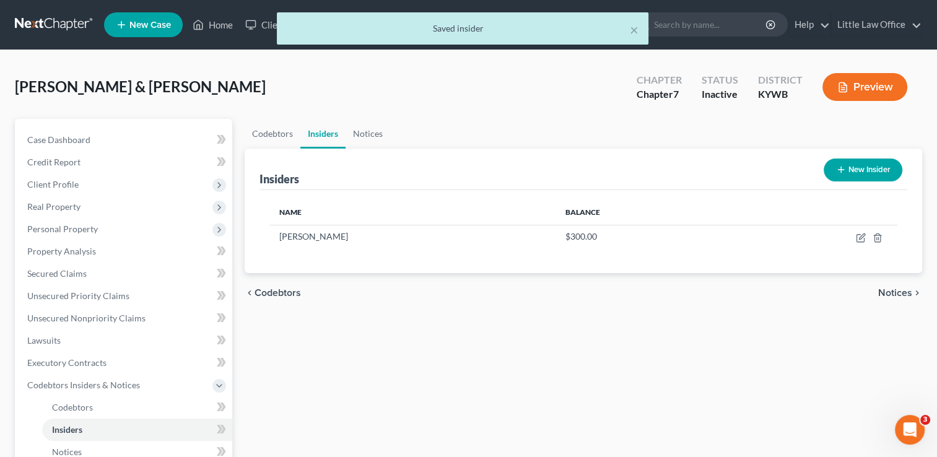
click at [905, 291] on span "Notices" at bounding box center [895, 293] width 34 height 10
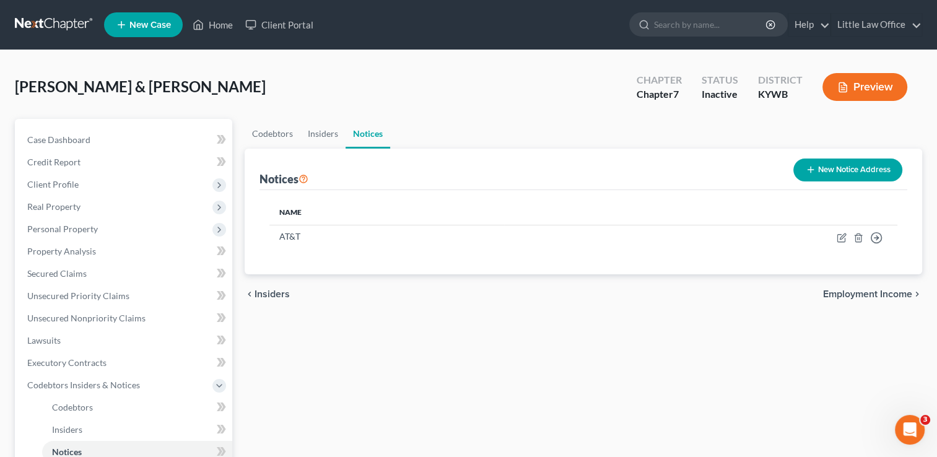
click at [905, 291] on span "Employment Income" at bounding box center [867, 294] width 89 height 10
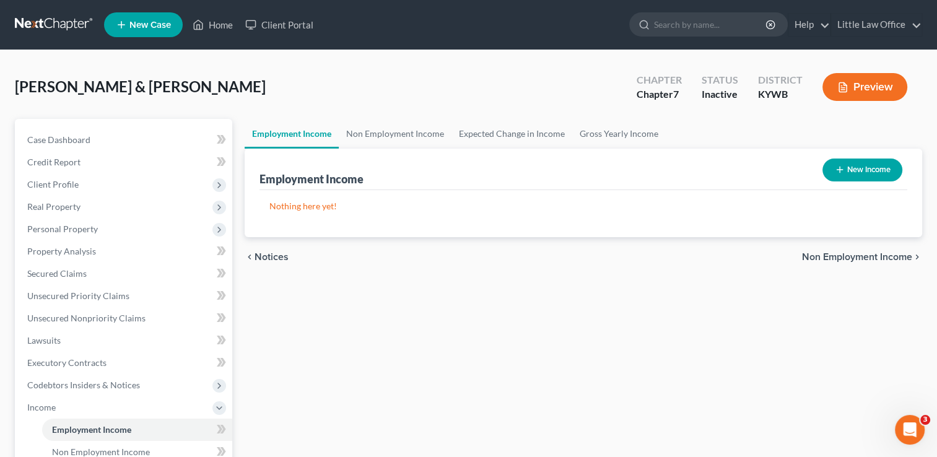
click at [271, 255] on span "Notices" at bounding box center [272, 257] width 34 height 10
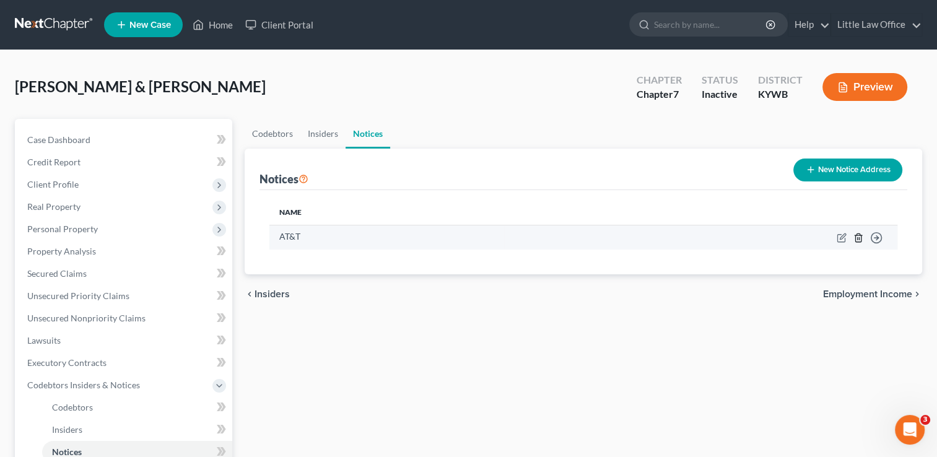
click at [857, 239] on icon "button" at bounding box center [858, 238] width 10 height 10
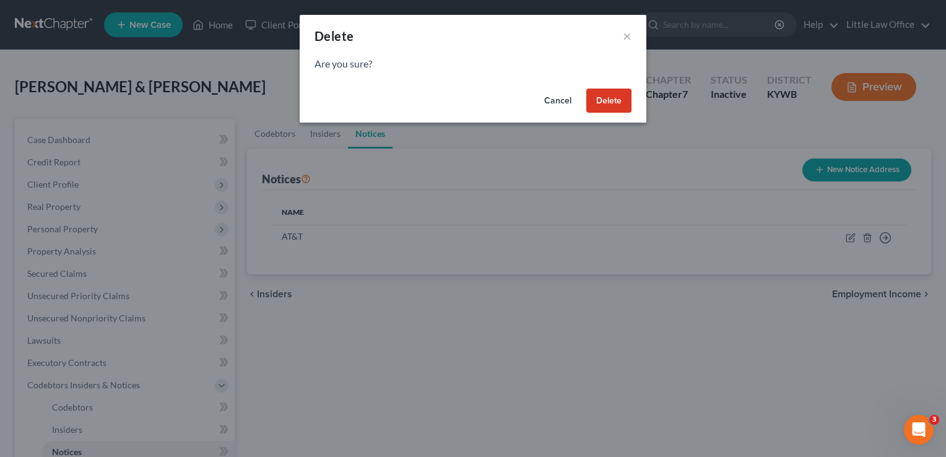
click at [602, 94] on button "Delete" at bounding box center [608, 101] width 45 height 25
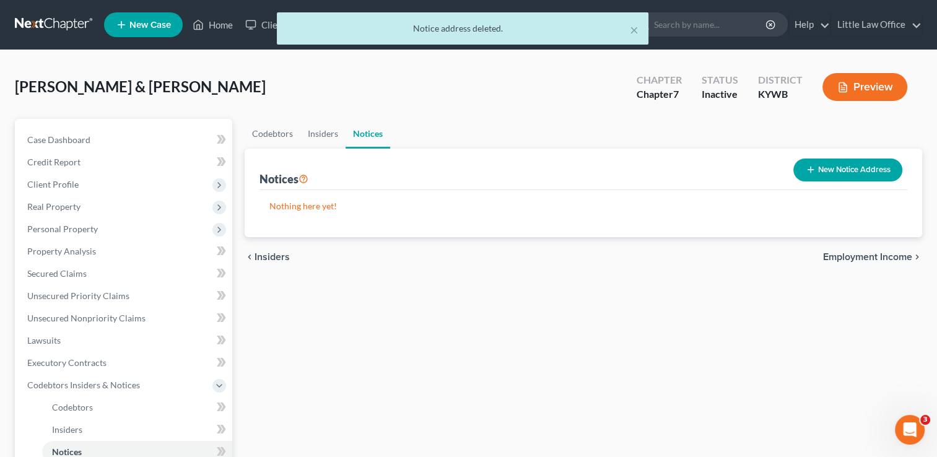
click at [882, 254] on span "Employment Income" at bounding box center [867, 257] width 89 height 10
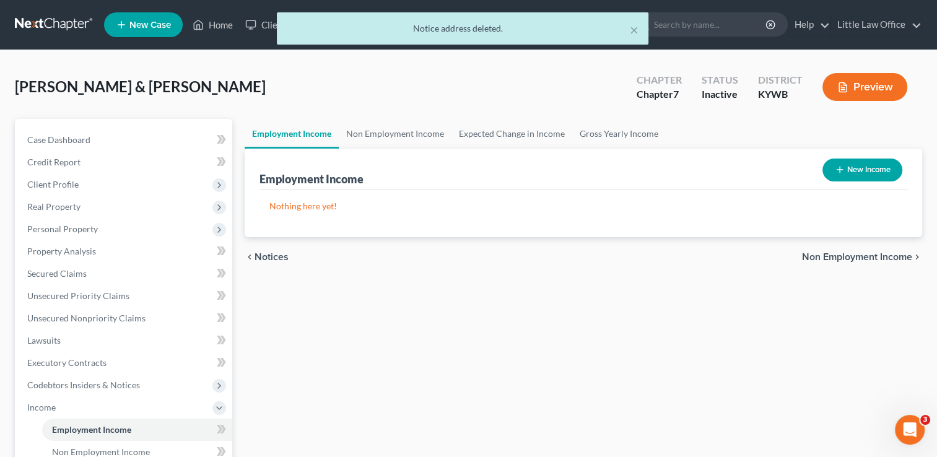
click at [422, 149] on div "Employment Income New Income" at bounding box center [583, 169] width 648 height 41
click at [413, 135] on link "Non Employment Income" at bounding box center [395, 134] width 113 height 30
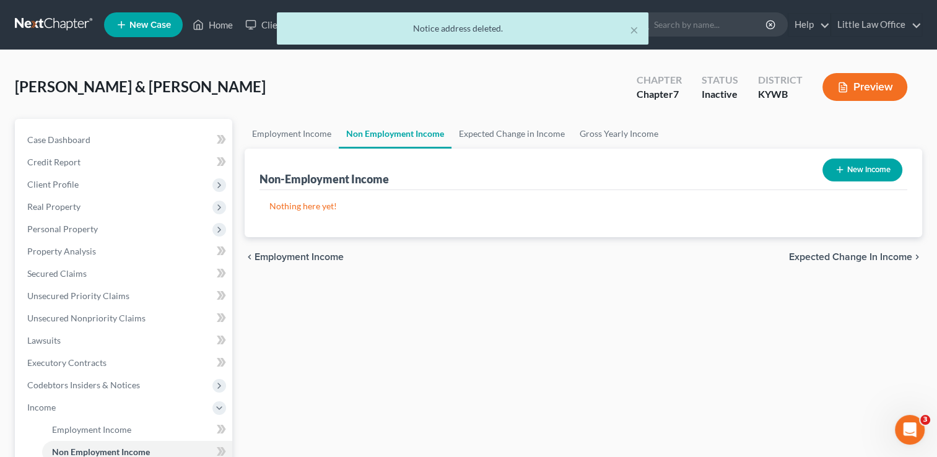
click at [861, 167] on button "New Income" at bounding box center [862, 170] width 80 height 23
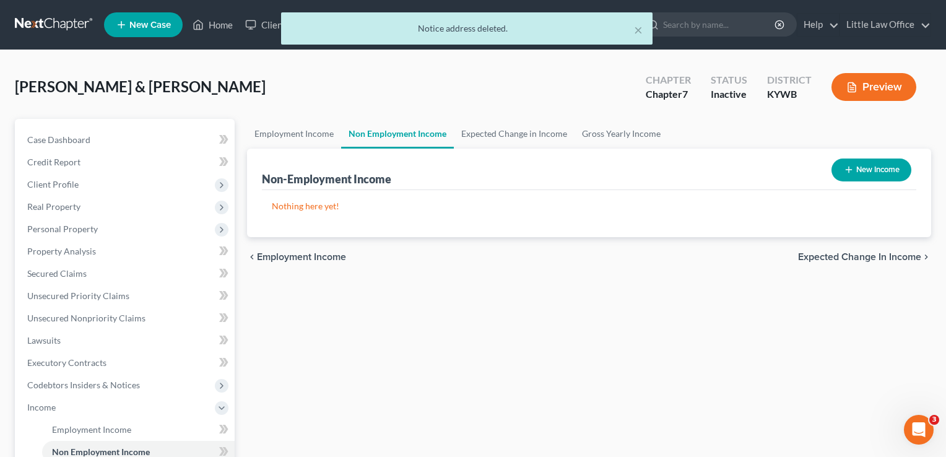
select select "0"
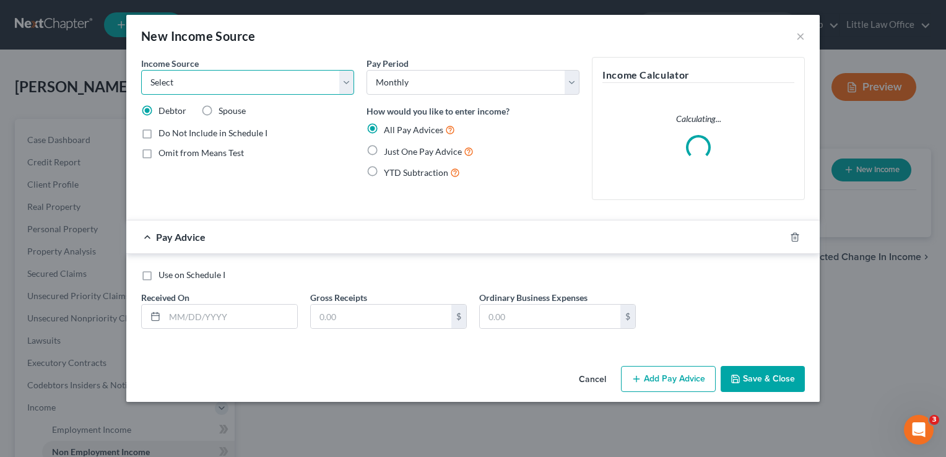
click at [310, 89] on select "Select Unemployment Disability (from employer) Pension Retirement Social Securi…" at bounding box center [247, 82] width 213 height 25
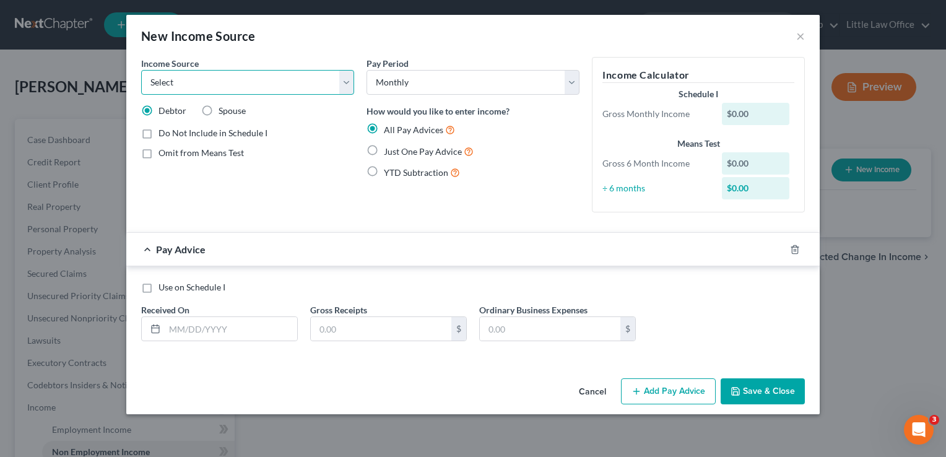
select select "3"
click at [141, 70] on select "Select Unemployment Disability (from employer) Pension Retirement Social Securi…" at bounding box center [247, 82] width 213 height 25
click at [219, 107] on label "Spouse" at bounding box center [232, 111] width 27 height 12
click at [224, 107] on input "Spouse" at bounding box center [228, 109] width 8 height 8
radio input "true"
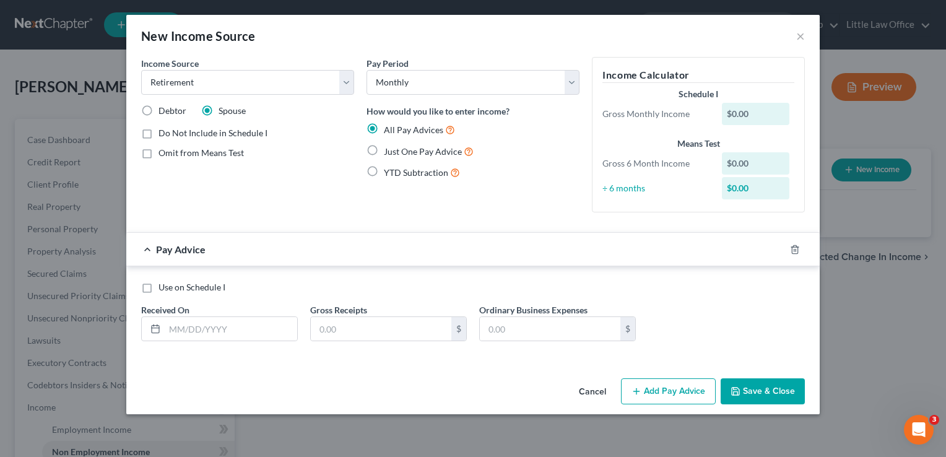
click at [402, 157] on label "Just One Pay Advice" at bounding box center [429, 151] width 90 height 14
click at [397, 152] on input "Just One Pay Advice" at bounding box center [393, 148] width 8 height 8
radio input "true"
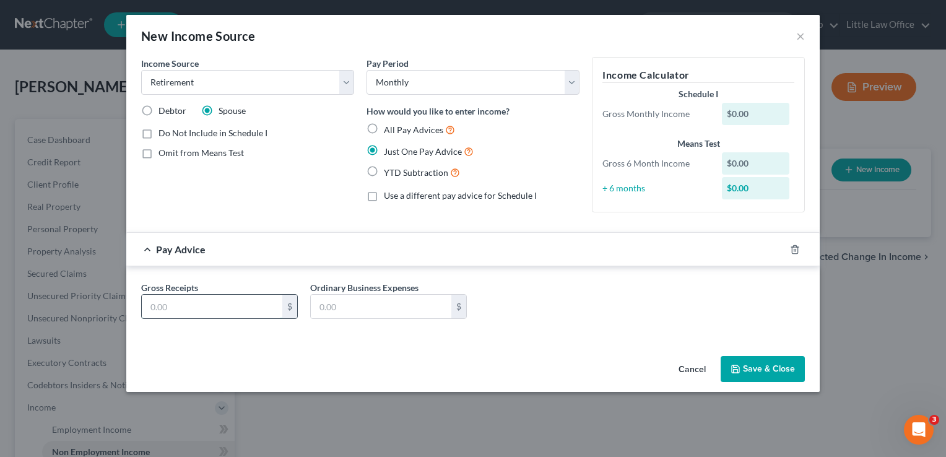
click at [207, 308] on input "text" at bounding box center [212, 307] width 141 height 24
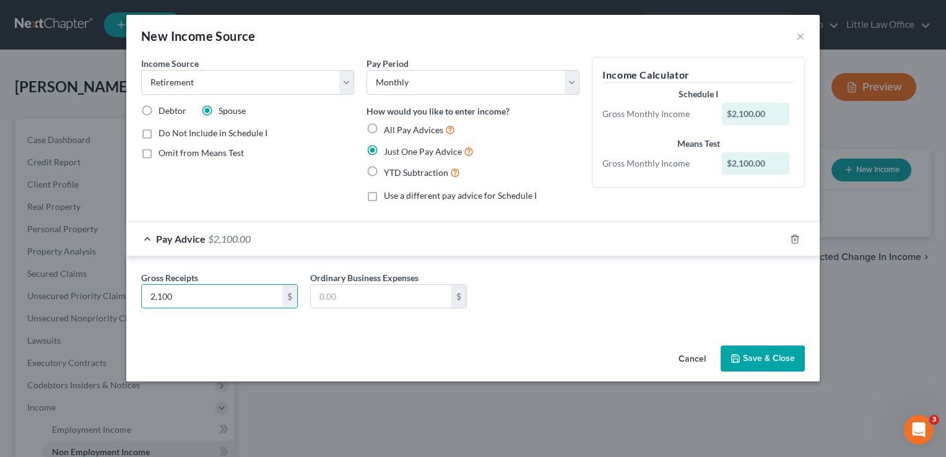
type input "2,100"
click at [762, 363] on button "Save & Close" at bounding box center [763, 359] width 84 height 26
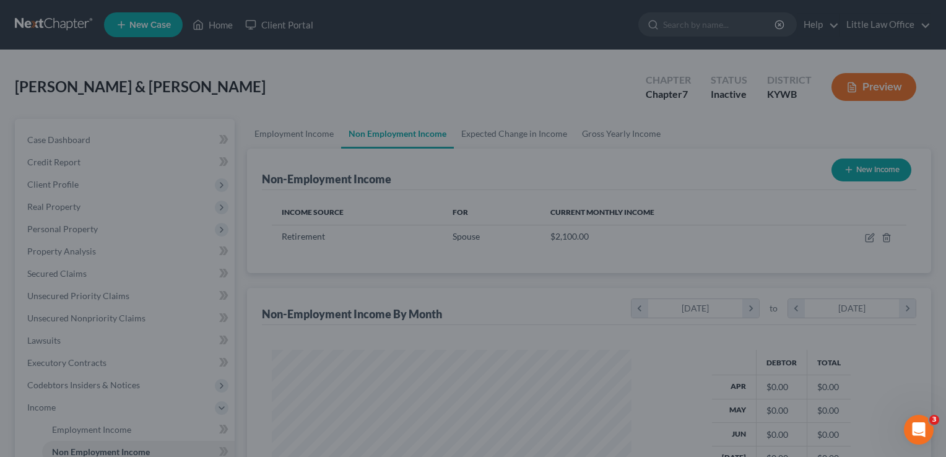
scroll to position [220, 381]
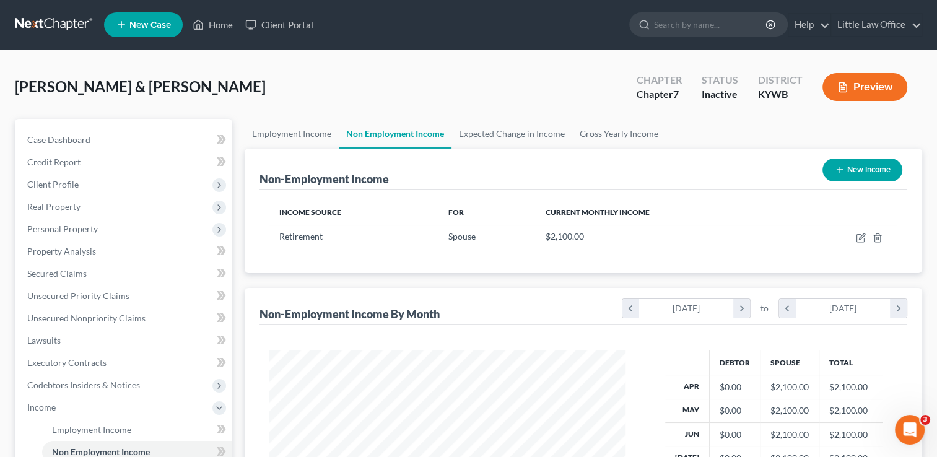
click at [860, 169] on button "New Income" at bounding box center [862, 170] width 80 height 23
select select "0"
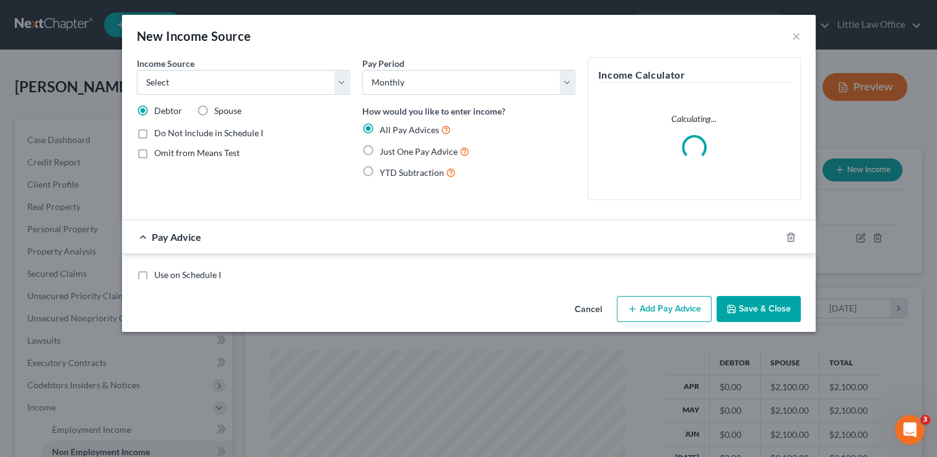
scroll to position [220, 384]
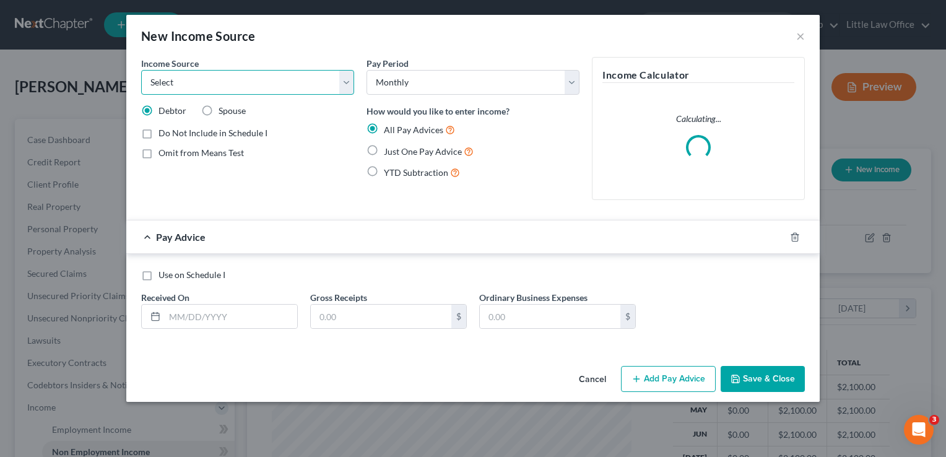
click at [316, 88] on select "Select Unemployment Disability (from employer) Pension Retirement Social Securi…" at bounding box center [247, 82] width 213 height 25
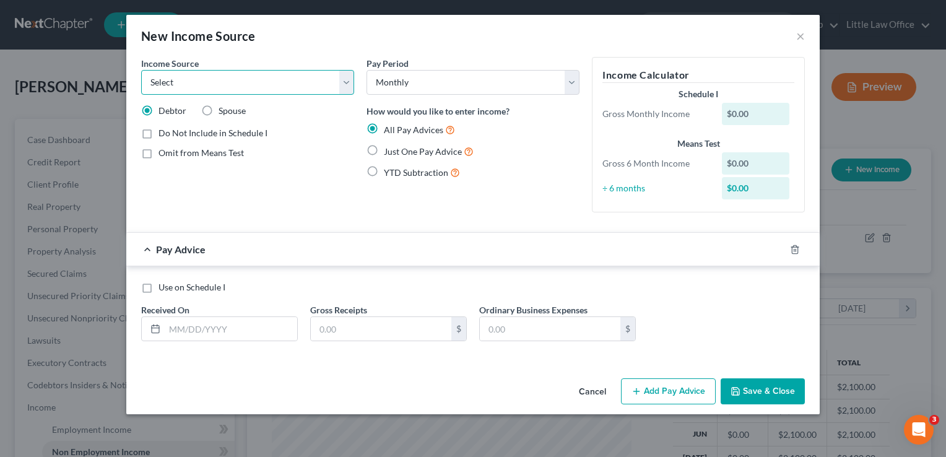
select select "4"
click at [141, 70] on select "Select Unemployment Disability (from employer) Pension Retirement Social Securi…" at bounding box center [247, 82] width 213 height 25
click at [389, 147] on span "Just One Pay Advice" at bounding box center [423, 151] width 78 height 11
click at [389, 147] on input "Just One Pay Advice" at bounding box center [393, 148] width 8 height 8
radio input "true"
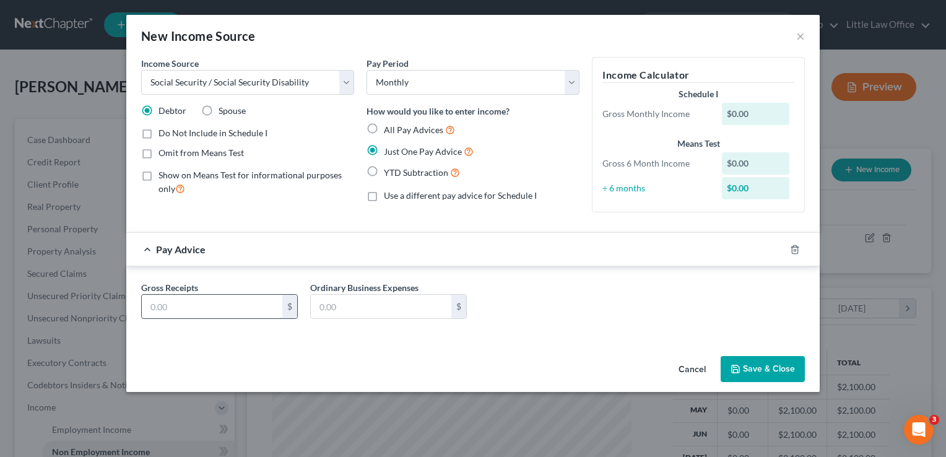
click at [216, 307] on input "text" at bounding box center [212, 307] width 141 height 24
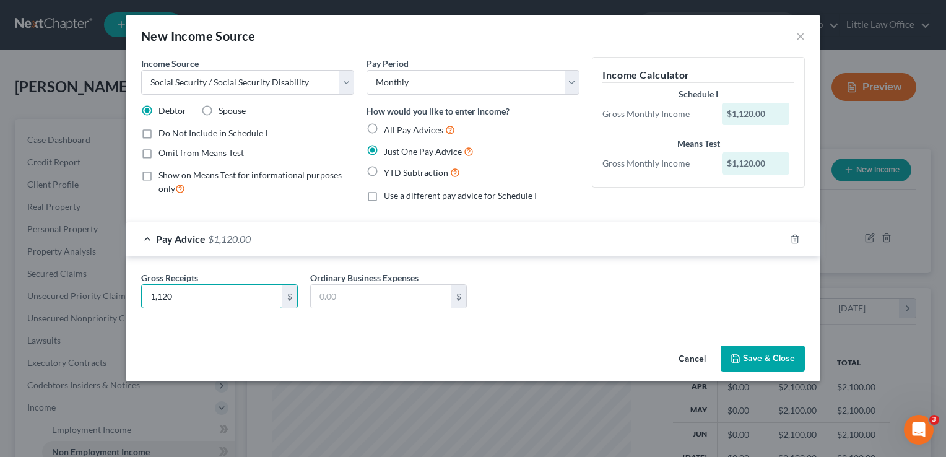
type input "1,120"
click at [790, 349] on button "Save & Close" at bounding box center [763, 359] width 84 height 26
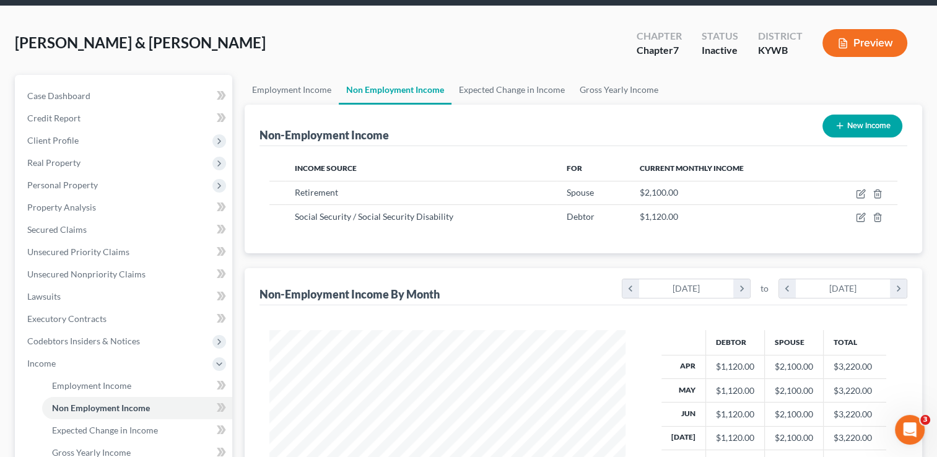
scroll to position [0, 0]
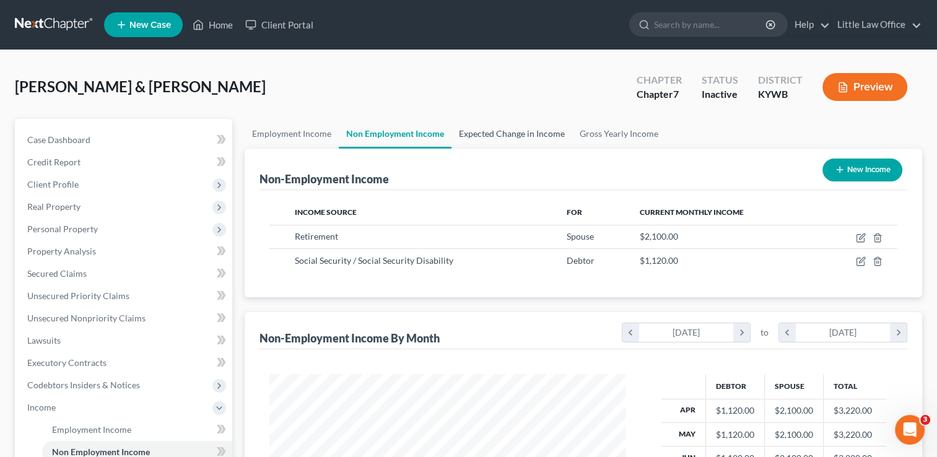
click at [525, 140] on link "Expected Change in Income" at bounding box center [511, 134] width 121 height 30
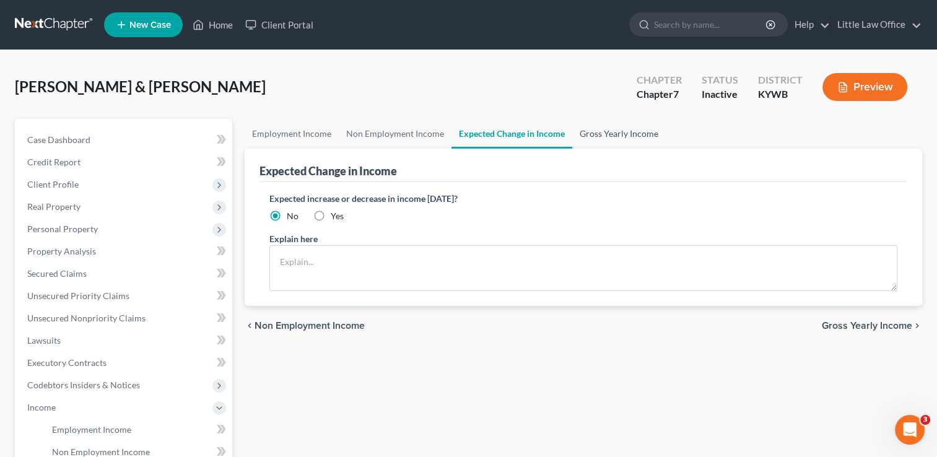
click at [618, 140] on link "Gross Yearly Income" at bounding box center [619, 134] width 94 height 30
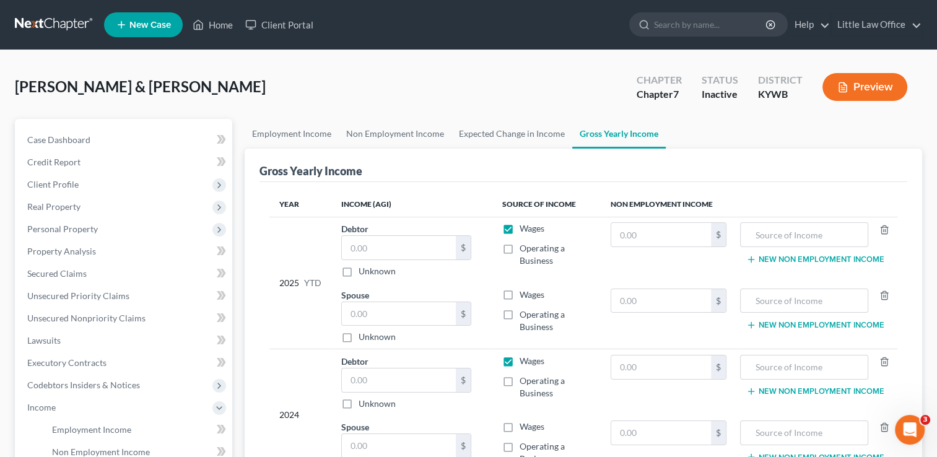
click at [520, 229] on label "Wages" at bounding box center [532, 228] width 25 height 12
click at [525, 229] on input "Wages" at bounding box center [529, 226] width 8 height 8
checkbox input "false"
click at [520, 359] on label "Wages" at bounding box center [532, 361] width 25 height 12
click at [525, 359] on input "Wages" at bounding box center [529, 359] width 8 height 8
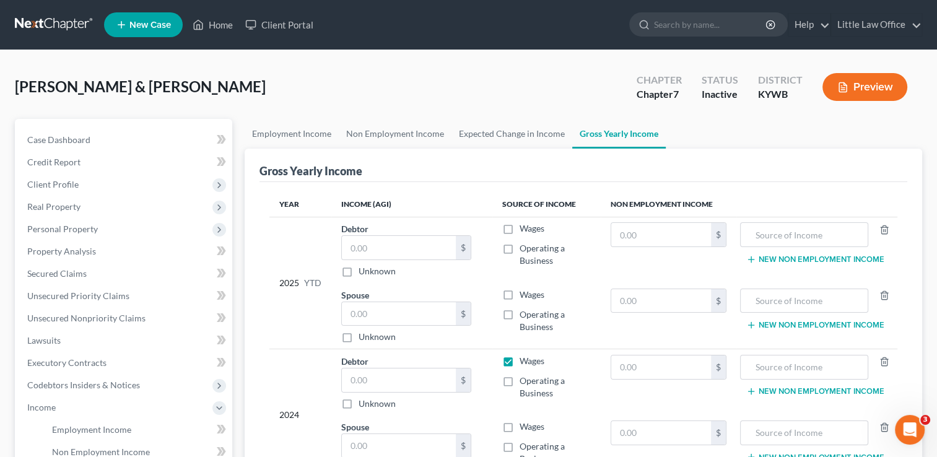
checkbox input "false"
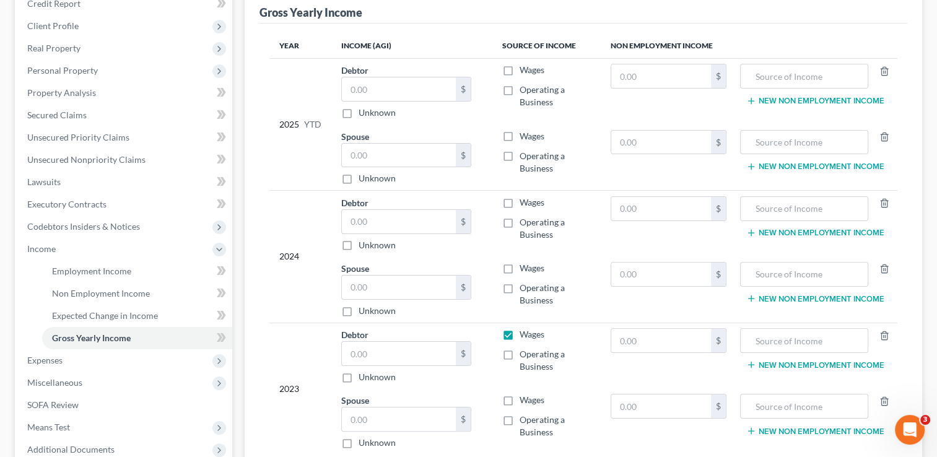
scroll to position [165, 0]
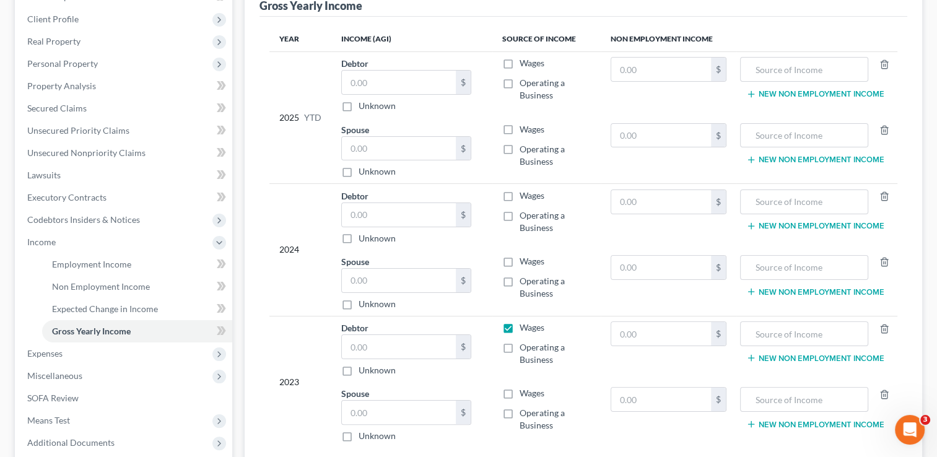
click at [520, 327] on label "Wages" at bounding box center [532, 327] width 25 height 12
click at [525, 327] on input "Wages" at bounding box center [529, 325] width 8 height 8
checkbox input "false"
click at [827, 55] on td "New Non Employment Income" at bounding box center [816, 84] width 161 height 66
click at [826, 61] on input "text" at bounding box center [804, 70] width 115 height 24
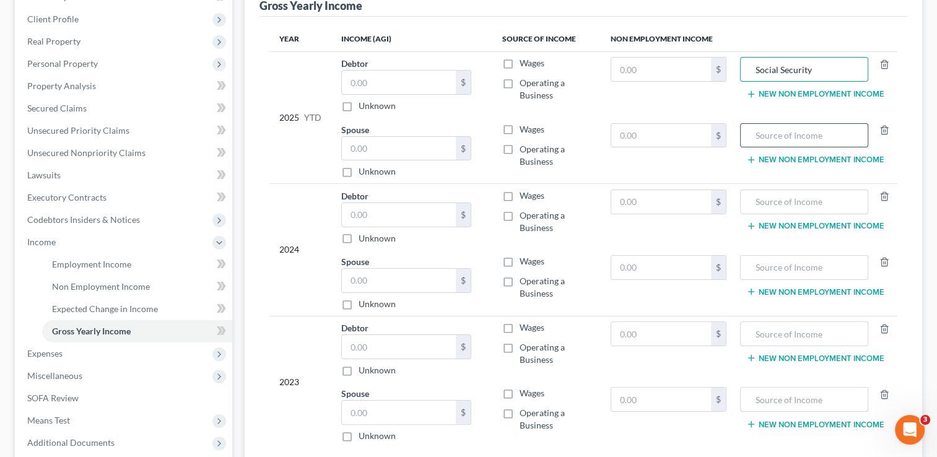
type input "Social Security"
click at [813, 134] on input "text" at bounding box center [804, 136] width 115 height 24
click at [813, 134] on input "T" at bounding box center [804, 136] width 115 height 24
type input "Teacher's Retirement"
click at [803, 207] on input "text" at bounding box center [804, 202] width 115 height 24
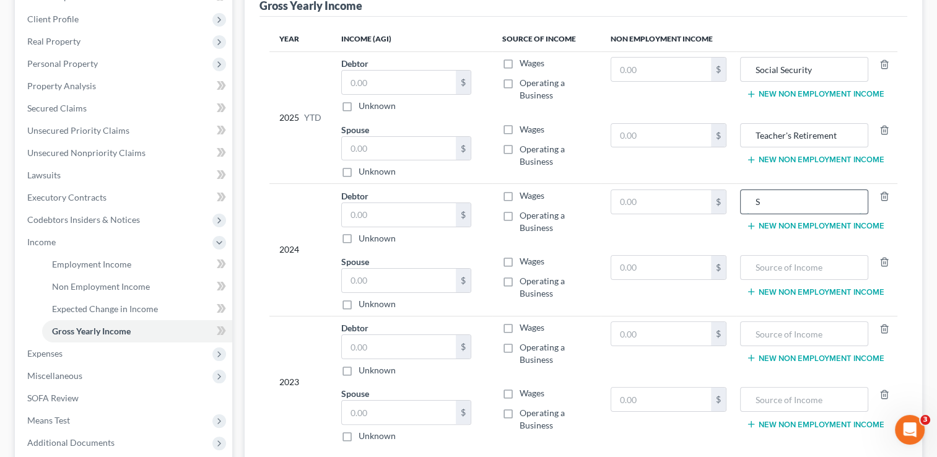
click at [803, 207] on input "S" at bounding box center [804, 202] width 115 height 24
type input "Social Security"
click at [802, 273] on input "text" at bounding box center [804, 268] width 115 height 24
type input "Teacher's Retirement"
click at [791, 333] on input "text" at bounding box center [804, 334] width 115 height 24
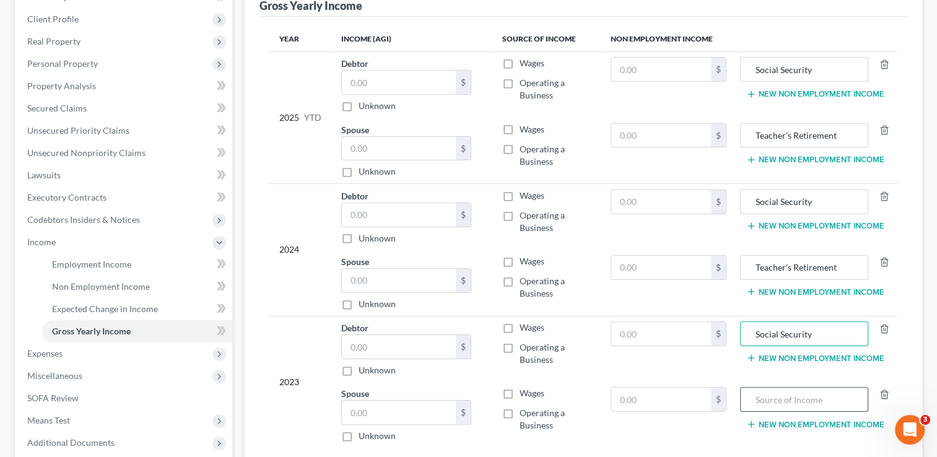
type input "Social Security"
click at [796, 404] on input "text" at bounding box center [804, 400] width 115 height 24
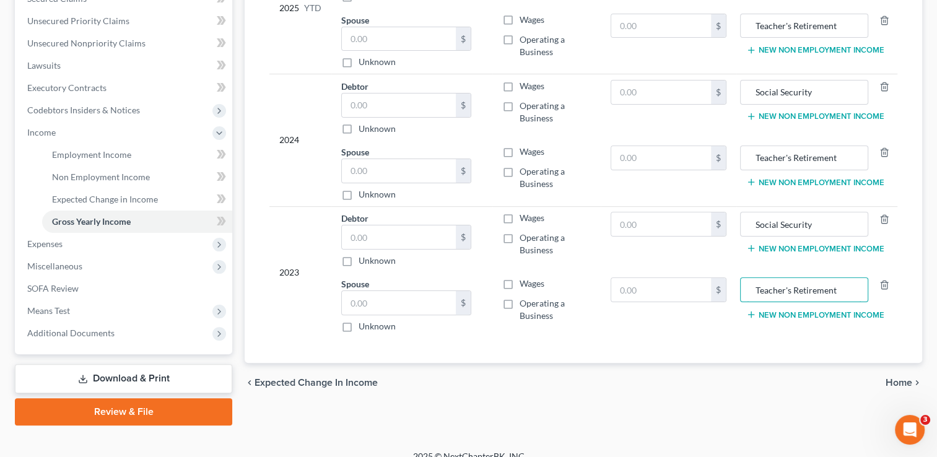
scroll to position [289, 0]
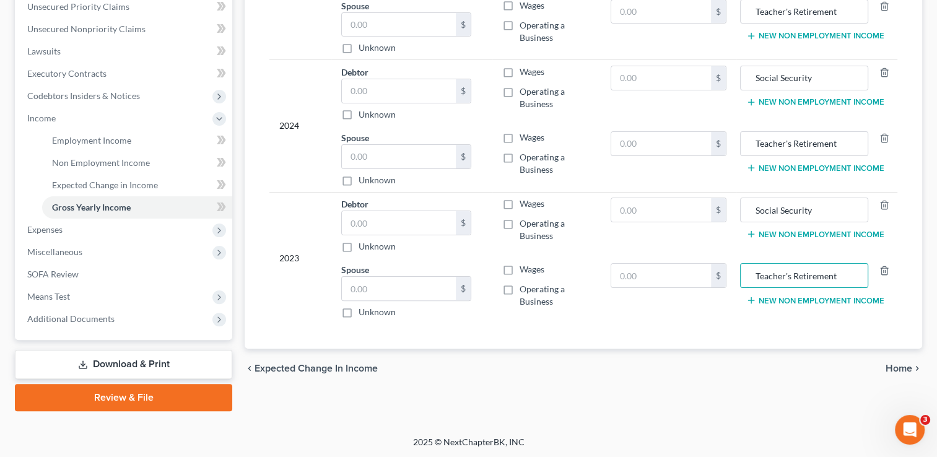
type input "Teacher's Retirement"
click at [897, 364] on span "Home" at bounding box center [899, 369] width 27 height 10
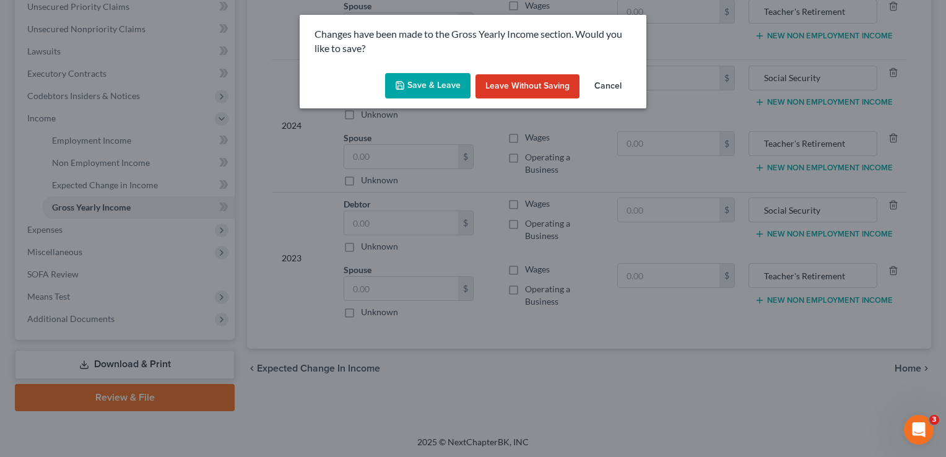
click at [419, 84] on button "Save & Leave" at bounding box center [427, 86] width 85 height 26
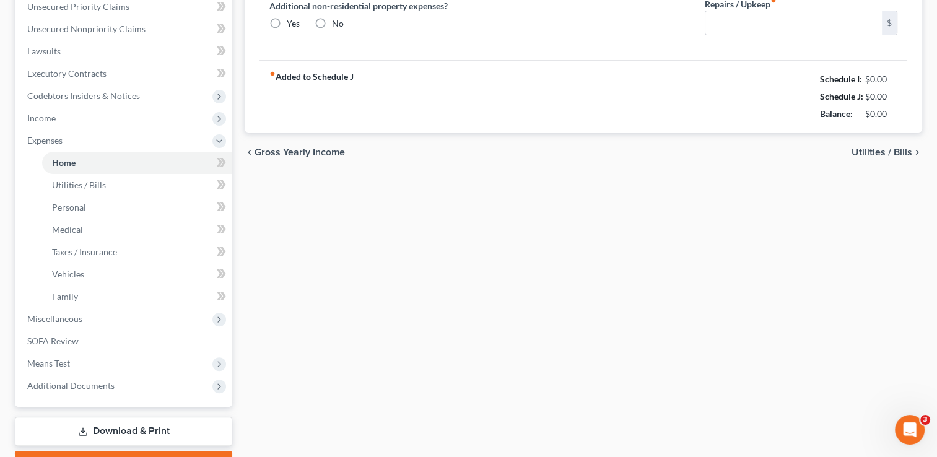
type input "0.00"
radio input "true"
type input "0.00"
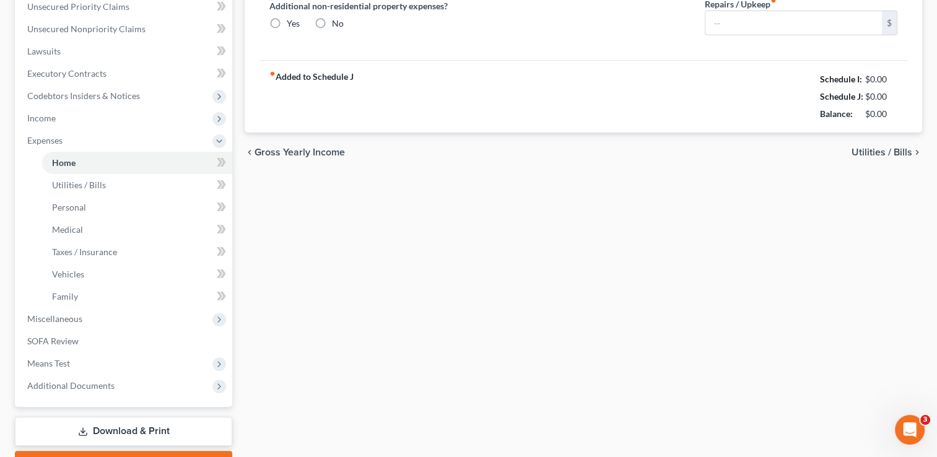
type input "0.00"
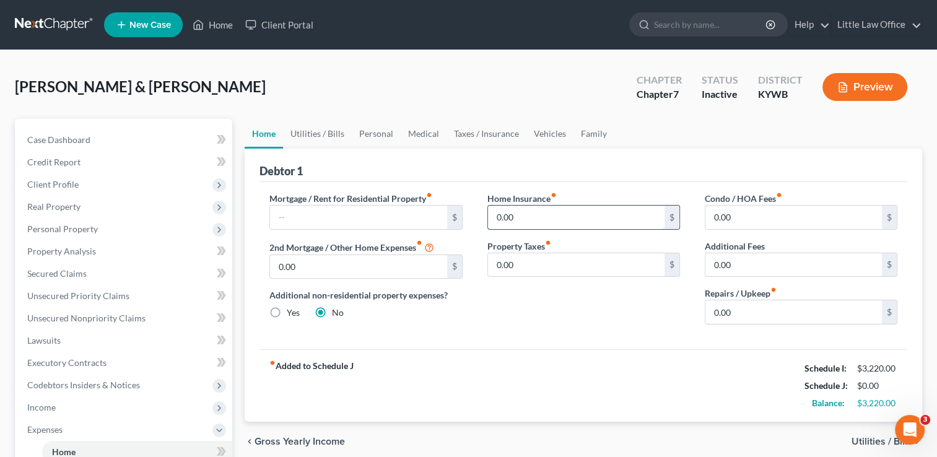
click at [555, 209] on input "0.00" at bounding box center [576, 218] width 177 height 24
click at [555, 133] on link "Vehicles" at bounding box center [549, 134] width 47 height 30
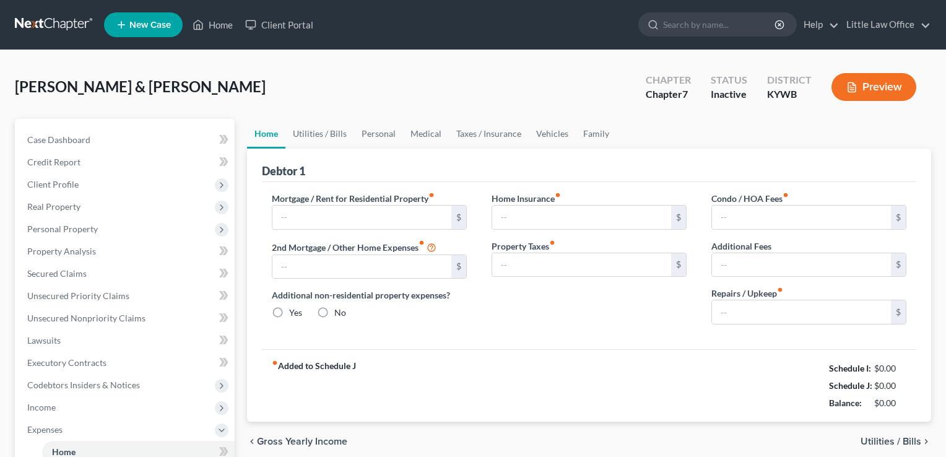
type input "0.00"
radio input "true"
type input "0.00"
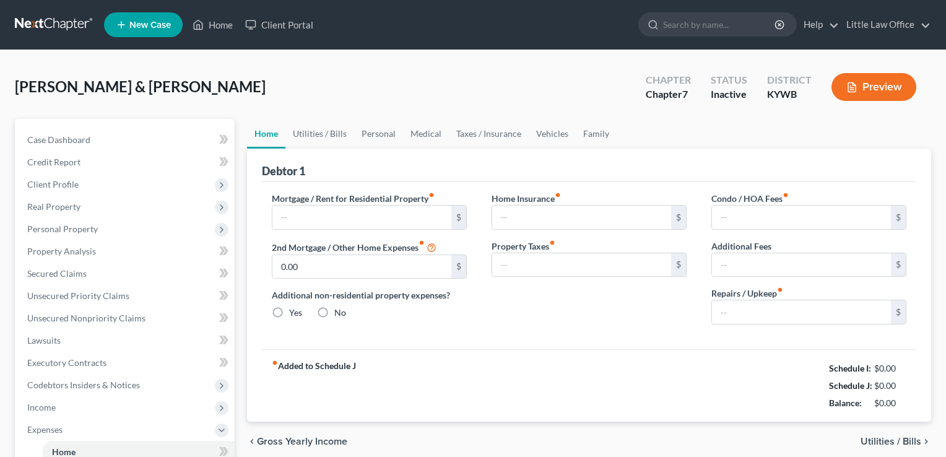
type input "0.00"
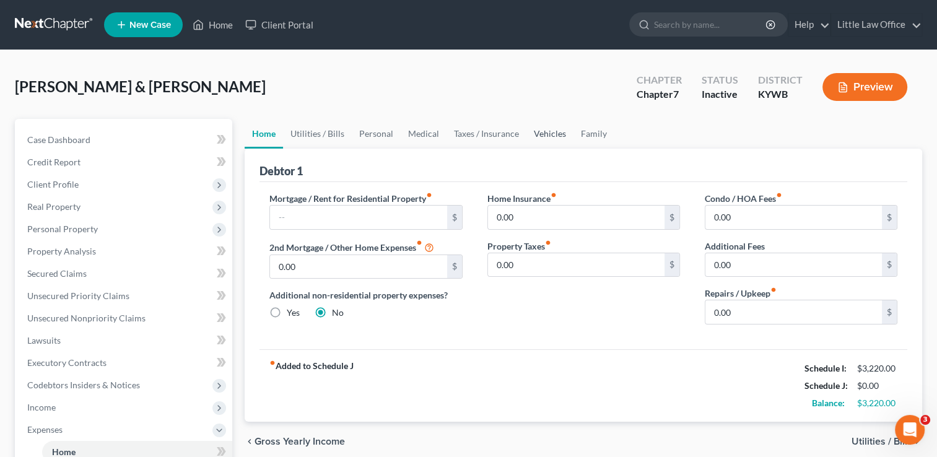
click at [552, 140] on link "Vehicles" at bounding box center [549, 134] width 47 height 30
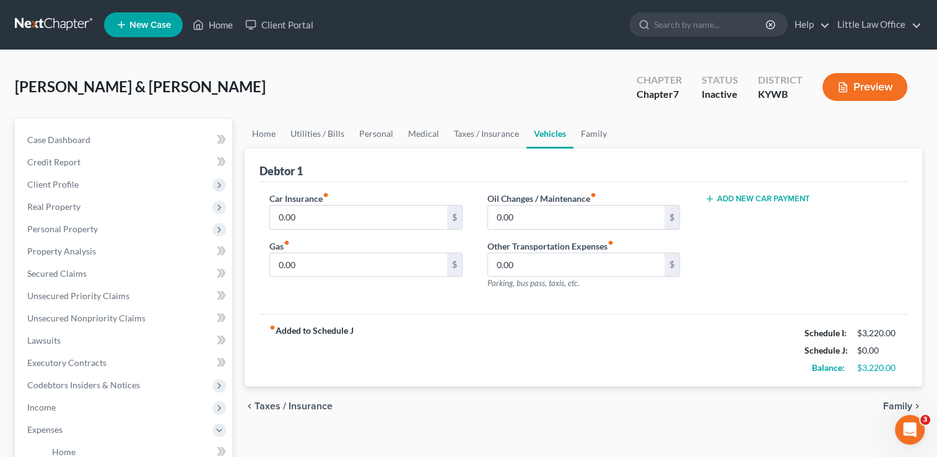
click at [324, 199] on label "Car Insurance fiber_manual_record" at bounding box center [298, 198] width 59 height 13
click at [320, 214] on input "0.00" at bounding box center [358, 218] width 177 height 24
type input "800"
click at [590, 134] on link "Family" at bounding box center [593, 134] width 41 height 30
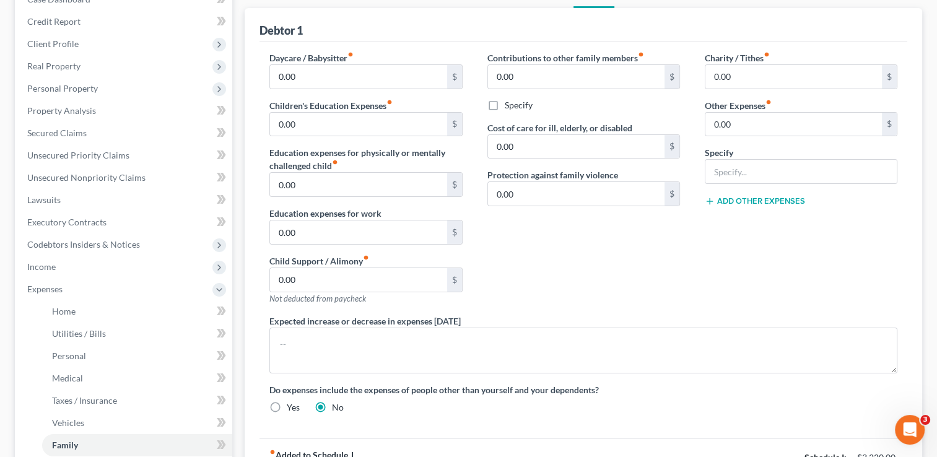
scroll to position [154, 0]
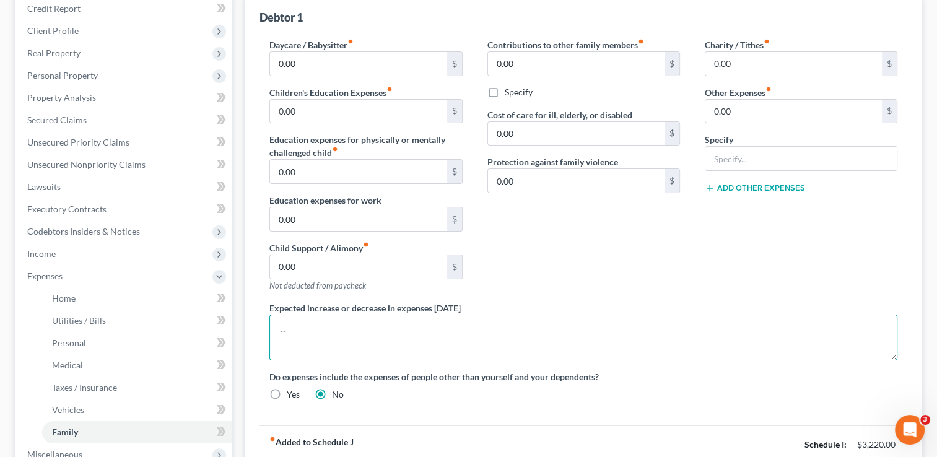
click at [625, 338] on textarea at bounding box center [583, 338] width 628 height 46
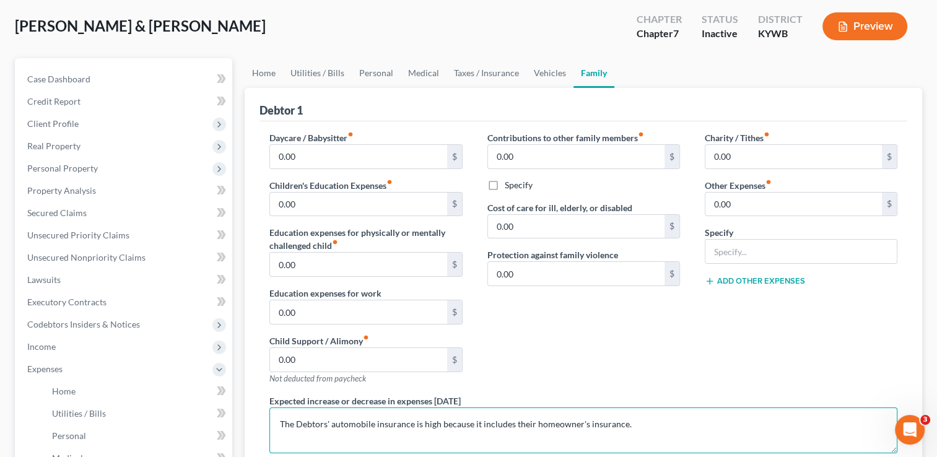
scroll to position [59, 0]
type textarea "The Debtors' automobile insurance is high because it includes their homeowner's…"
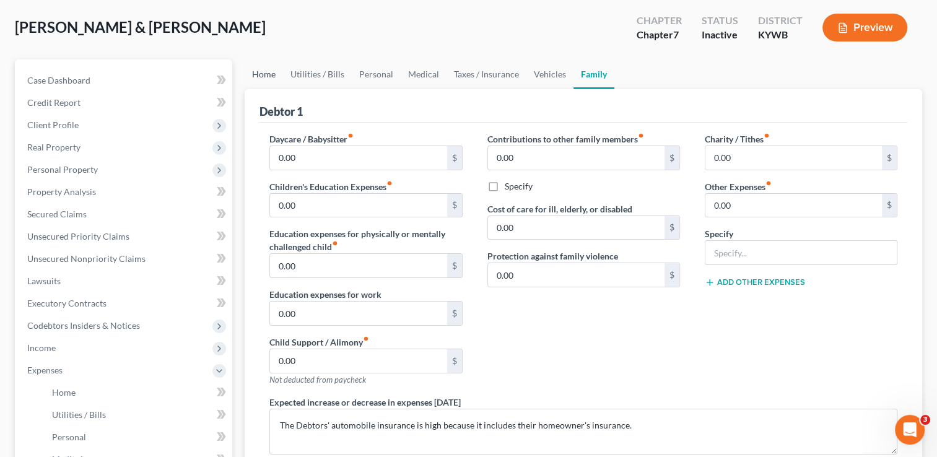
click at [273, 77] on link "Home" at bounding box center [264, 74] width 38 height 30
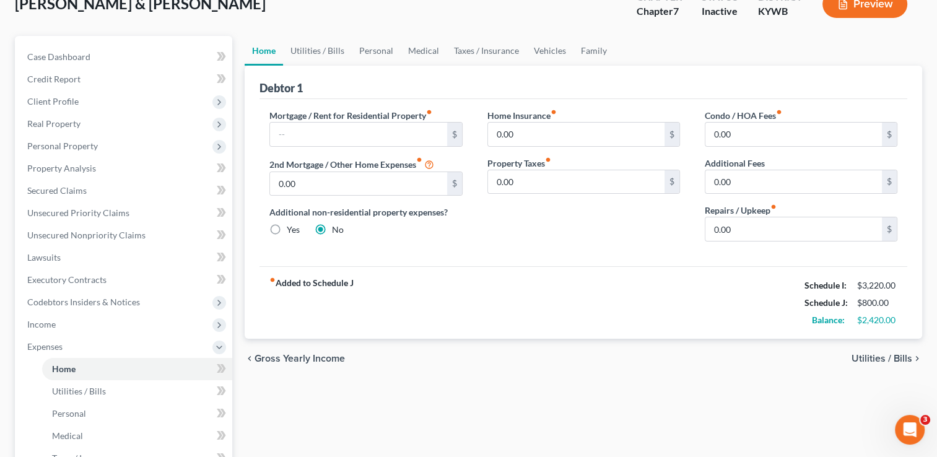
scroll to position [87, 0]
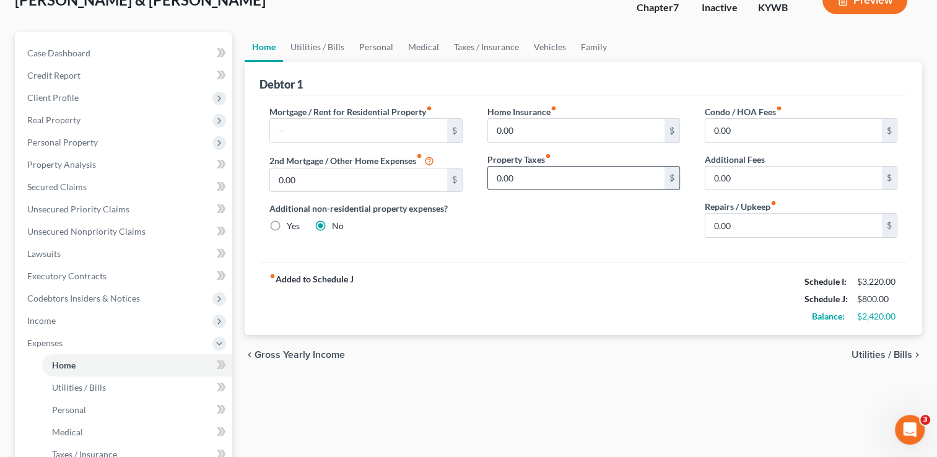
click at [560, 170] on input "0.00" at bounding box center [576, 179] width 177 height 24
type input "8.52"
click at [880, 352] on span "Utilities / Bills" at bounding box center [882, 355] width 61 height 10
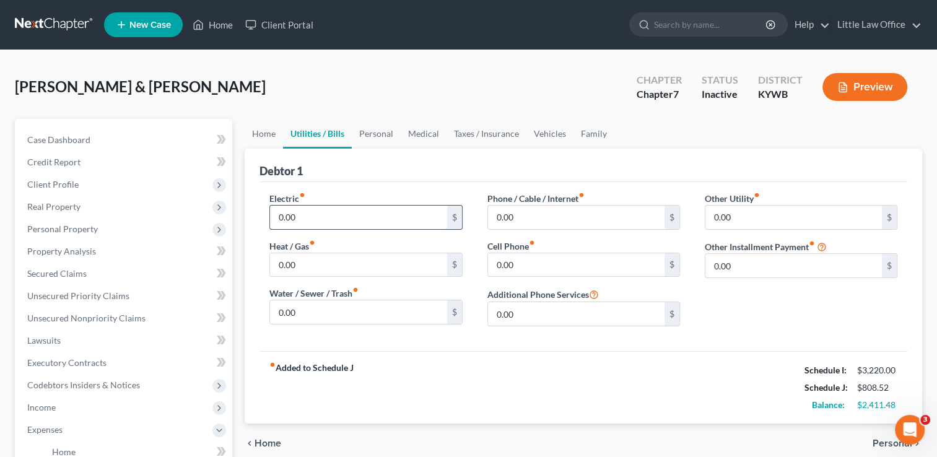
click at [367, 225] on input "0.00" at bounding box center [358, 218] width 177 height 24
type input "199"
click at [348, 263] on input "0.00" at bounding box center [358, 265] width 177 height 24
type input "25"
click at [328, 317] on input "0.00" at bounding box center [358, 312] width 177 height 24
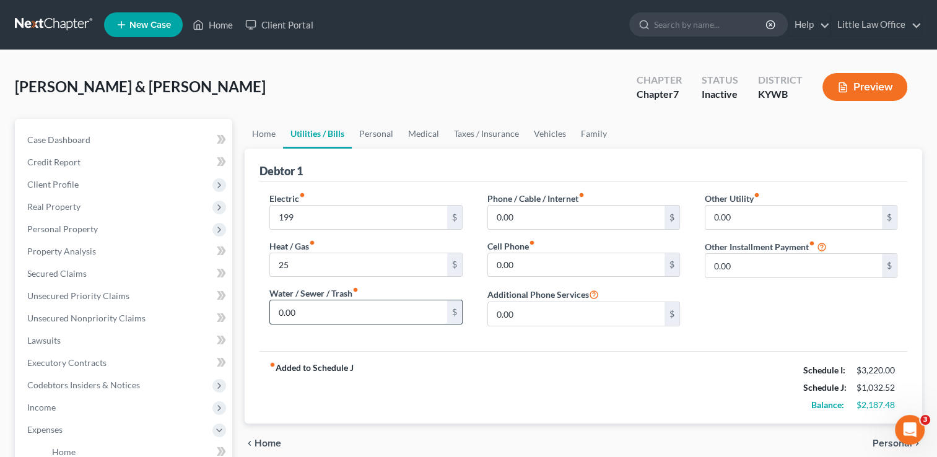
click at [328, 317] on input "0.00" at bounding box center [358, 312] width 177 height 24
click at [532, 218] on input "0.00" at bounding box center [576, 218] width 177 height 24
type input "145"
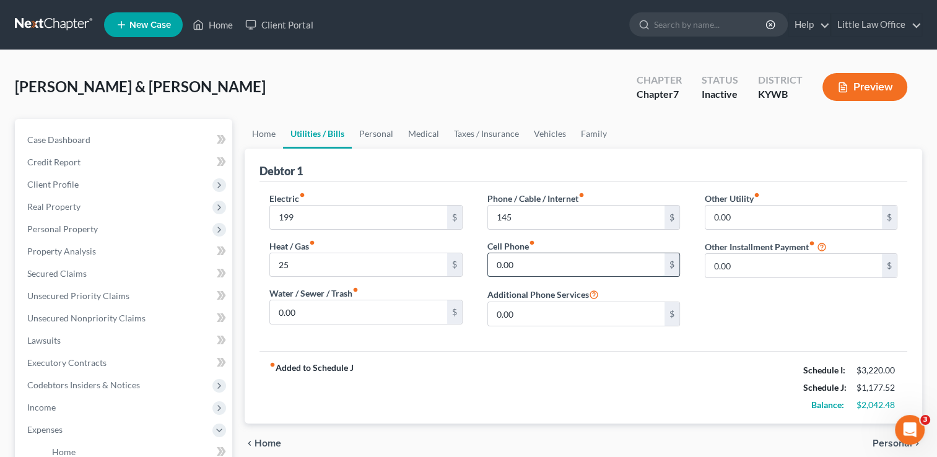
click at [536, 264] on input "0.00" at bounding box center [576, 265] width 177 height 24
type input "82"
click at [373, 142] on link "Personal" at bounding box center [376, 134] width 49 height 30
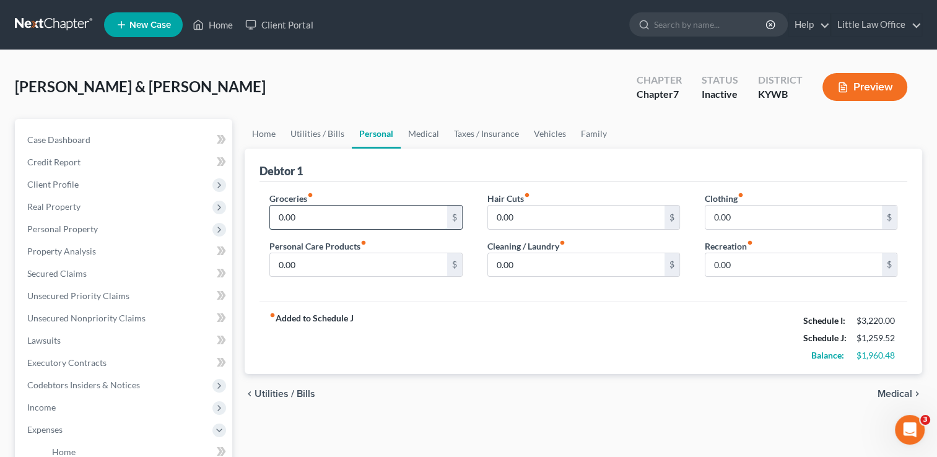
click at [346, 216] on input "0.00" at bounding box center [358, 218] width 177 height 24
type input "250"
click at [358, 264] on input "0.00" at bounding box center [358, 265] width 177 height 24
type input "100"
type input "30"
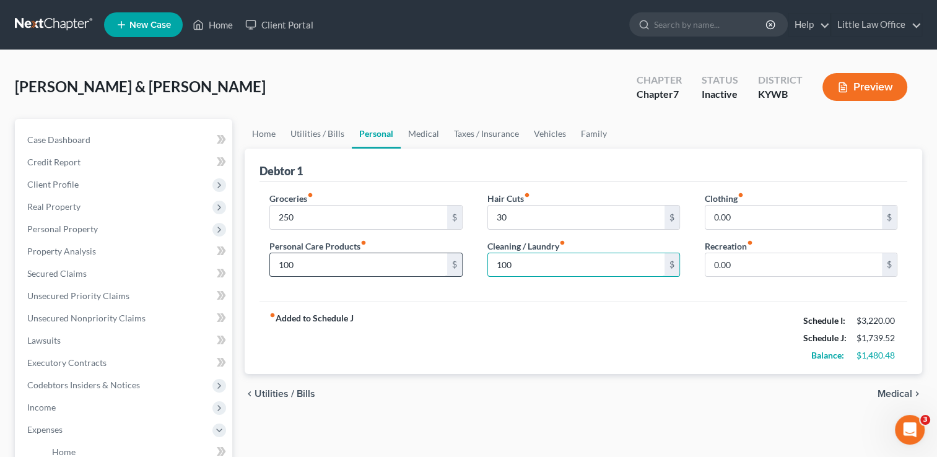
type input "100"
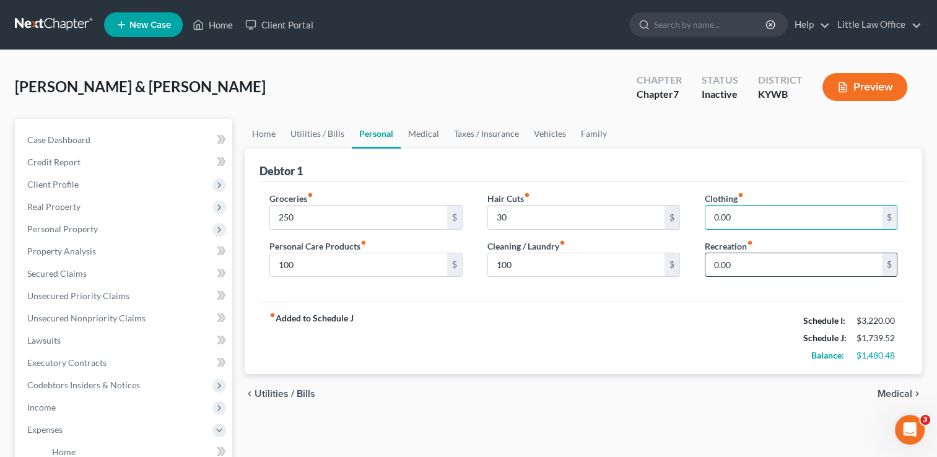
click at [744, 263] on input "0.00" at bounding box center [793, 265] width 177 height 24
type input "100"
click at [426, 133] on link "Medical" at bounding box center [424, 134] width 46 height 30
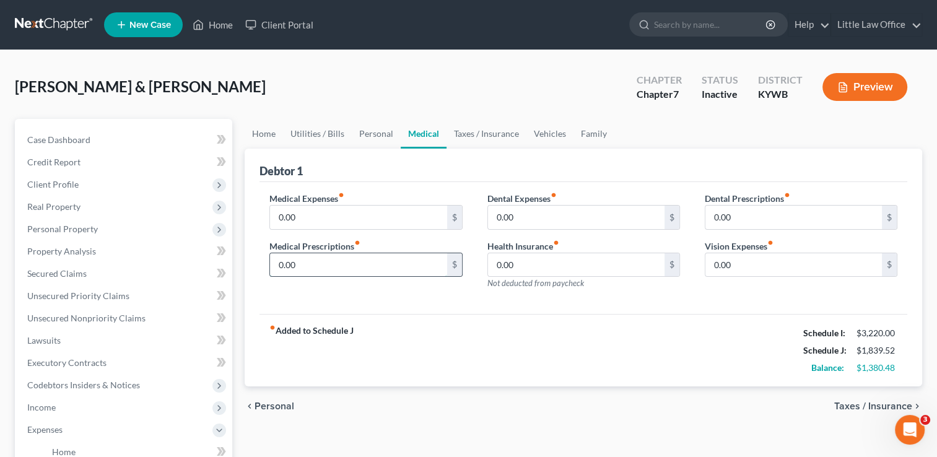
click at [349, 259] on input "0.00" at bounding box center [358, 265] width 177 height 24
type input "250"
click at [357, 206] on input "0.00" at bounding box center [358, 218] width 177 height 24
type input "16"
click at [585, 219] on input "0.00" at bounding box center [576, 218] width 177 height 24
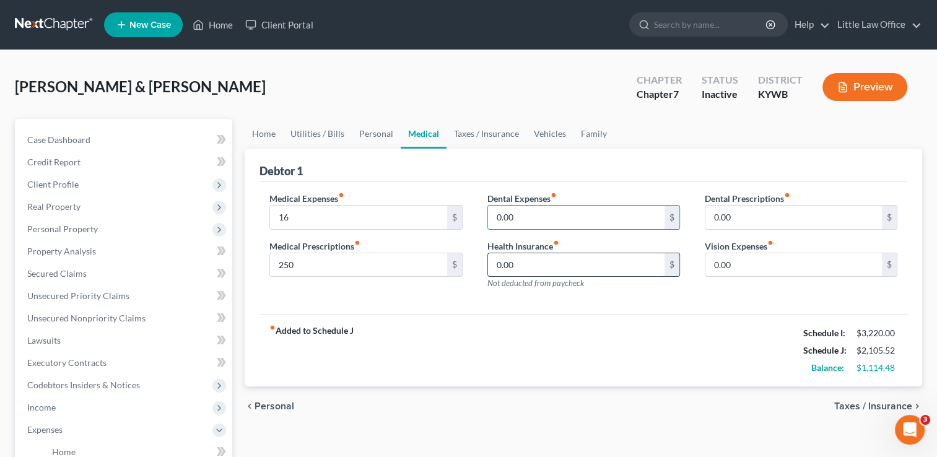
click at [580, 258] on input "0.00" at bounding box center [576, 265] width 177 height 24
click at [494, 144] on link "Taxes / Insurance" at bounding box center [487, 134] width 80 height 30
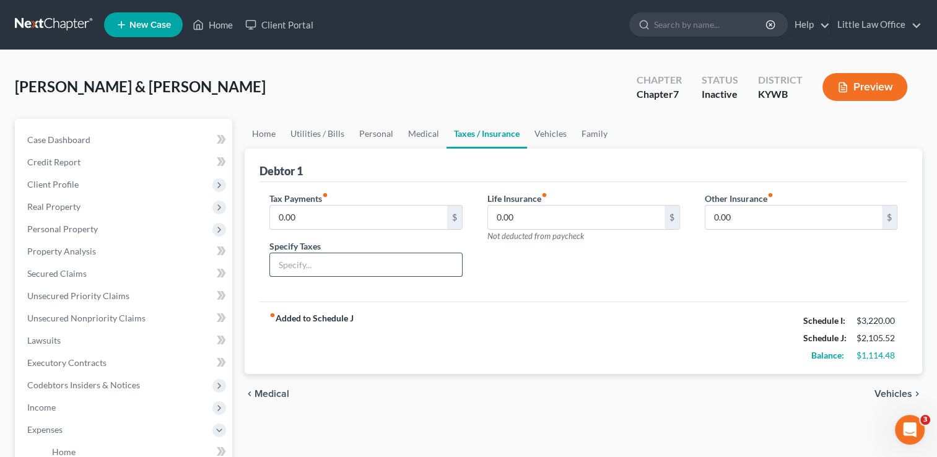
click at [355, 264] on input "text" at bounding box center [365, 265] width 191 height 24
type input "Vehicle Taxes"
click at [414, 222] on input "0.00" at bounding box center [358, 218] width 177 height 24
type input "17"
click at [632, 256] on div "Life Insurance fiber_manual_record 0.00 $ Not deducted from paycheck" at bounding box center [583, 239] width 217 height 95
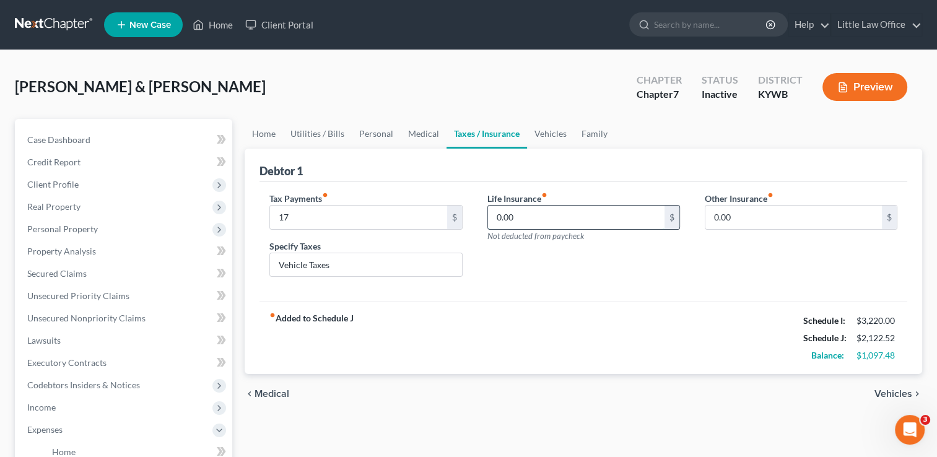
click at [603, 217] on input "0.00" at bounding box center [576, 218] width 177 height 24
type input "108"
click at [552, 126] on link "Vehicles" at bounding box center [550, 134] width 47 height 30
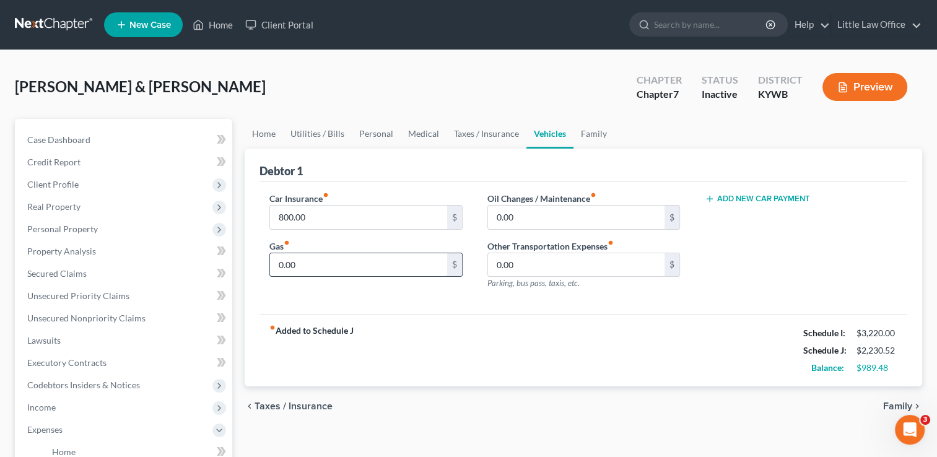
click at [352, 259] on input "0.00" at bounding box center [358, 265] width 177 height 24
type input "100"
click at [590, 219] on input "0.00" at bounding box center [576, 218] width 177 height 24
type input "30"
click at [466, 316] on div "fiber_manual_record Added to Schedule J Schedule I: $3,220.00 Schedule J: $2,36…" at bounding box center [583, 350] width 648 height 72
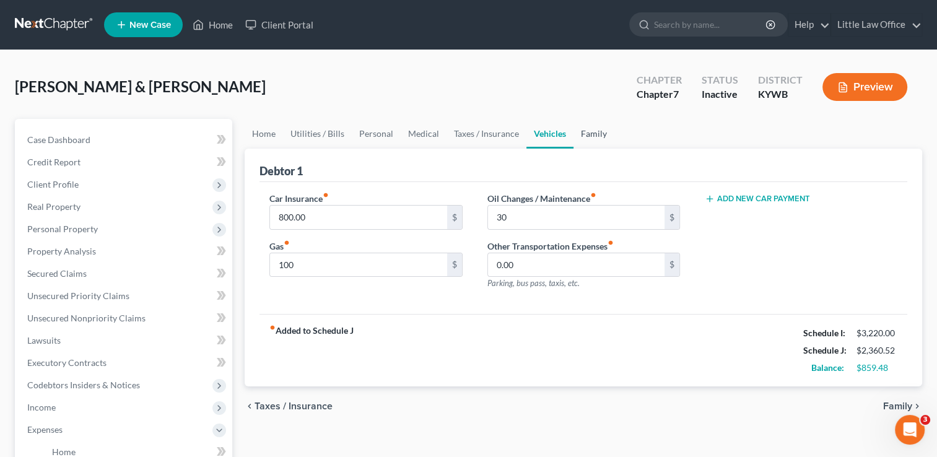
click at [595, 134] on link "Family" at bounding box center [593, 134] width 41 height 30
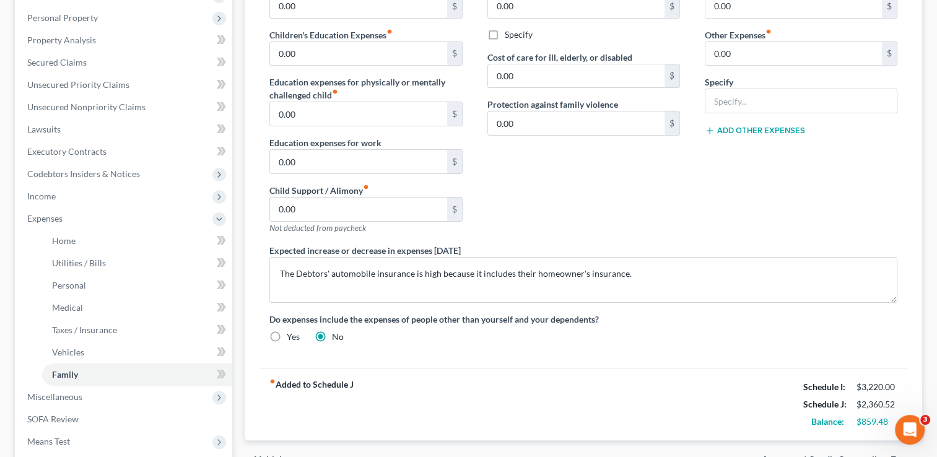
scroll to position [216, 0]
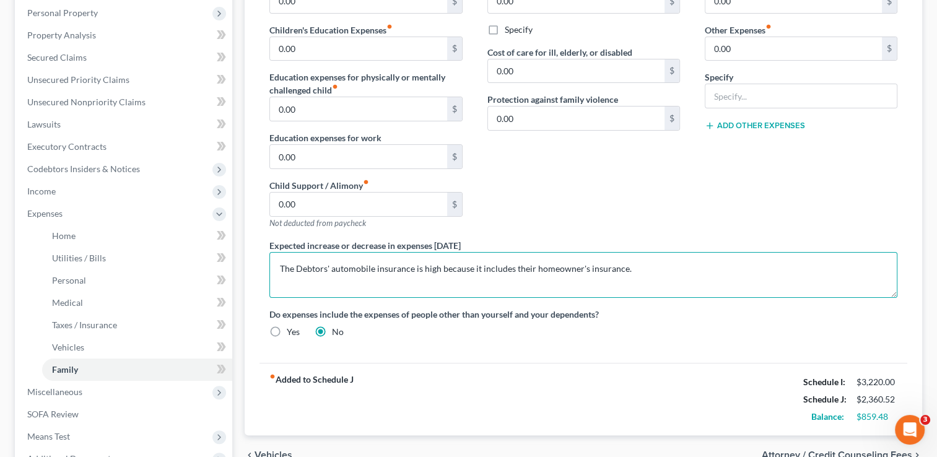
click at [709, 262] on textarea "The Debtors' automobile insurance is high because it includes their homeowner's…" at bounding box center [583, 275] width 628 height 46
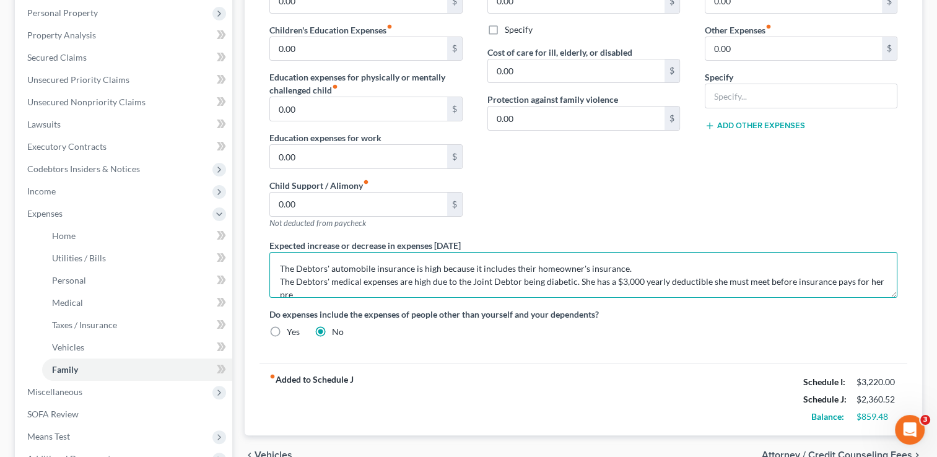
scroll to position [2, 0]
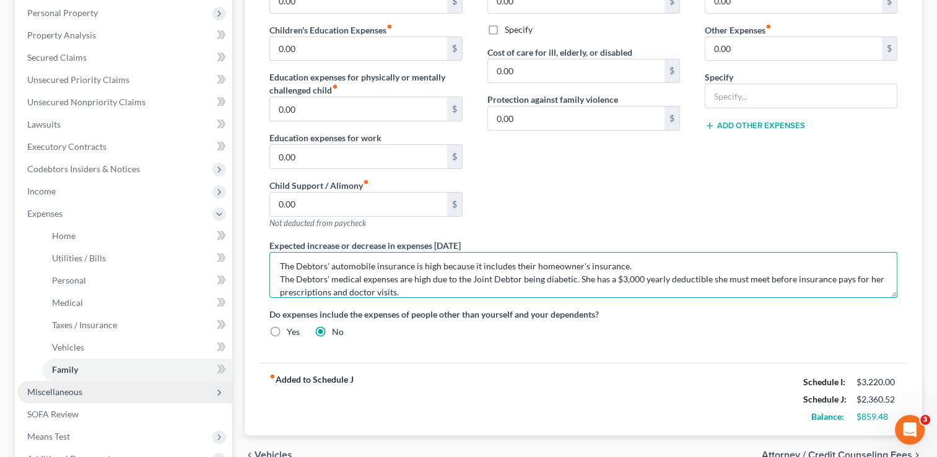
type textarea "The Debtors' automobile insurance is high because it includes their homeowner's…"
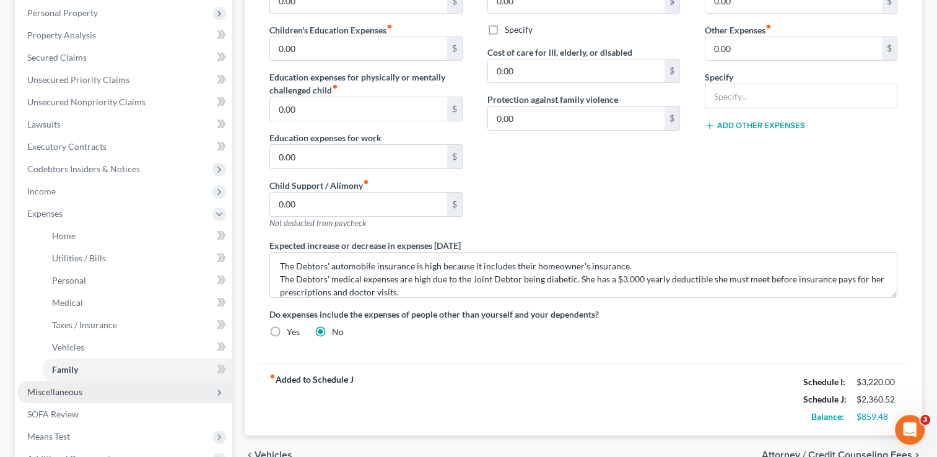
click at [38, 396] on span "Miscellaneous" at bounding box center [54, 391] width 55 height 11
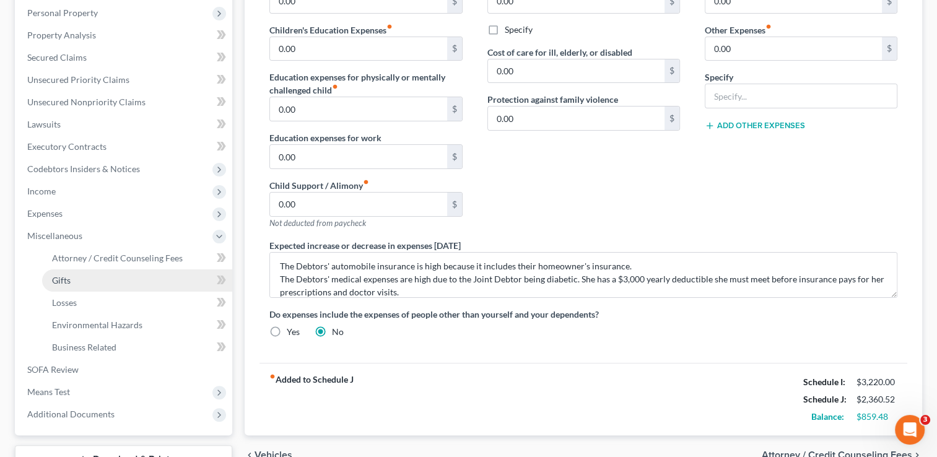
click at [67, 289] on link "Gifts" at bounding box center [137, 280] width 190 height 22
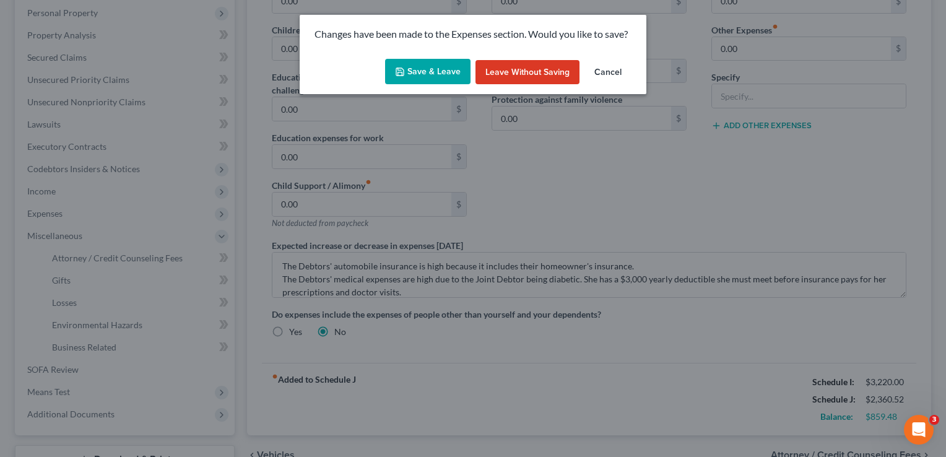
click at [450, 81] on button "Save & Leave" at bounding box center [427, 72] width 85 height 26
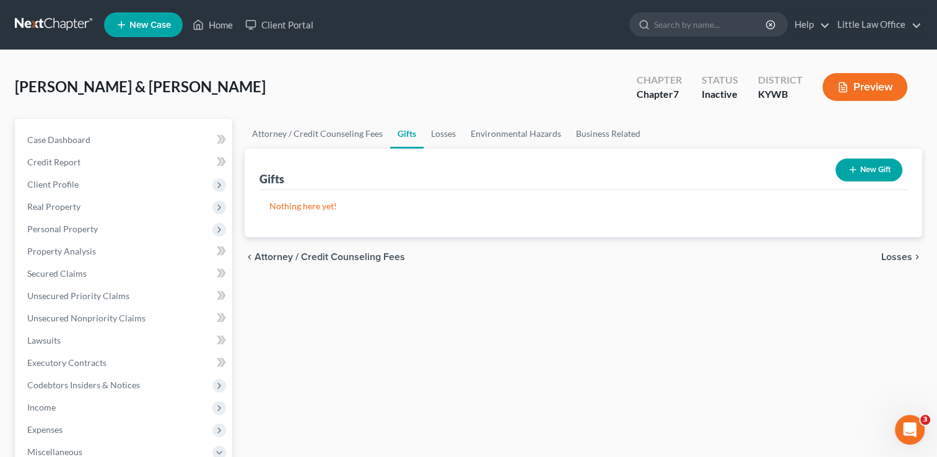
click at [902, 255] on span "Losses" at bounding box center [896, 257] width 31 height 10
click at [876, 252] on span "Environmental Hazards" at bounding box center [860, 257] width 104 height 10
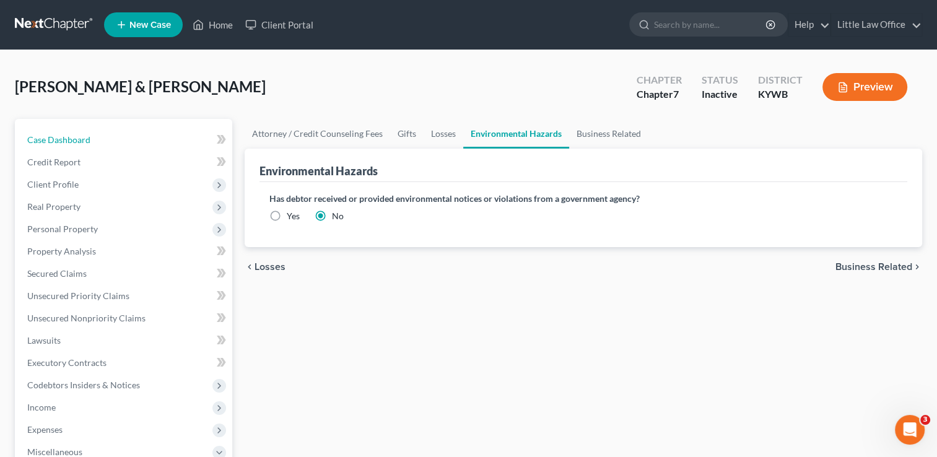
drag, startPoint x: 87, startPoint y: 142, endPoint x: 135, endPoint y: 128, distance: 50.5
click at [87, 142] on span "Case Dashboard" at bounding box center [58, 139] width 63 height 11
select select "4"
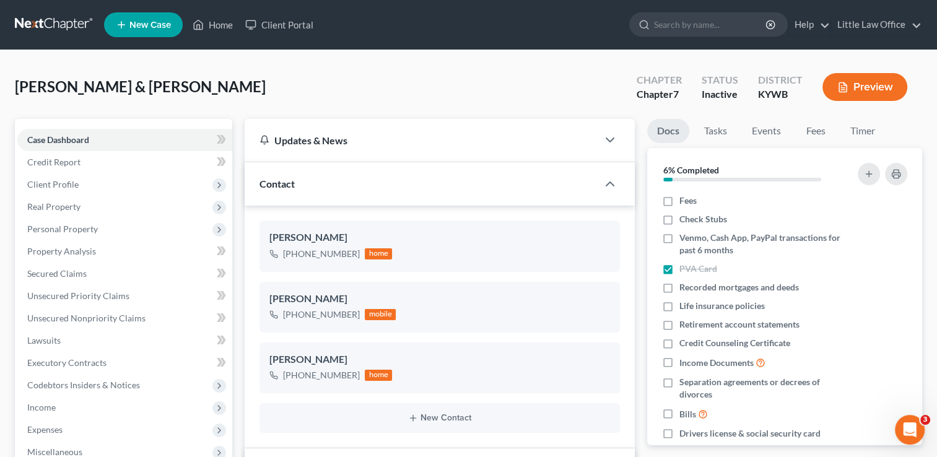
click at [409, 181] on div "Contact" at bounding box center [421, 183] width 353 height 43
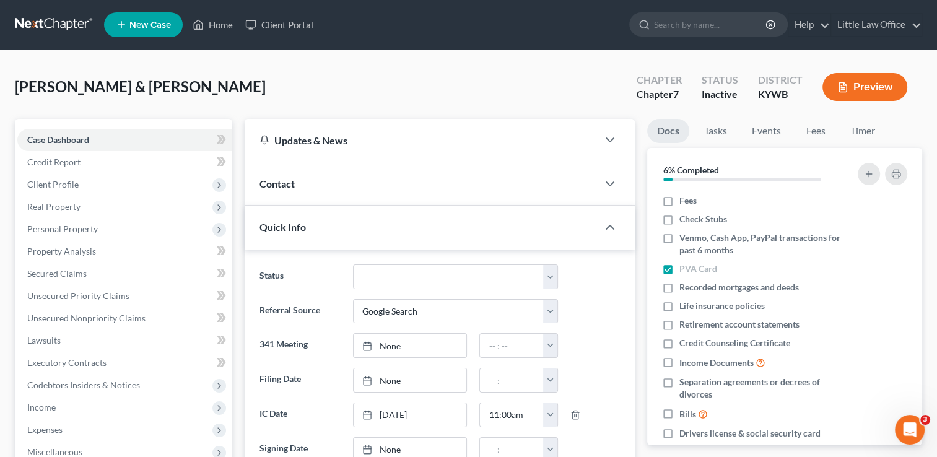
click at [440, 229] on div "Quick Info" at bounding box center [421, 227] width 353 height 43
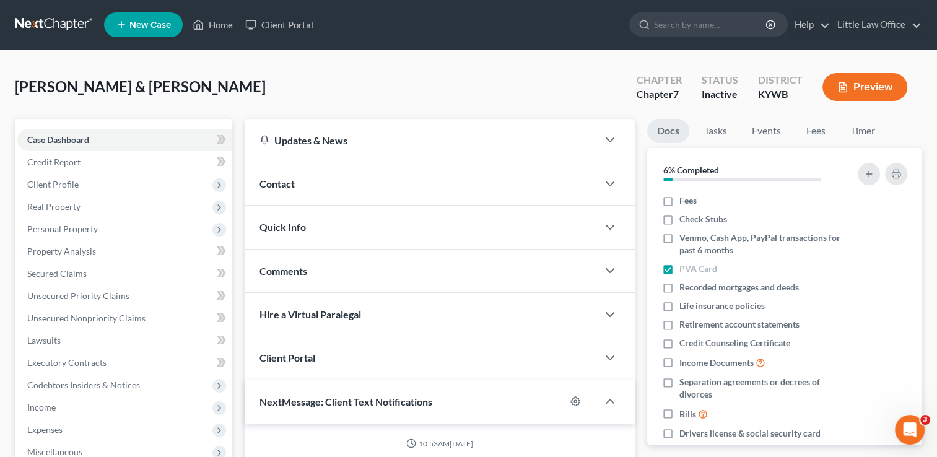
click at [393, 234] on div "Quick Info" at bounding box center [421, 227] width 353 height 43
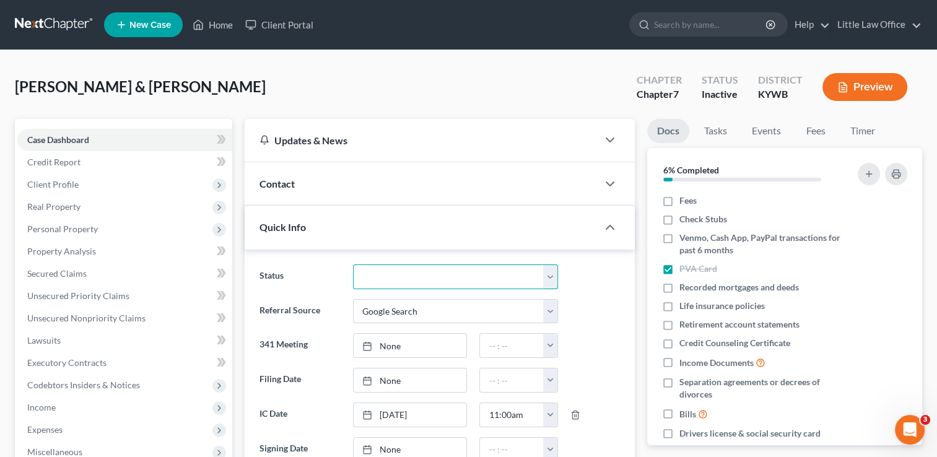
click at [402, 269] on select "Discharged Discharged & Reported Discharge Litigation Dismissal Notice Dismisse…" at bounding box center [455, 276] width 205 height 25
select select "9"
click at [353, 264] on select "Discharged Discharged & Reported Discharge Litigation Dismissal Notice Dismisse…" at bounding box center [455, 276] width 205 height 25
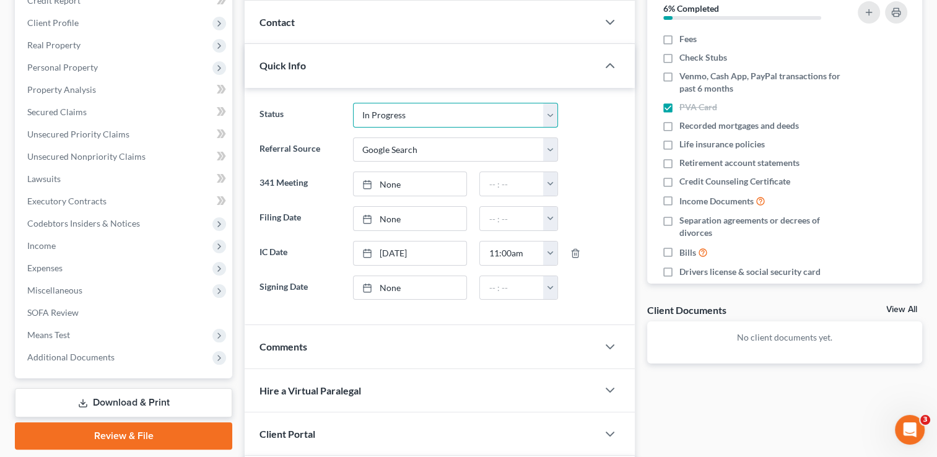
scroll to position [262, 0]
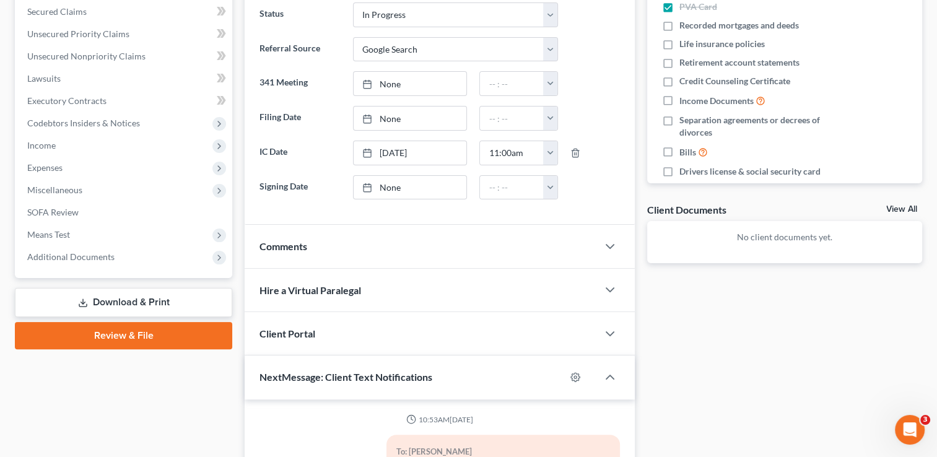
click at [513, 239] on div "Comments" at bounding box center [421, 246] width 353 height 43
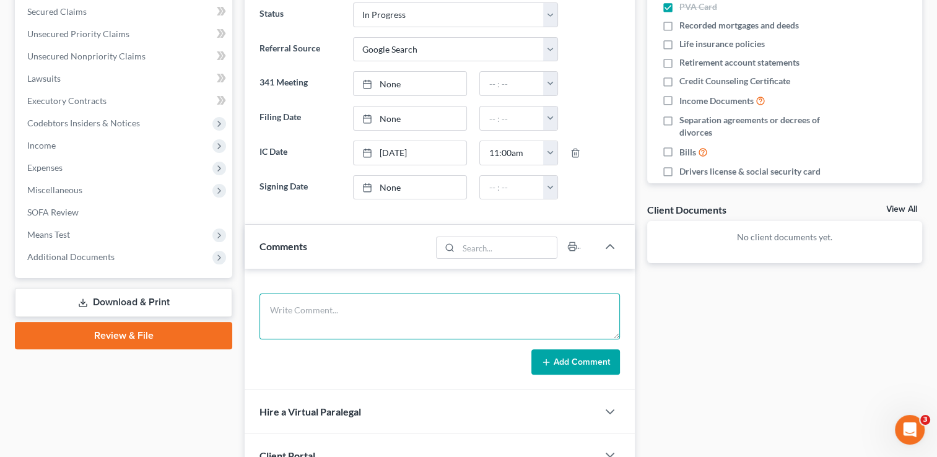
click at [417, 316] on textarea at bounding box center [439, 317] width 360 height 46
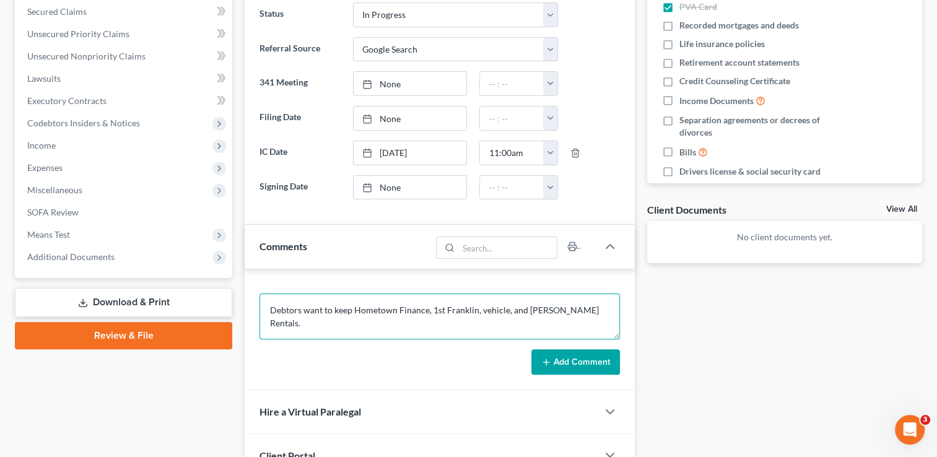
type textarea "Debtors want to keep Hometown Finance, 1st Franklin, vehicle, and Bolin Rentals."
click at [565, 356] on button "Add Comment" at bounding box center [575, 362] width 89 height 26
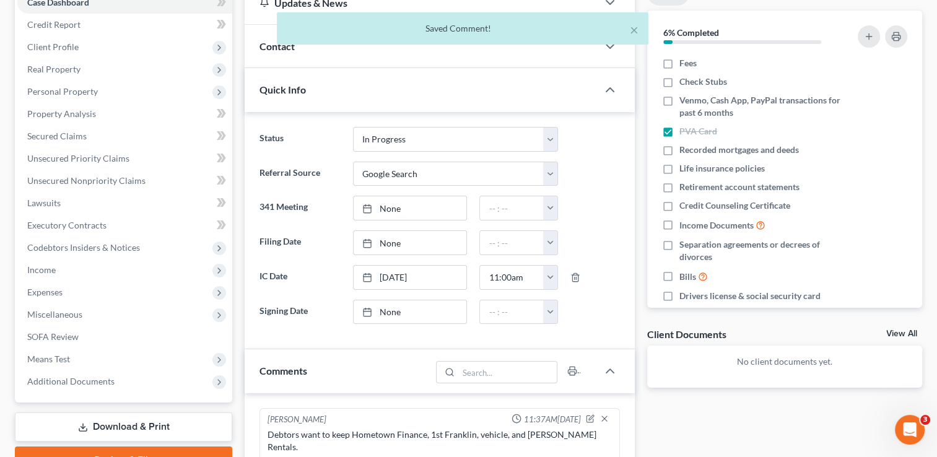
scroll to position [136, 0]
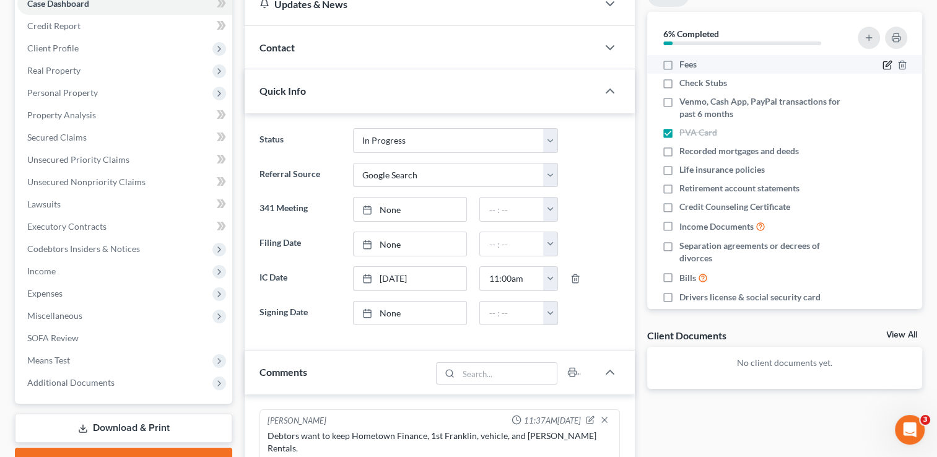
click at [886, 66] on icon "button" at bounding box center [889, 64] width 6 height 6
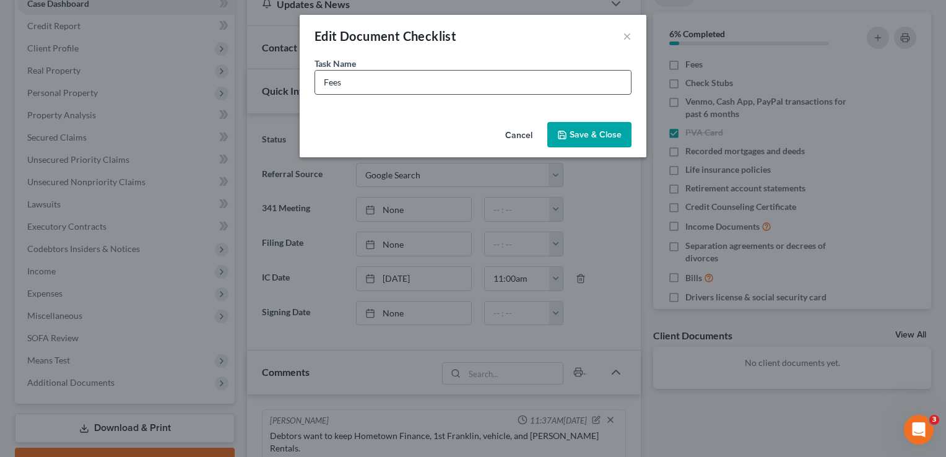
click at [412, 93] on input "Fees" at bounding box center [473, 83] width 316 height 24
type input "Fees - $1900"
click at [572, 145] on button "Save & Close" at bounding box center [589, 135] width 84 height 26
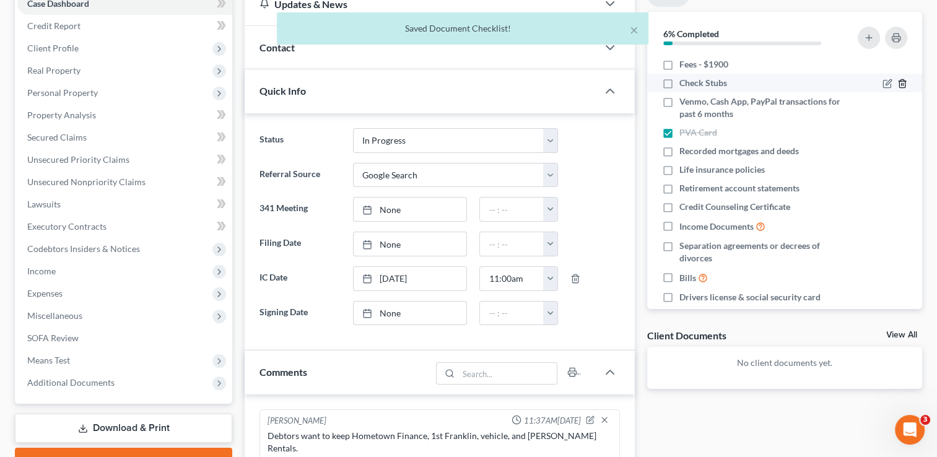
click at [899, 81] on icon "button" at bounding box center [902, 84] width 6 height 8
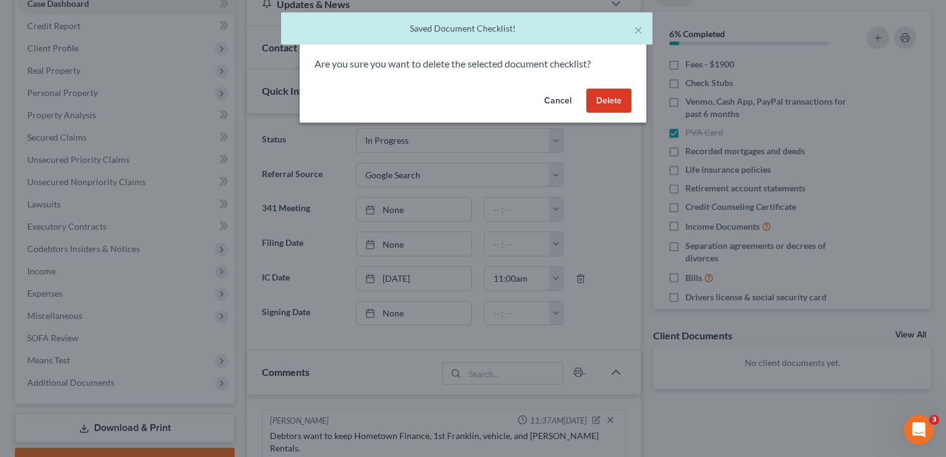
click at [603, 103] on button "Delete" at bounding box center [608, 101] width 45 height 25
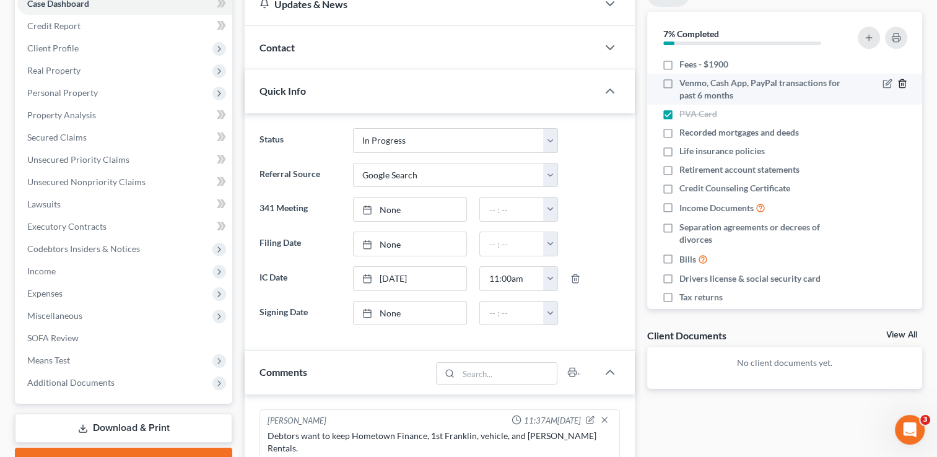
click at [899, 81] on polyline "button" at bounding box center [902, 81] width 7 height 0
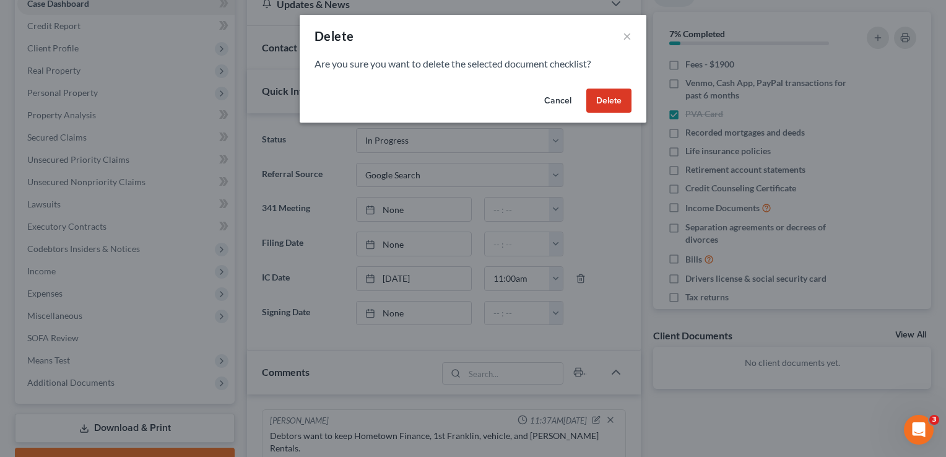
click at [622, 105] on button "Delete" at bounding box center [608, 101] width 45 height 25
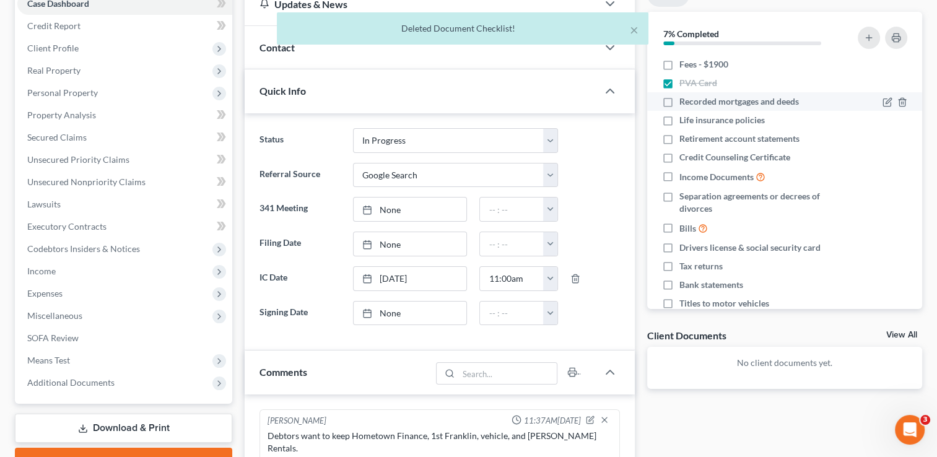
click at [679, 102] on label "Recorded mortgages and deeds" at bounding box center [739, 101] width 120 height 12
click at [684, 102] on input "Recorded mortgages and deeds" at bounding box center [688, 99] width 8 height 8
checkbox input "true"
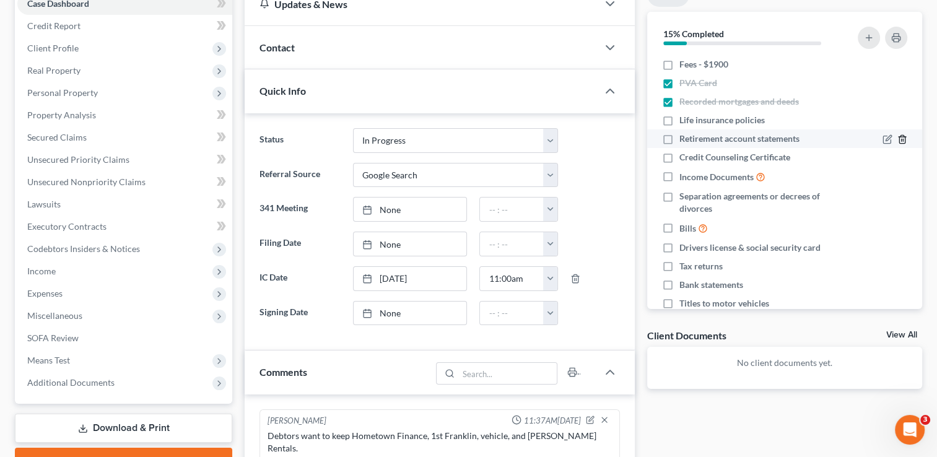
click at [897, 137] on icon "button" at bounding box center [902, 139] width 10 height 10
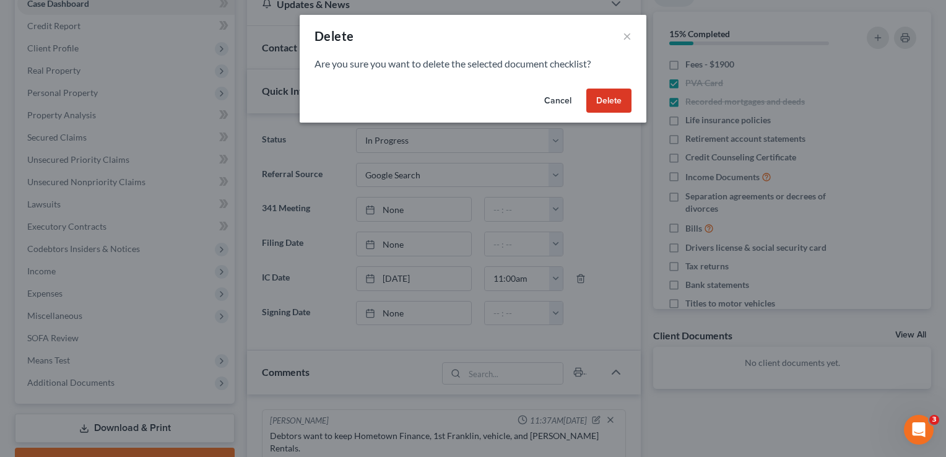
click at [598, 110] on button "Delete" at bounding box center [608, 101] width 45 height 25
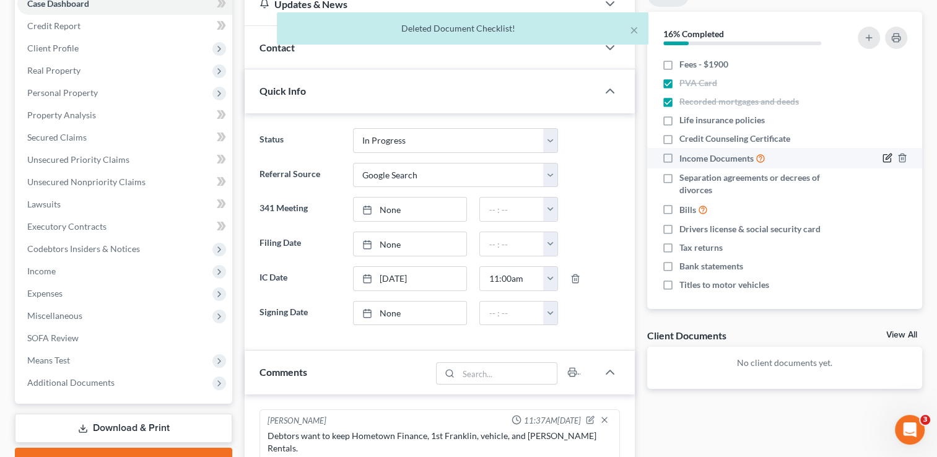
click at [883, 160] on icon "button" at bounding box center [888, 158] width 10 height 10
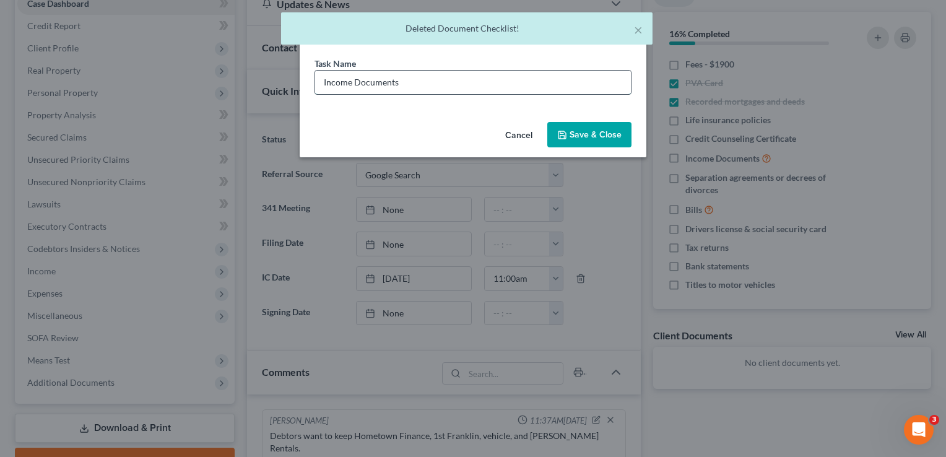
click at [478, 82] on input "Income Documents" at bounding box center [473, 83] width 316 height 24
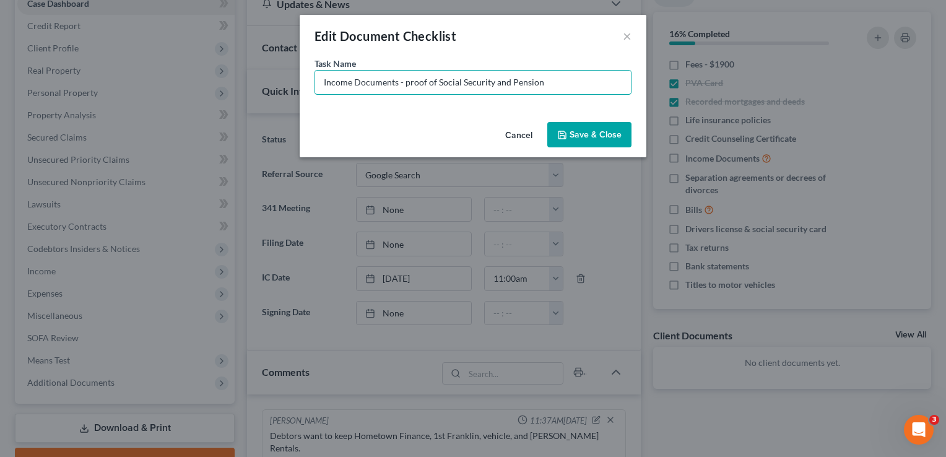
type input "Income Documents - proof of Social Security and Pension"
click at [602, 138] on button "Save & Close" at bounding box center [589, 135] width 84 height 26
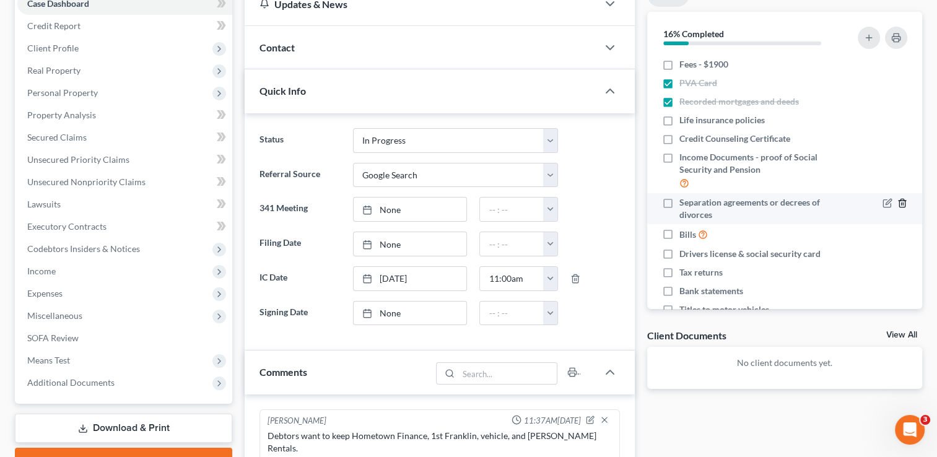
click at [897, 198] on icon "button" at bounding box center [902, 203] width 10 height 10
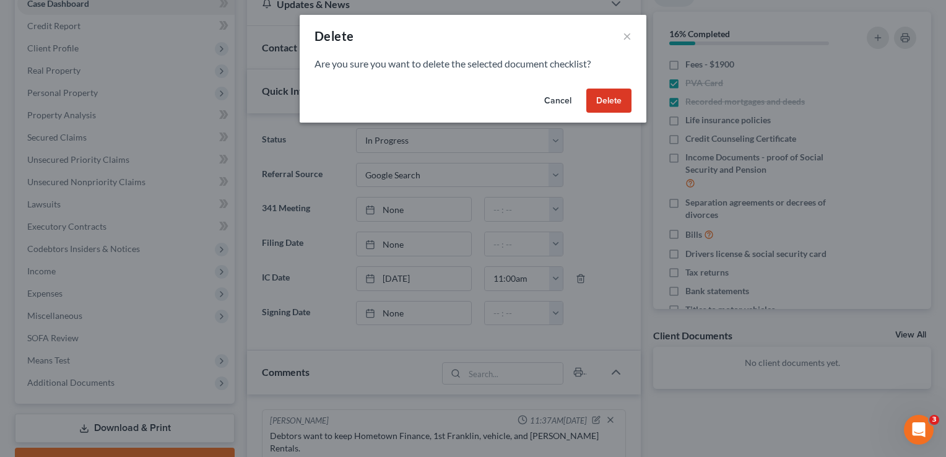
click at [626, 108] on button "Delete" at bounding box center [608, 101] width 45 height 25
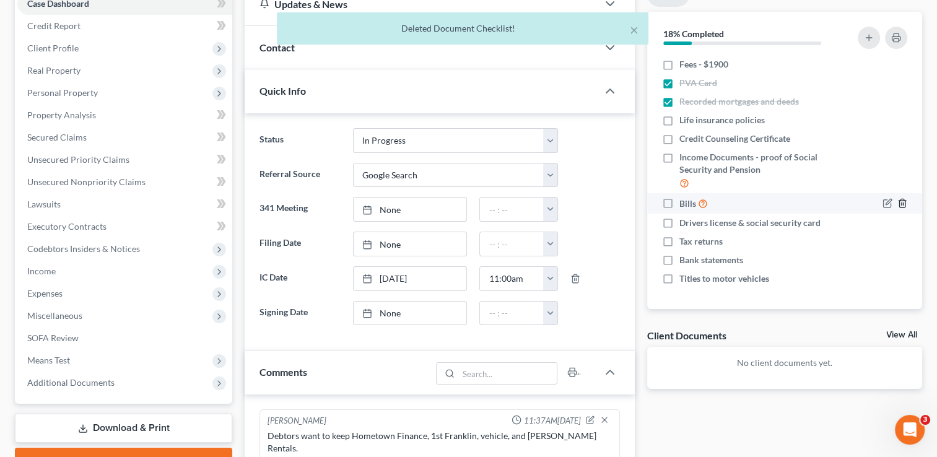
click at [902, 207] on icon "button" at bounding box center [902, 203] width 6 height 8
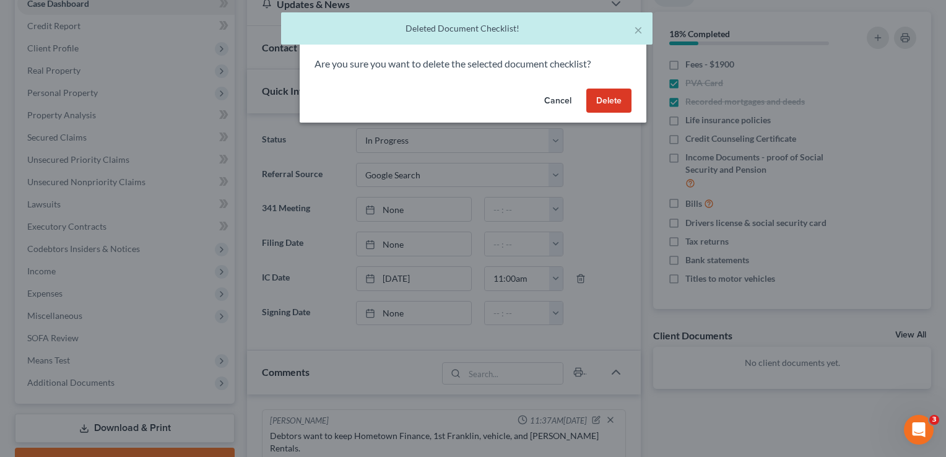
click at [617, 94] on button "Delete" at bounding box center [608, 101] width 45 height 25
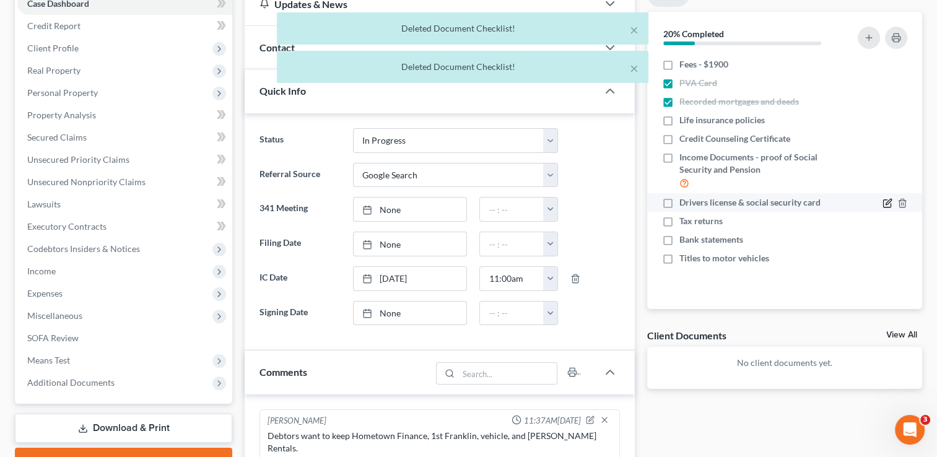
click at [883, 199] on icon "button" at bounding box center [888, 203] width 10 height 10
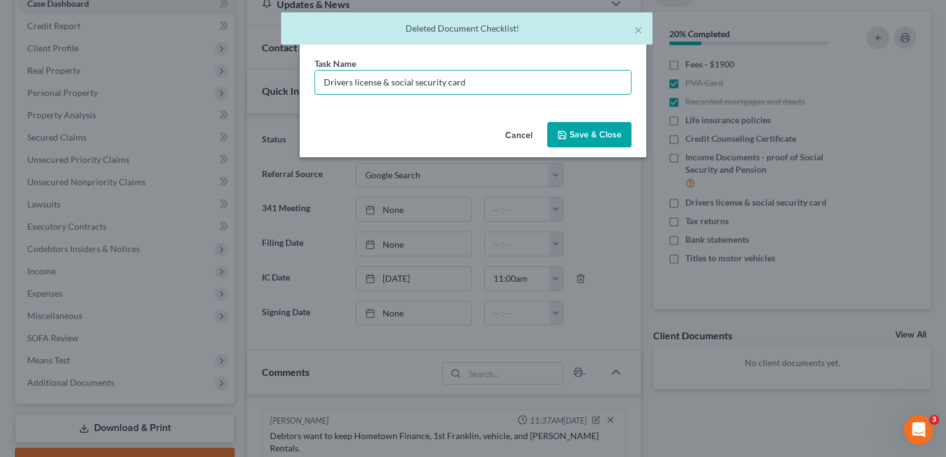
drag, startPoint x: 391, startPoint y: 85, endPoint x: 266, endPoint y: 68, distance: 125.7
click at [266, 68] on div "Edit Document Checklist × Task Name * Drivers license & social security card Ca…" at bounding box center [473, 228] width 946 height 457
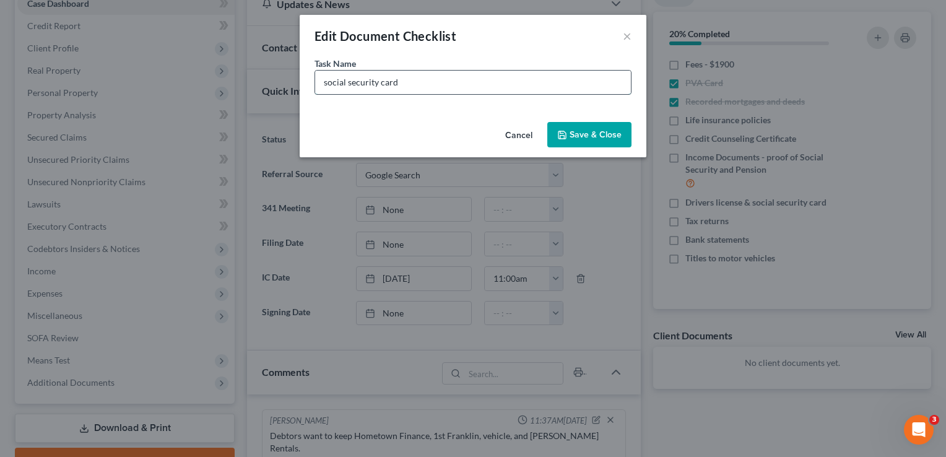
click at [416, 77] on input "social security card" at bounding box center [473, 83] width 316 height 24
type input "social security cards"
click at [595, 147] on div "Cancel Save & Close" at bounding box center [473, 137] width 347 height 41
click at [596, 137] on button "Save & Close" at bounding box center [589, 135] width 84 height 26
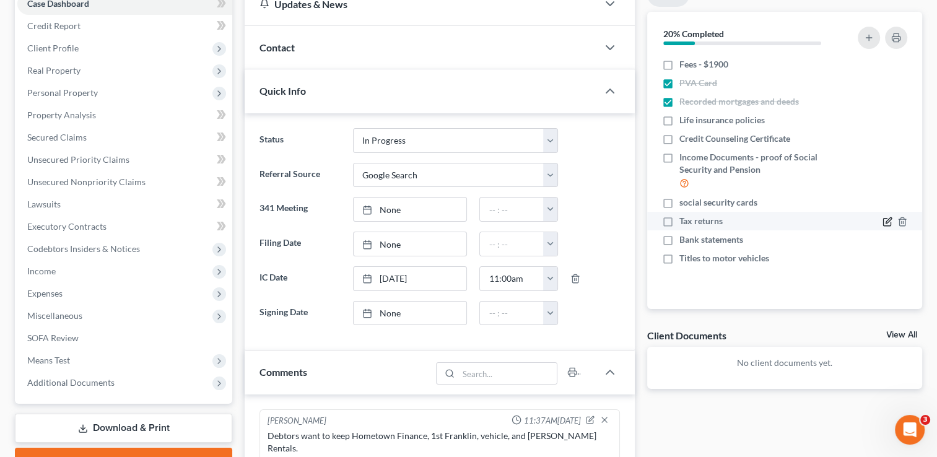
click at [892, 222] on icon "button" at bounding box center [888, 222] width 10 height 10
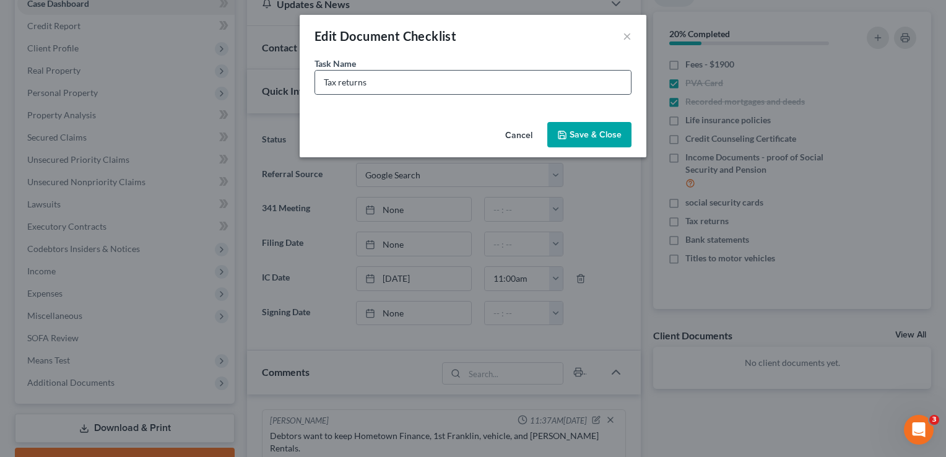
click at [510, 94] on div "Tax returns" at bounding box center [473, 82] width 317 height 25
click at [502, 76] on input "Tax returns" at bounding box center [473, 83] width 316 height 24
type input "Tax returns - 2023 and 2024"
click at [609, 145] on button "Save & Close" at bounding box center [589, 135] width 84 height 26
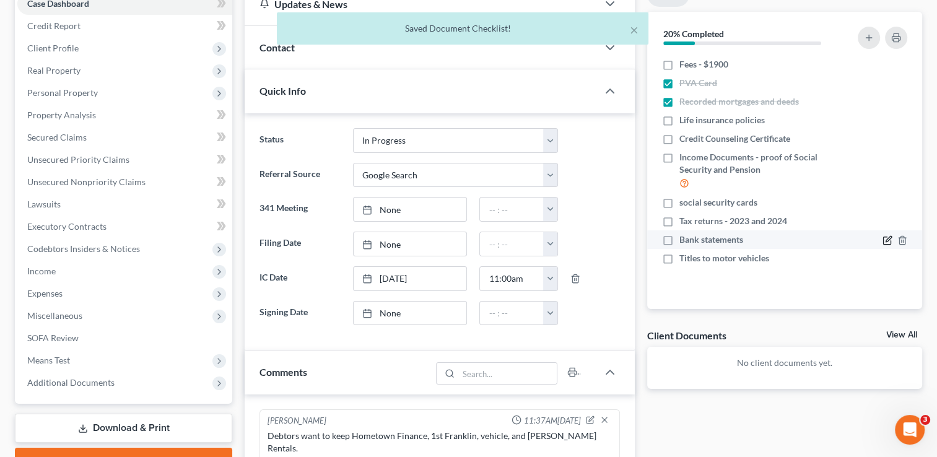
click at [884, 239] on icon "button" at bounding box center [888, 240] width 10 height 10
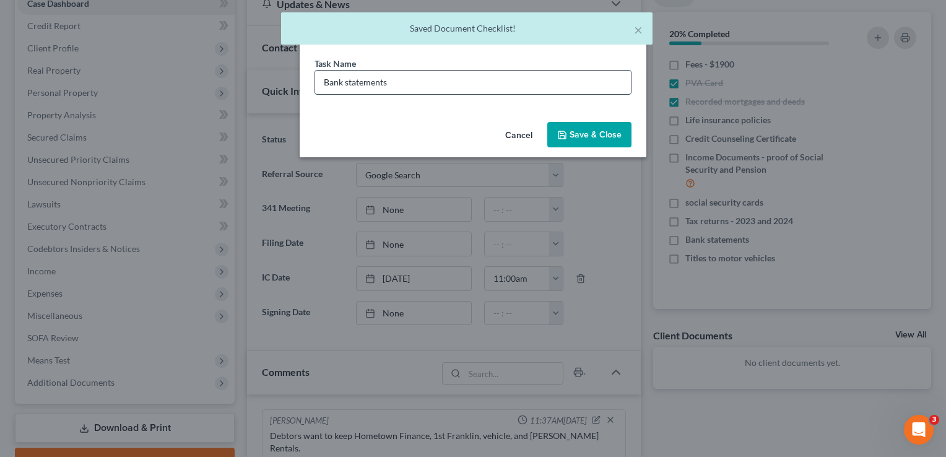
click at [447, 93] on input "Bank statements" at bounding box center [473, 83] width 316 height 24
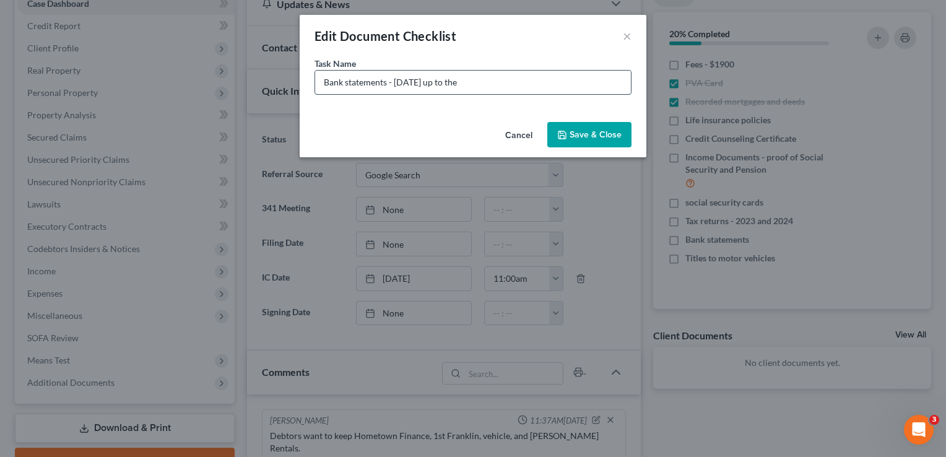
type input "Bank statements - 4/1/25 up to the date we file your case"
click at [590, 139] on button "Save & Close" at bounding box center [589, 135] width 84 height 26
